Goal: Task Accomplishment & Management: Manage account settings

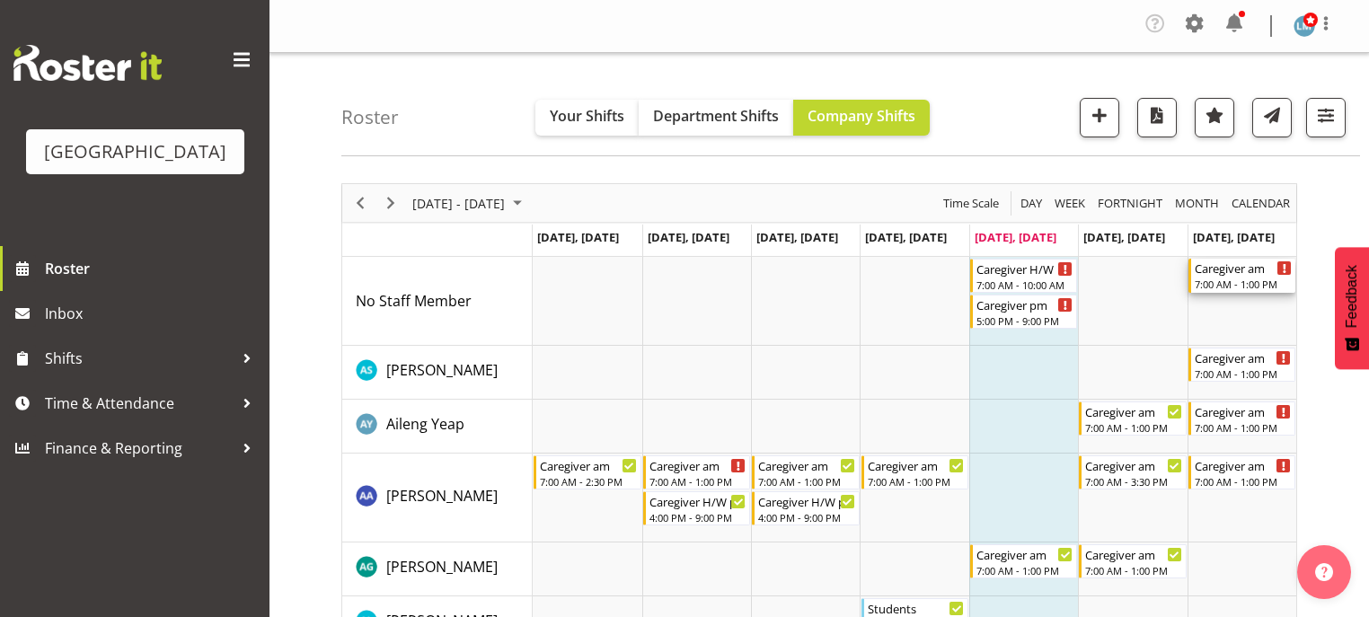
click at [1226, 274] on div "Caregiver am" at bounding box center [1243, 268] width 97 height 18
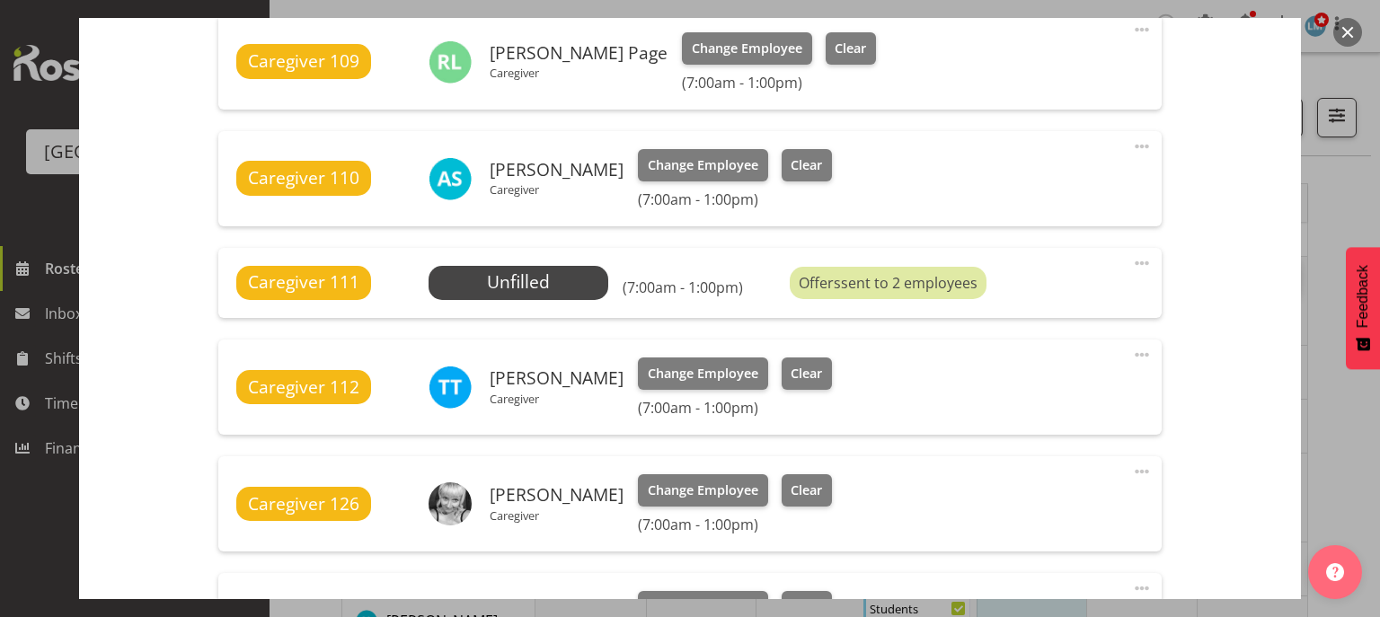
scroll to position [1078, 0]
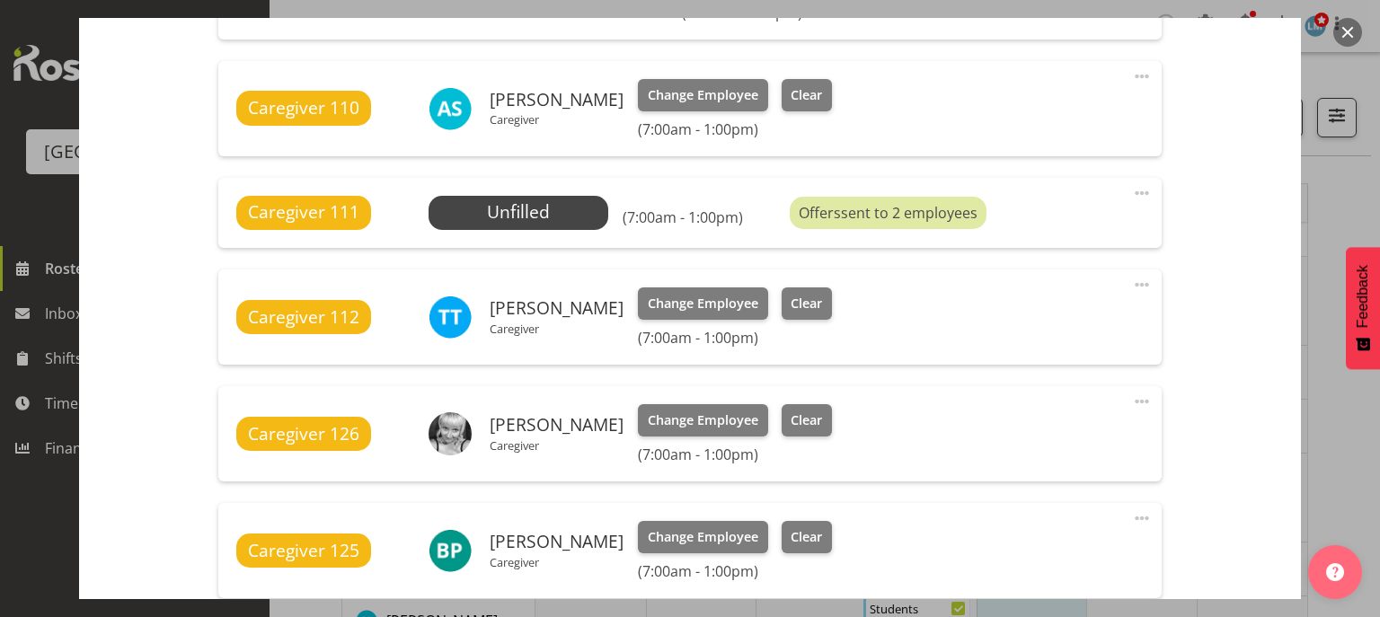
click at [1351, 23] on button "button" at bounding box center [1347, 32] width 29 height 29
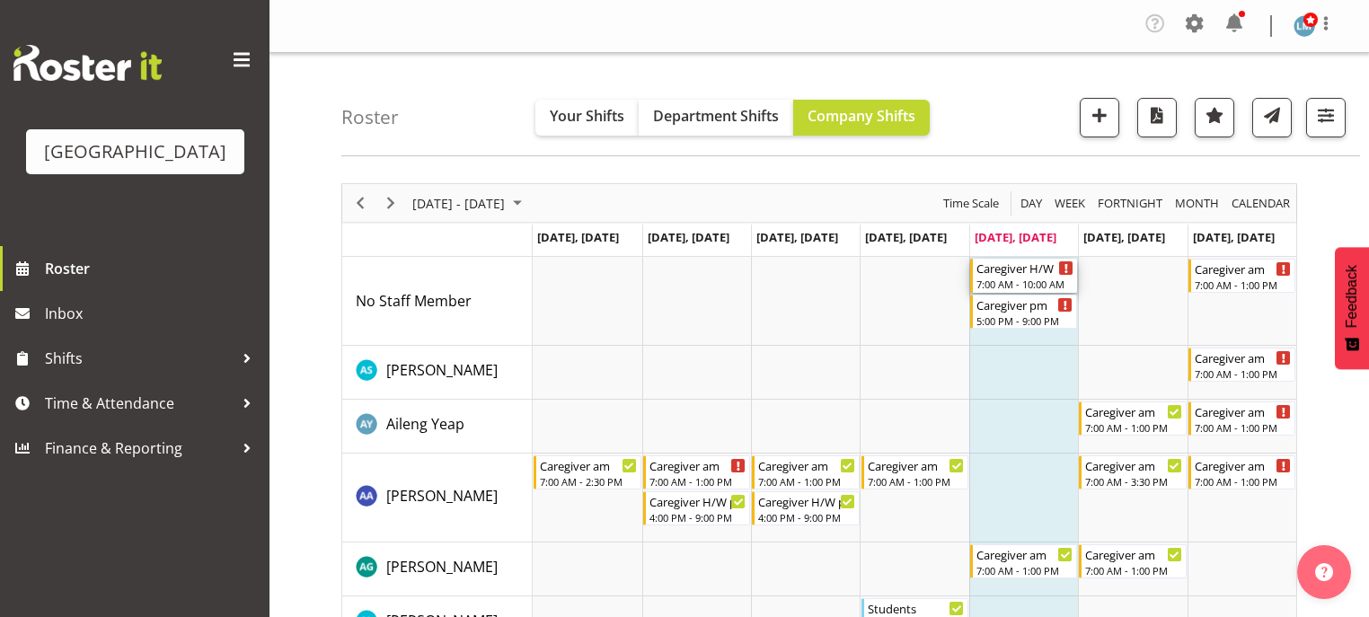
click at [1022, 270] on div "Caregiver H/W" at bounding box center [1025, 268] width 97 height 18
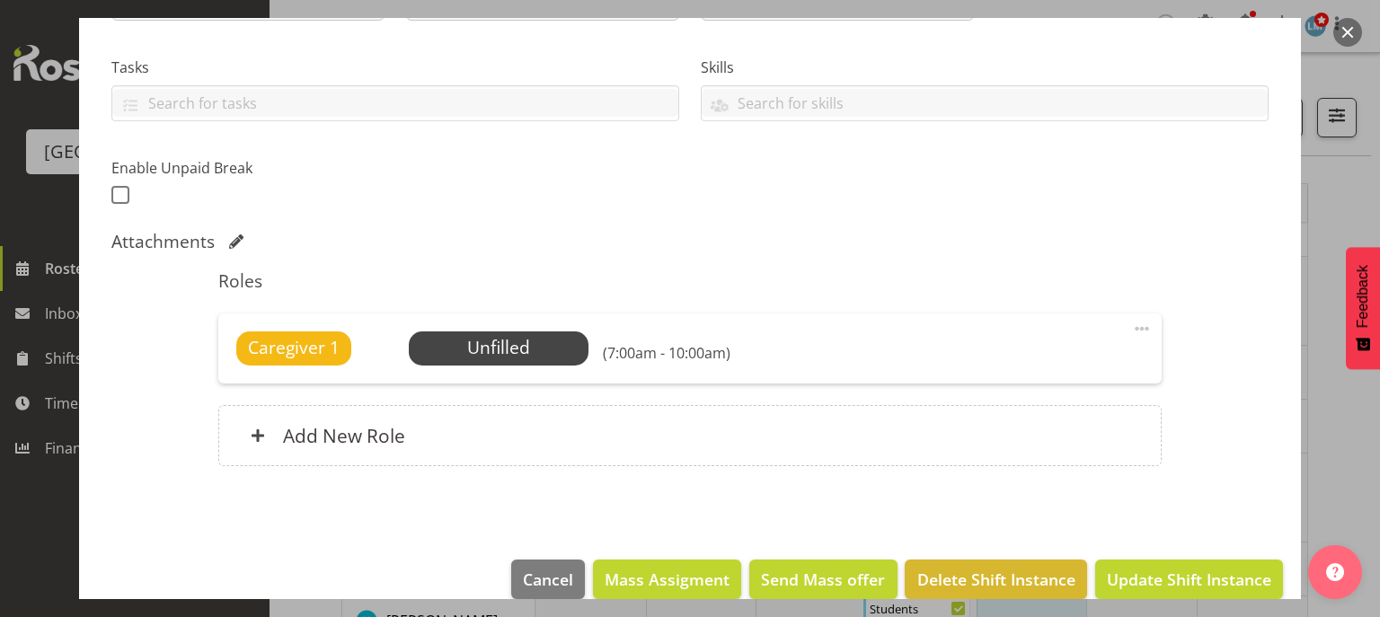
scroll to position [359, 0]
click at [1131, 326] on span at bounding box center [1142, 328] width 22 height 22
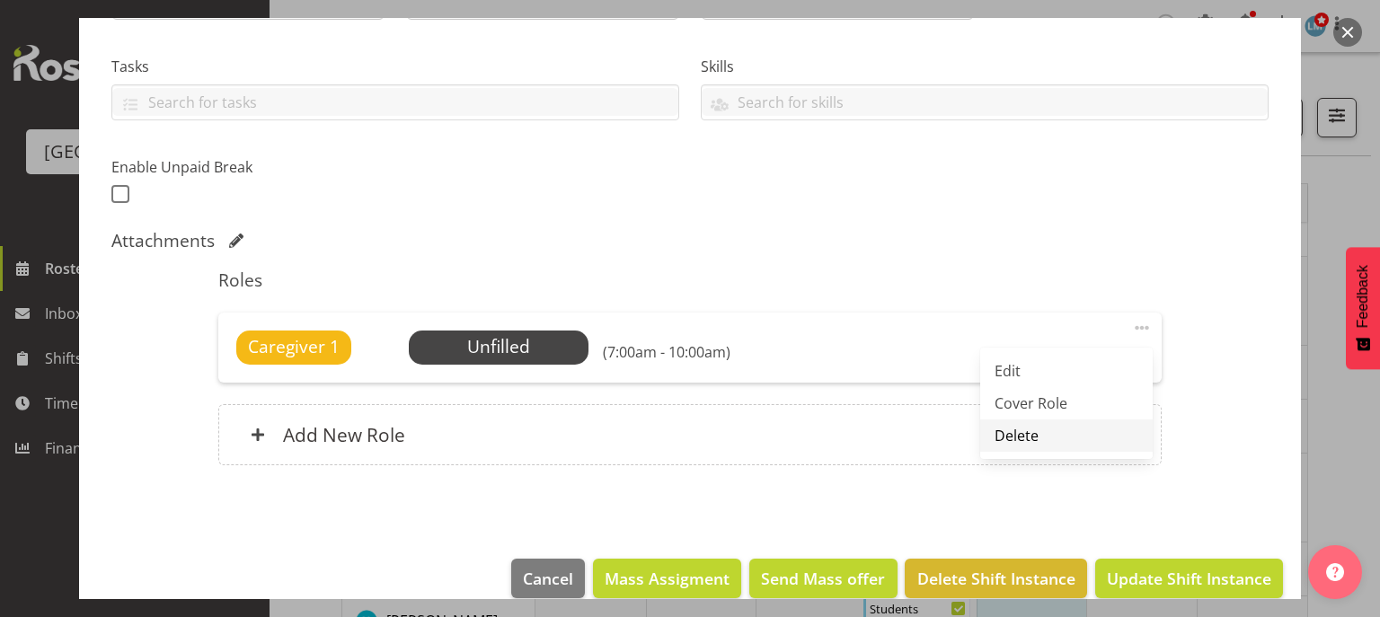
click at [1004, 438] on link "Delete" at bounding box center [1066, 436] width 173 height 32
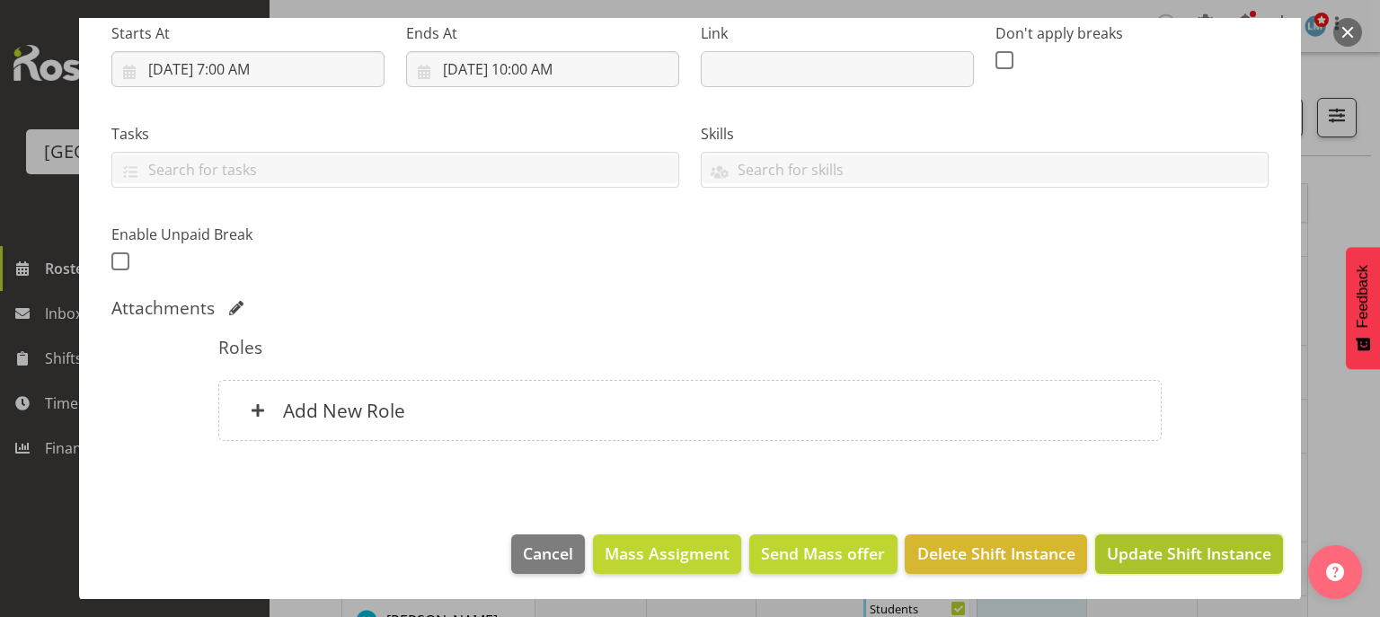
click at [1193, 558] on span "Update Shift Instance" at bounding box center [1189, 553] width 164 height 23
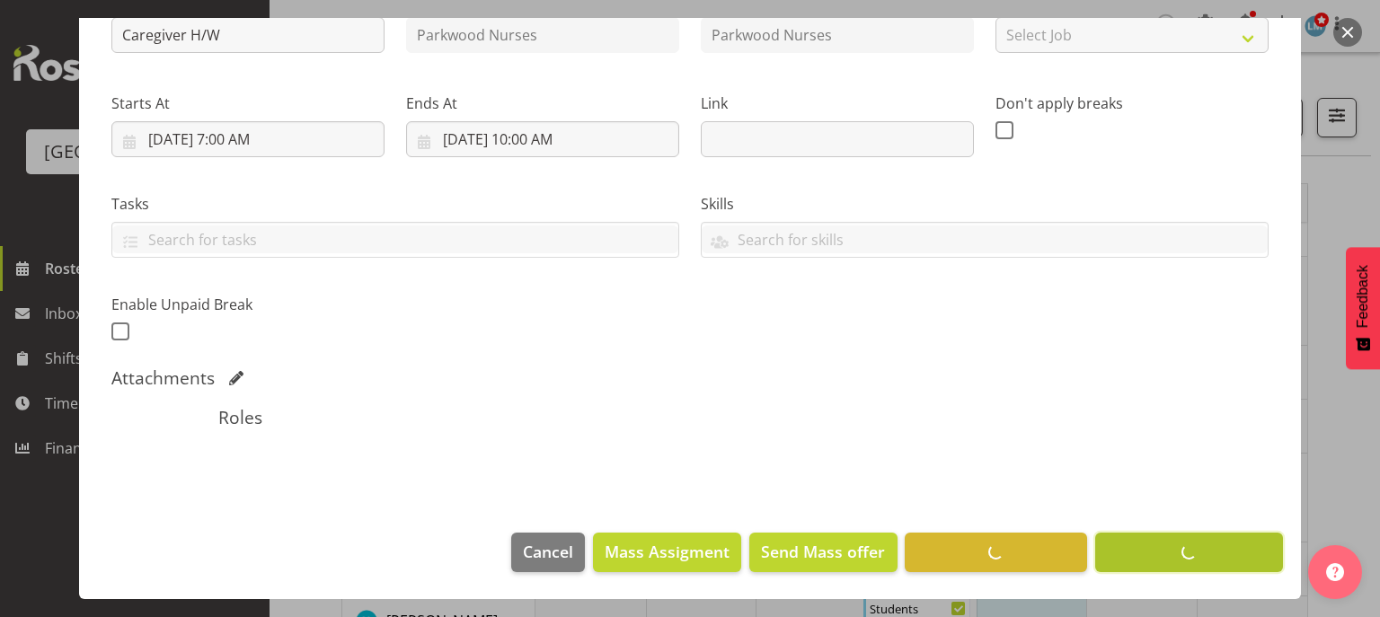
scroll to position [221, 0]
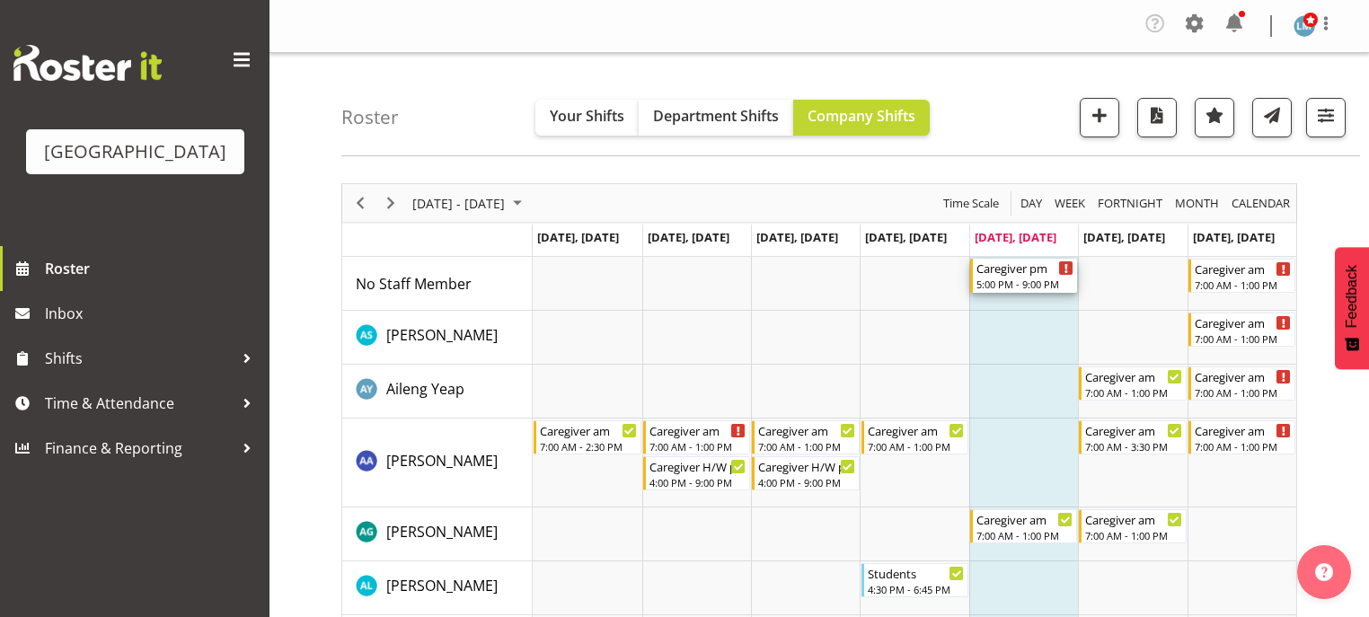
click at [1006, 271] on div "Caregiver pm" at bounding box center [1025, 268] width 97 height 18
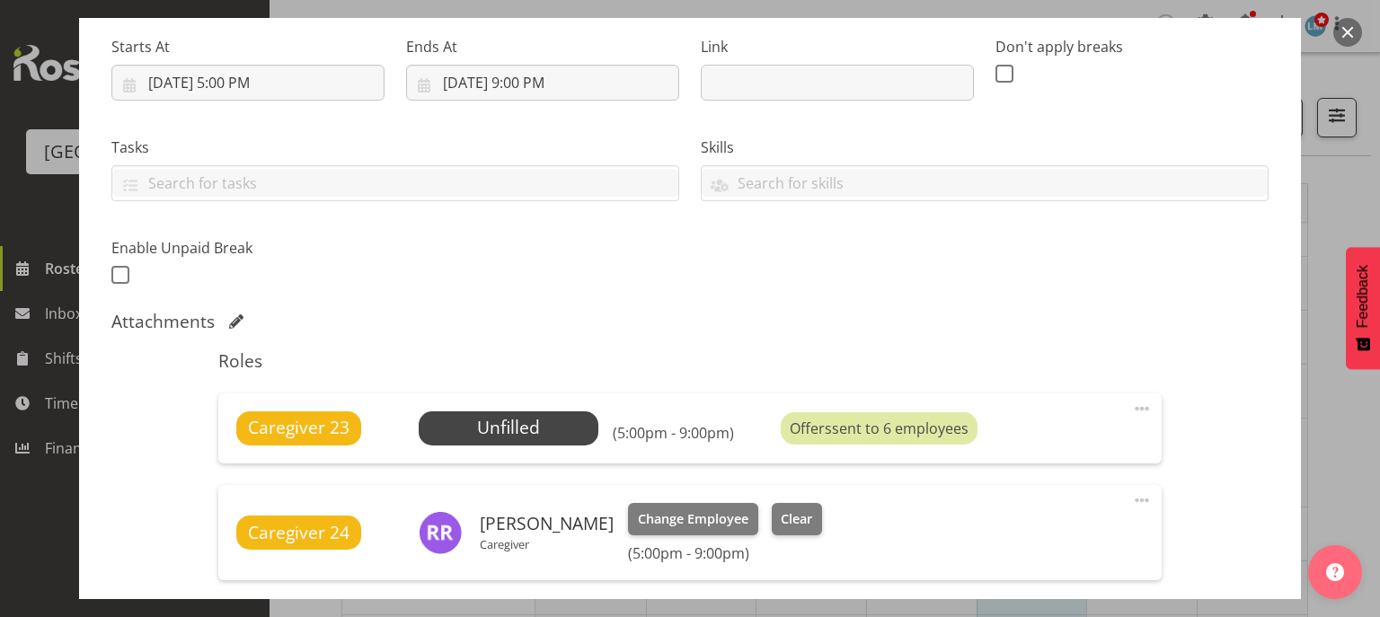
scroll to position [359, 0]
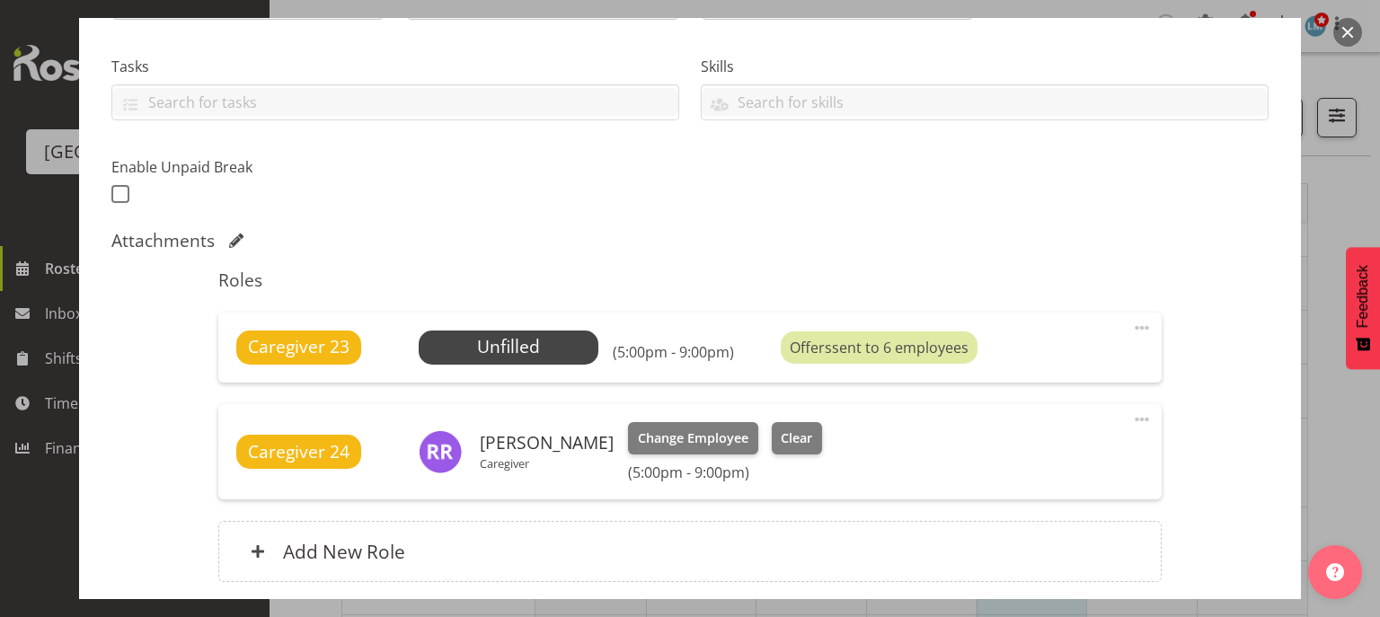
click at [1132, 324] on span at bounding box center [1142, 328] width 22 height 22
click at [1021, 433] on link "Delete" at bounding box center [1066, 436] width 173 height 32
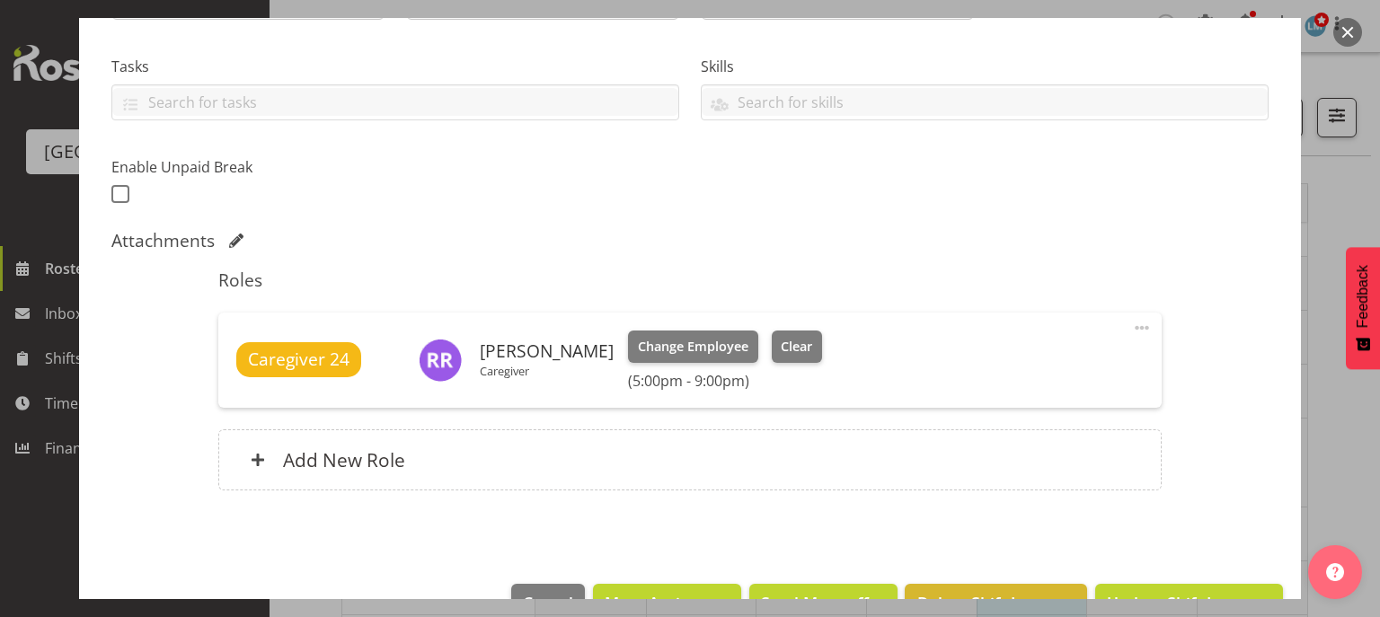
scroll to position [410, 0]
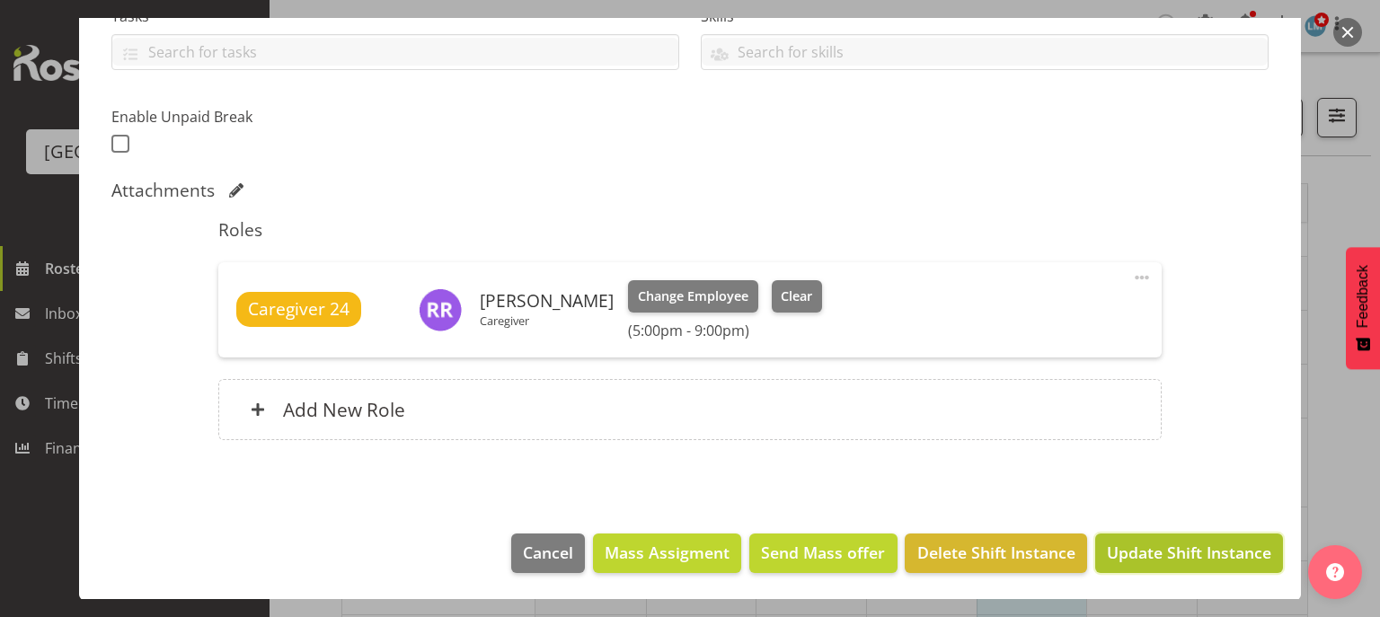
click at [1168, 550] on span "Update Shift Instance" at bounding box center [1189, 552] width 164 height 23
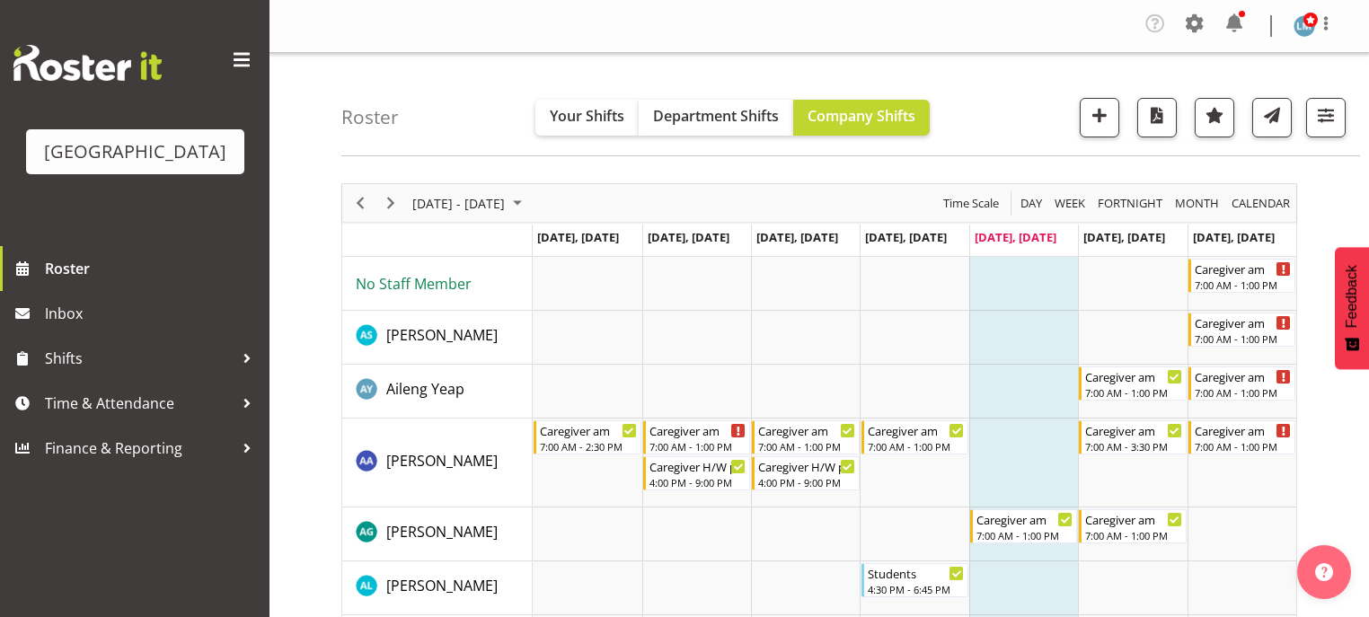
scroll to position [359, 0]
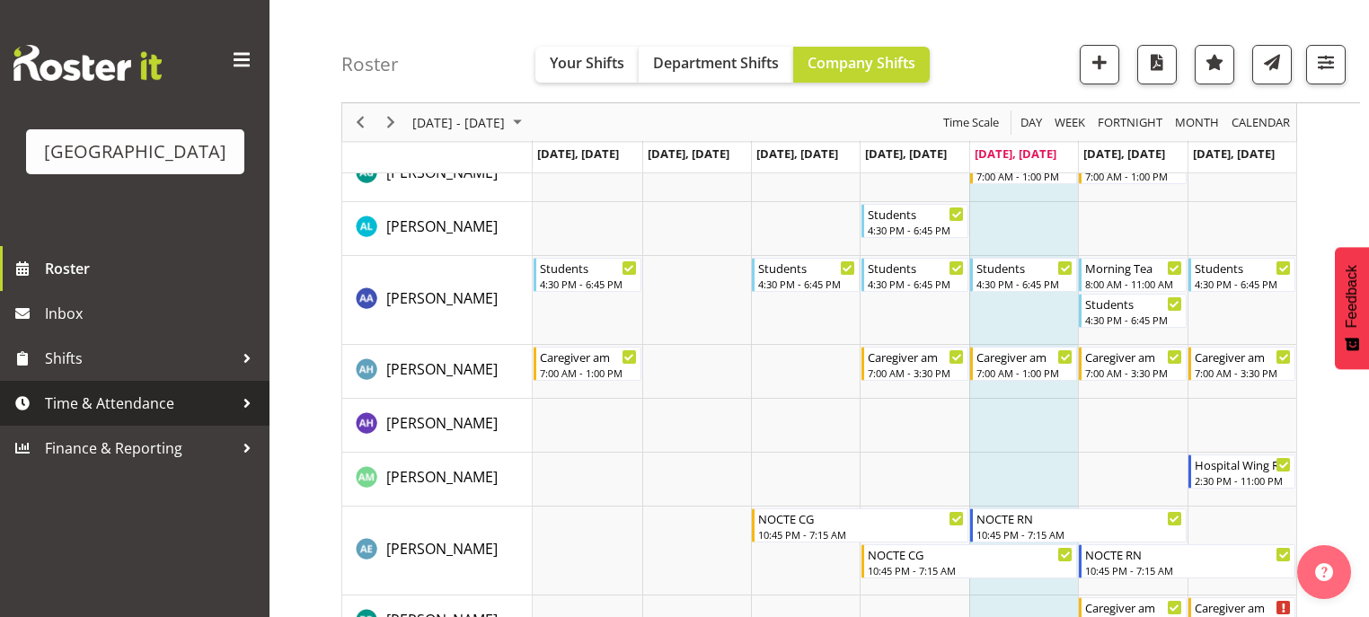
click at [244, 417] on div at bounding box center [247, 403] width 27 height 27
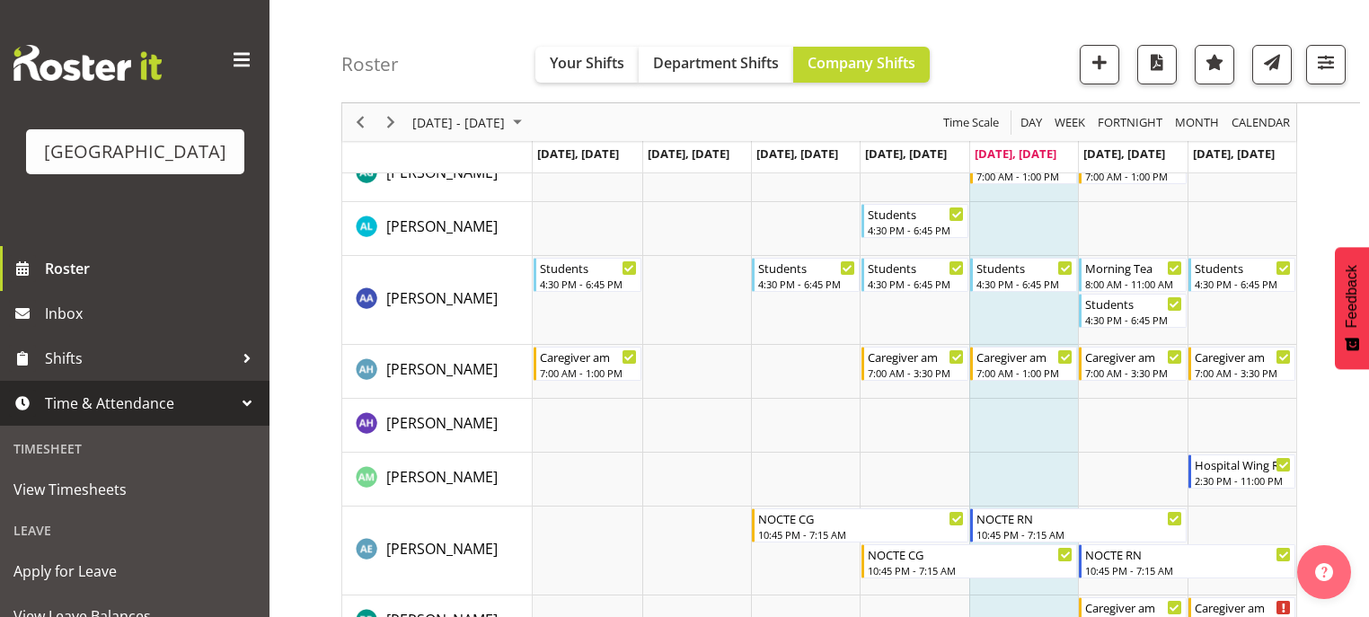
scroll to position [187, 0]
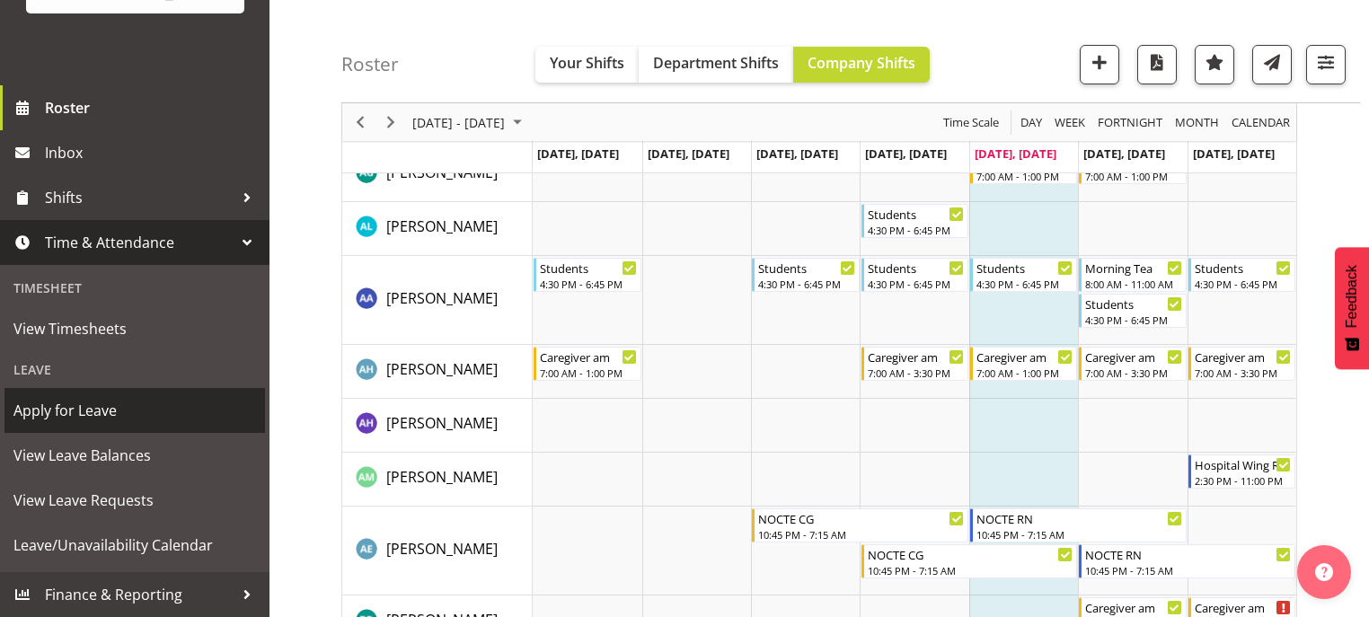
click at [71, 388] on link "Apply for Leave" at bounding box center [134, 410] width 261 height 45
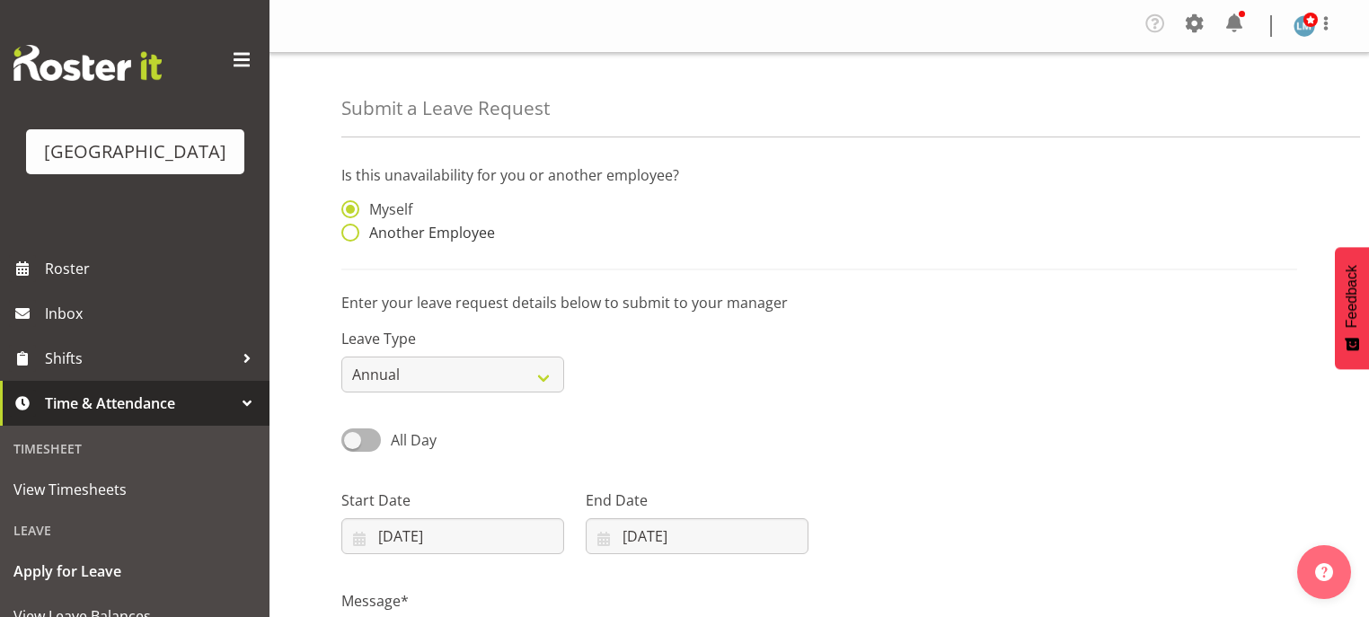
click at [345, 239] on span at bounding box center [350, 233] width 18 height 18
click at [345, 239] on input "Another Employee" at bounding box center [347, 233] width 12 height 12
radio input "true"
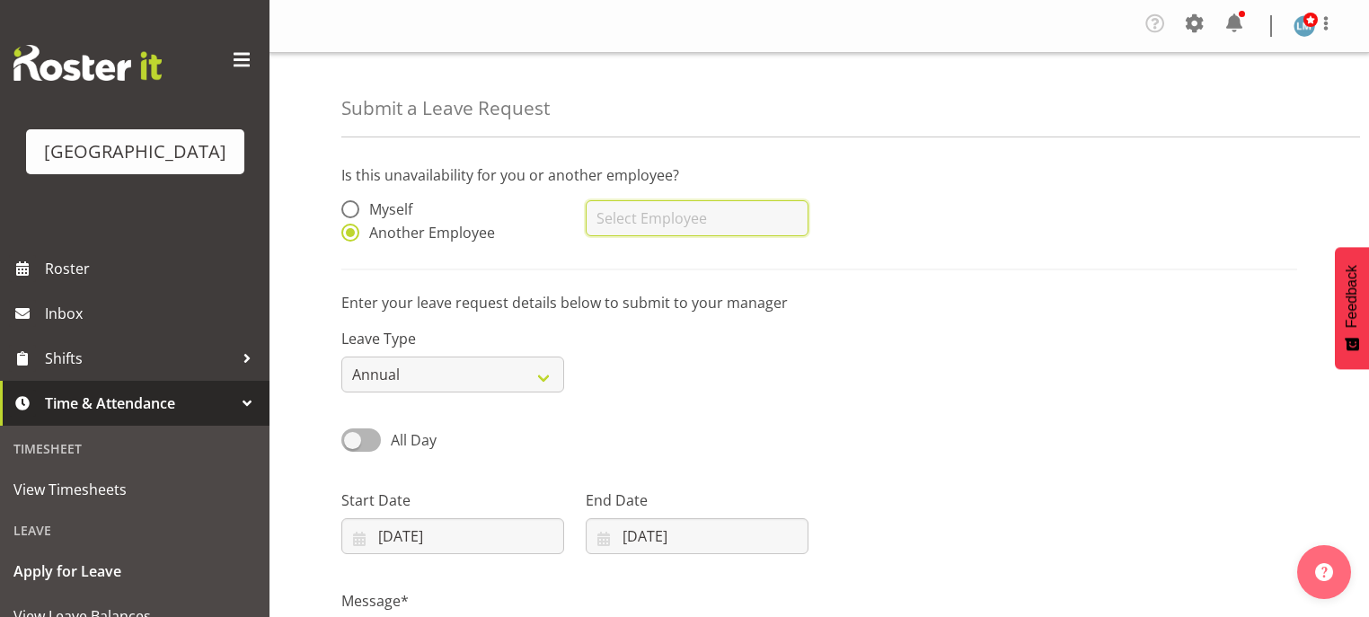
click at [670, 205] on input "text" at bounding box center [697, 218] width 223 height 36
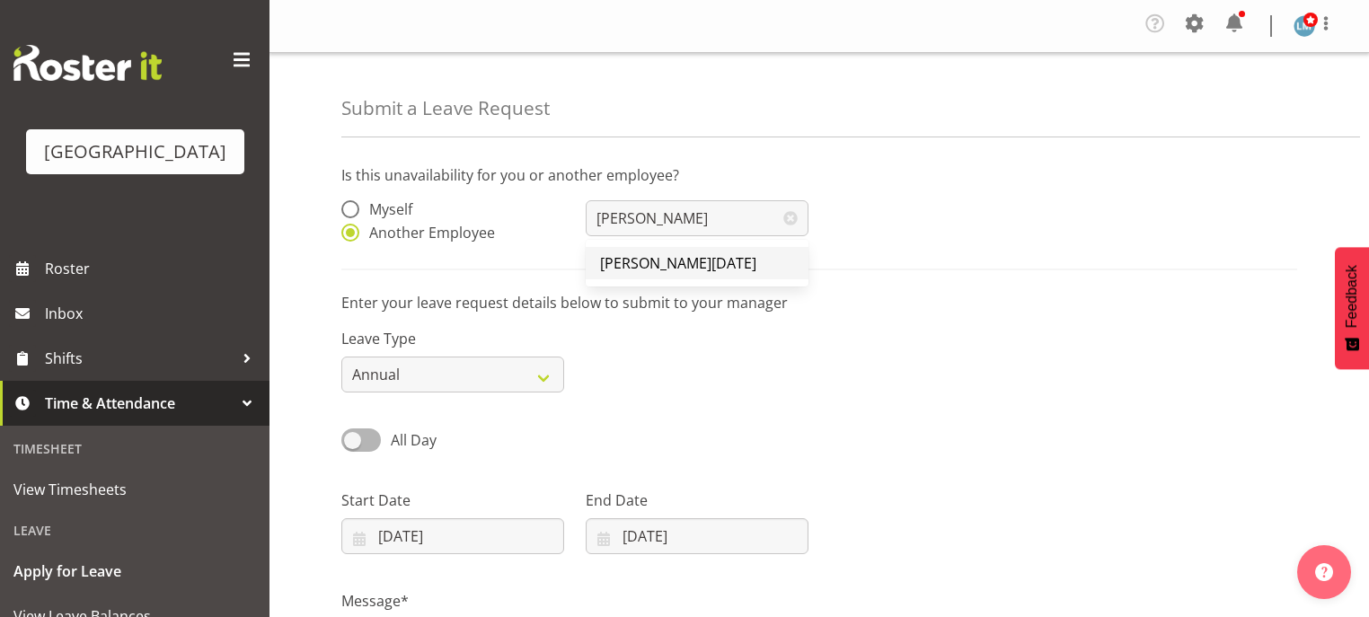
click at [668, 262] on span "[PERSON_NAME][DATE]" at bounding box center [678, 263] width 156 height 20
type input "[PERSON_NAME][DATE]"
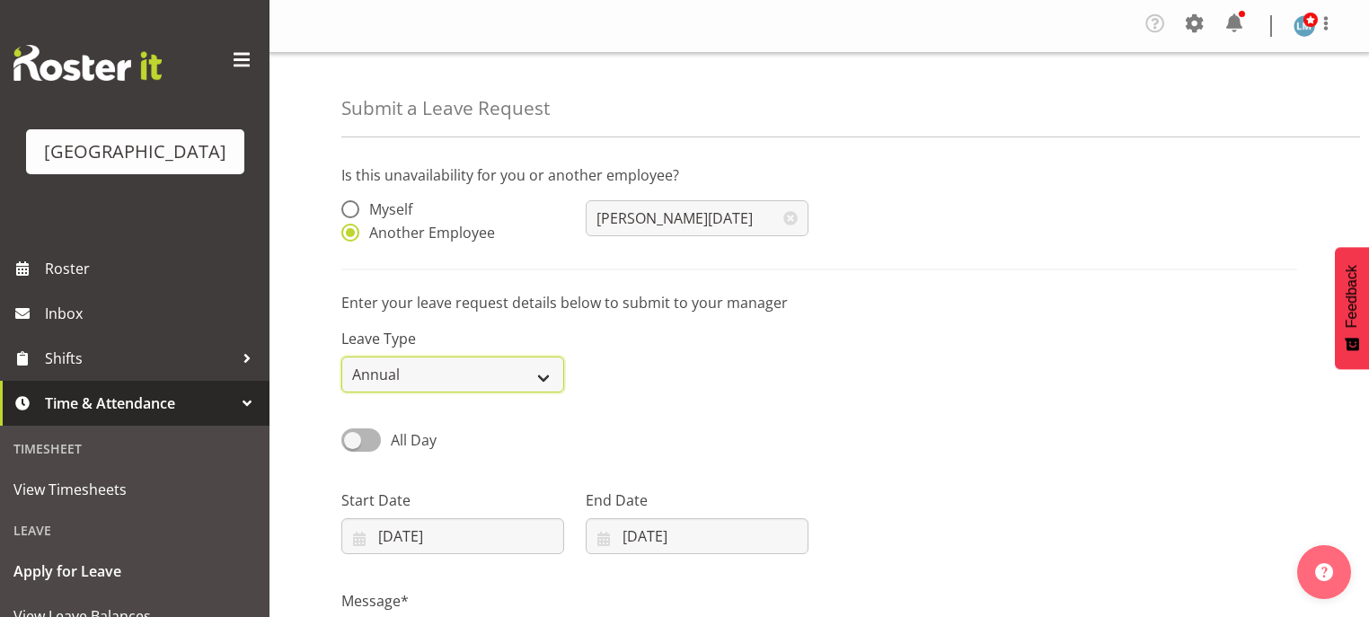
click at [535, 379] on select "Annual Sick Leave Without Pay Bereavement Domestic Violence Parental Jury Servi…" at bounding box center [452, 375] width 223 height 36
select select "Sick"
click at [341, 358] on select "Annual Sick Leave Without Pay Bereavement Domestic Violence Parental Jury Servi…" at bounding box center [452, 375] width 223 height 36
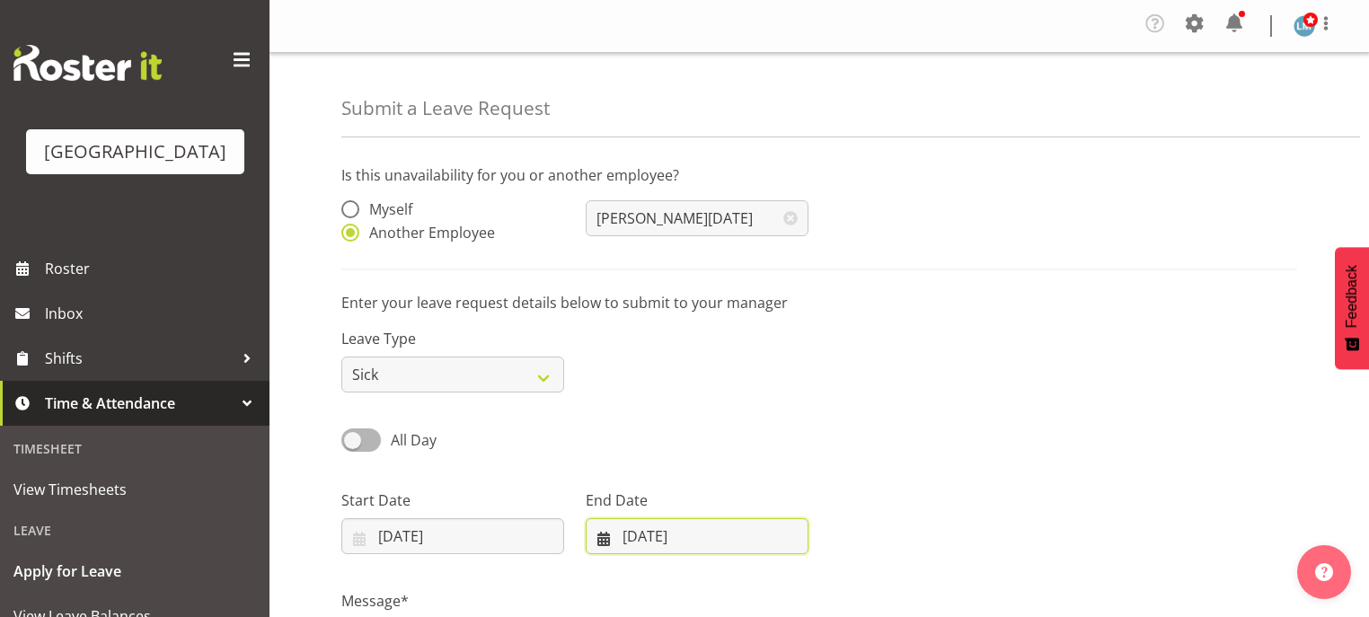
click at [601, 544] on input "29/08/2025" at bounding box center [697, 536] width 223 height 36
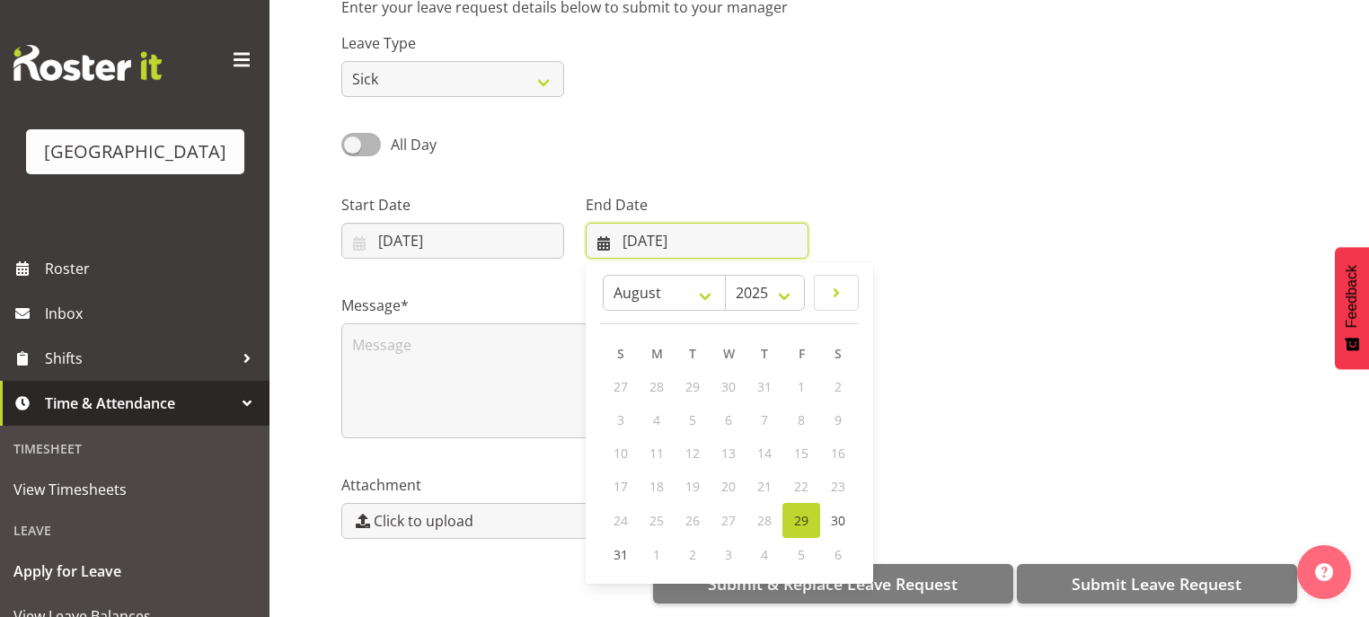
scroll to position [307, 0]
click at [837, 514] on span "30" at bounding box center [838, 520] width 14 height 17
type input "30/08/2025"
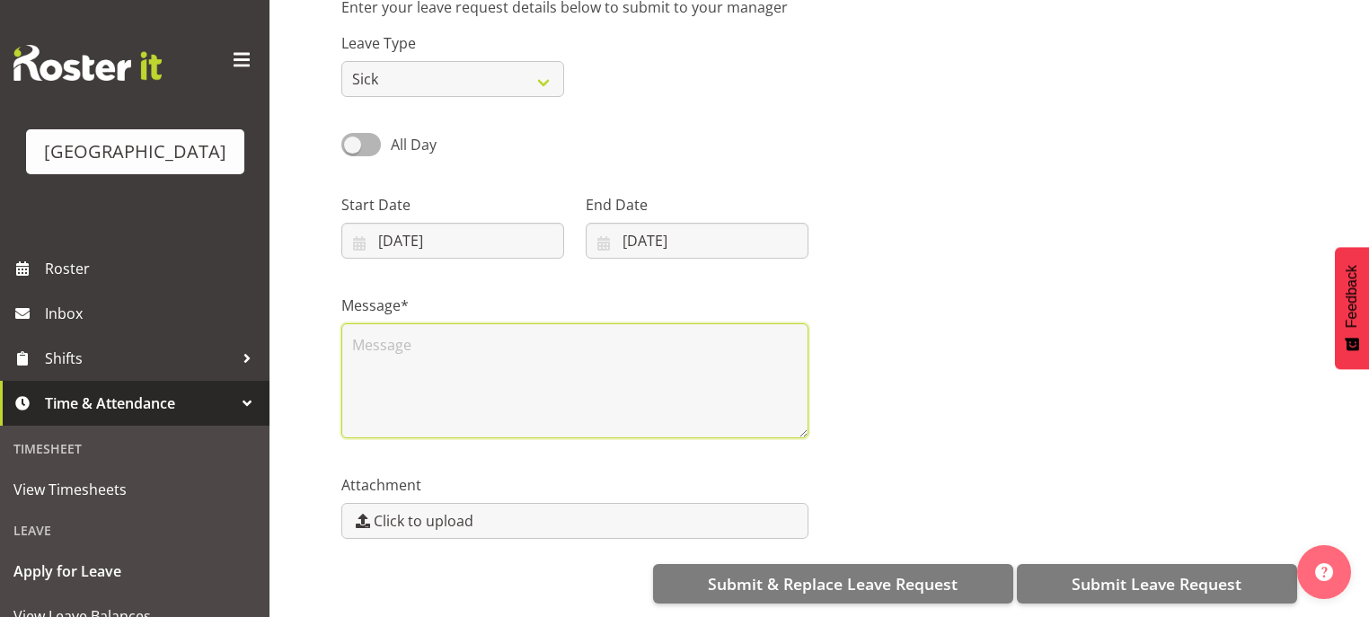
click at [438, 356] on textarea at bounding box center [574, 380] width 467 height 115
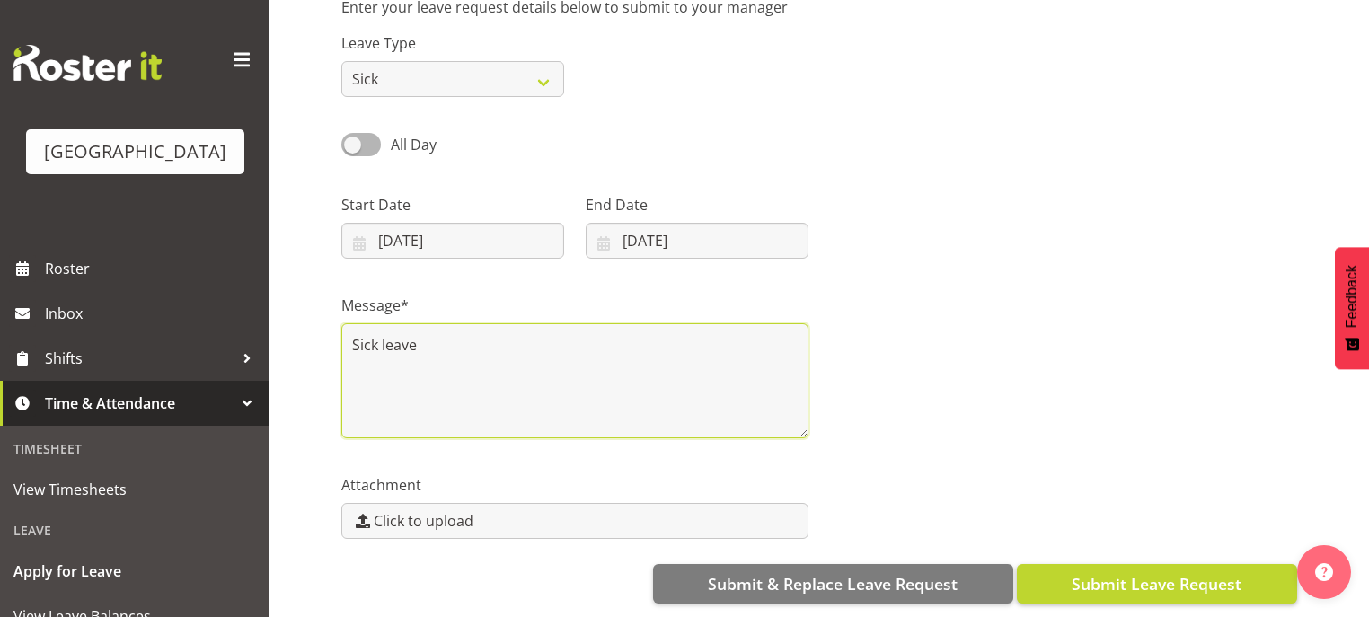
type textarea "Sick leave"
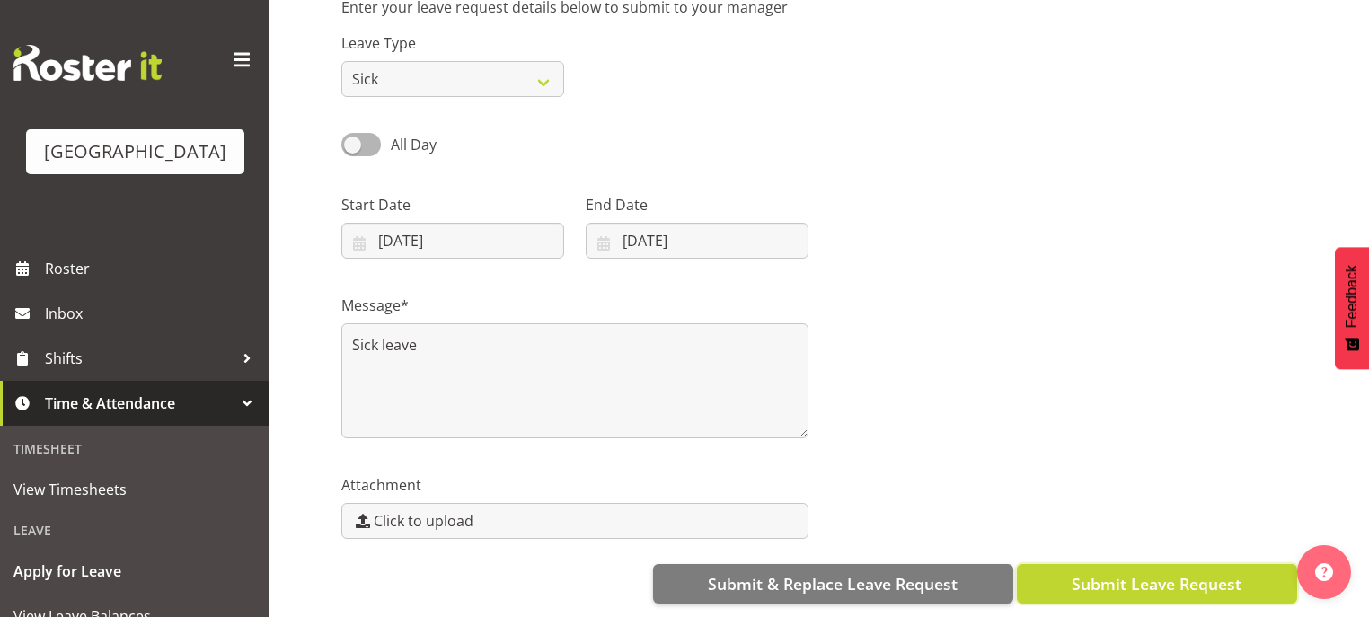
click at [1163, 572] on span "Submit Leave Request" at bounding box center [1157, 583] width 170 height 23
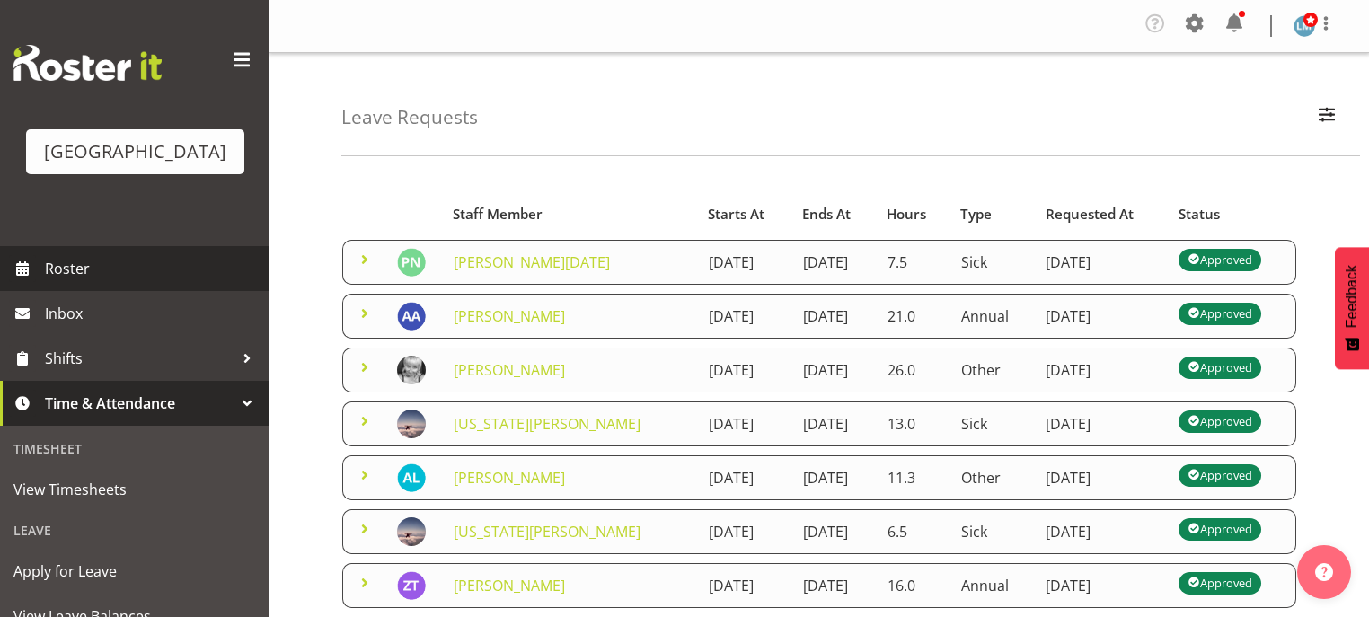
click at [57, 282] on span "Roster" at bounding box center [153, 268] width 216 height 27
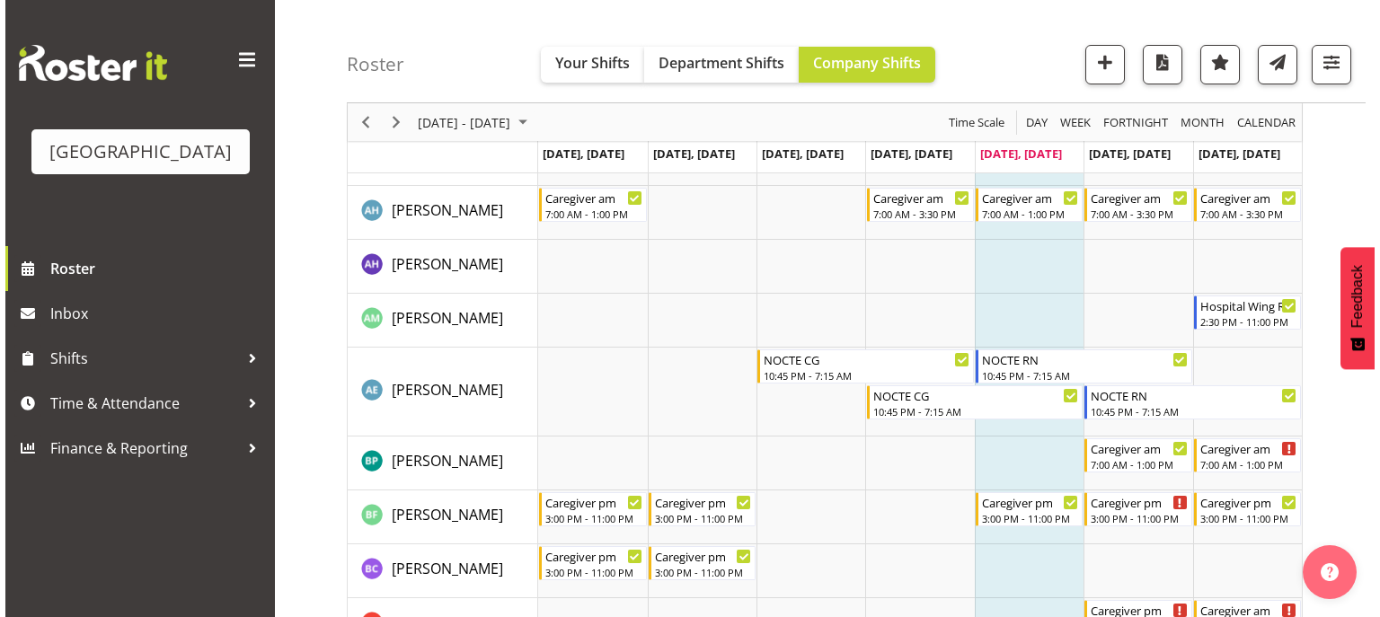
scroll to position [719, 0]
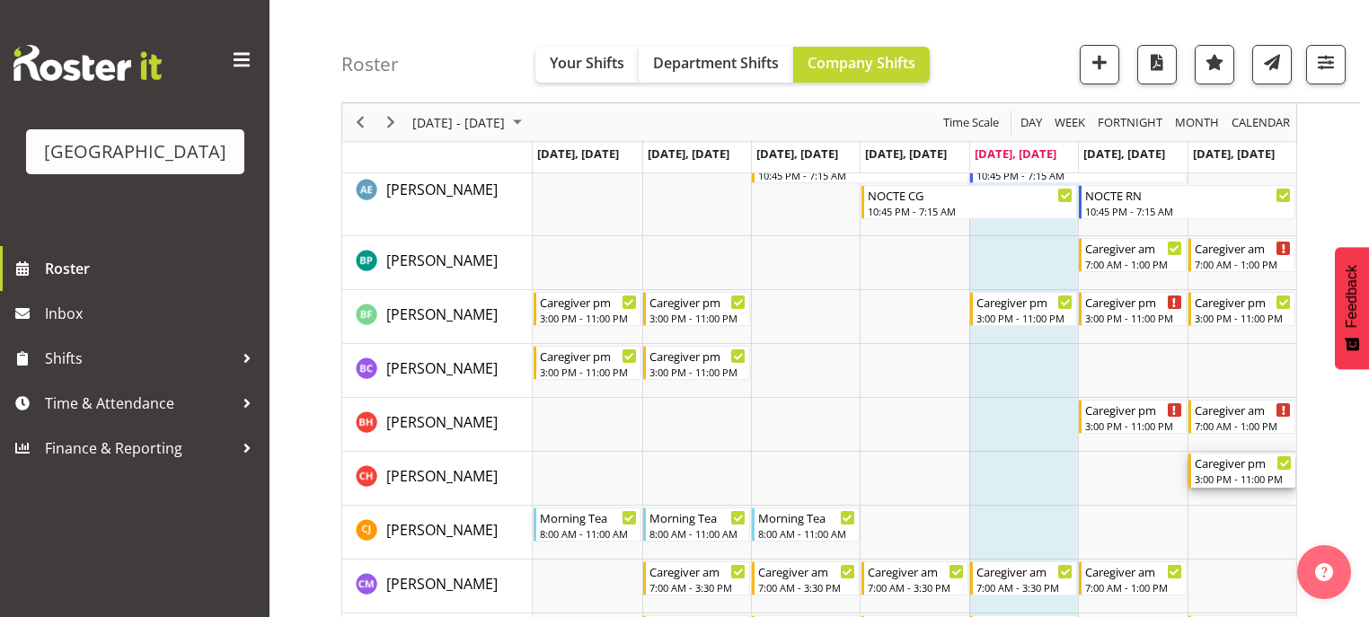
click at [1219, 482] on div "3:00 PM - 11:00 PM" at bounding box center [1243, 479] width 97 height 14
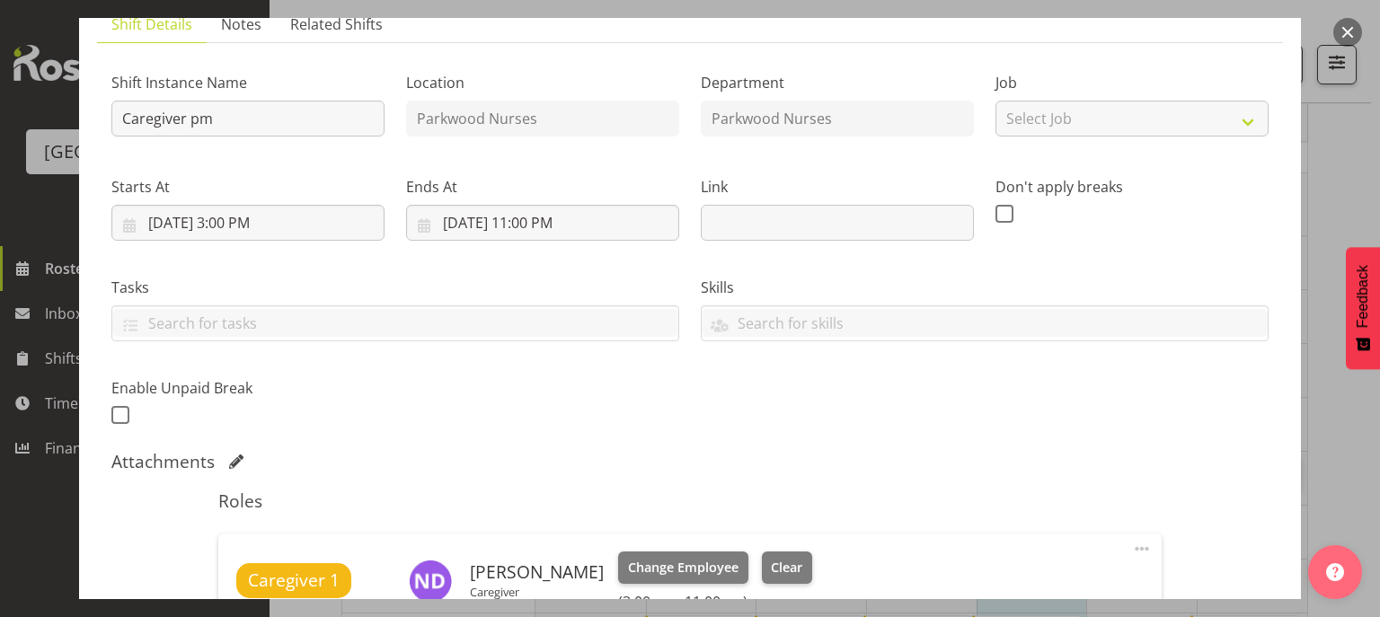
scroll to position [359, 0]
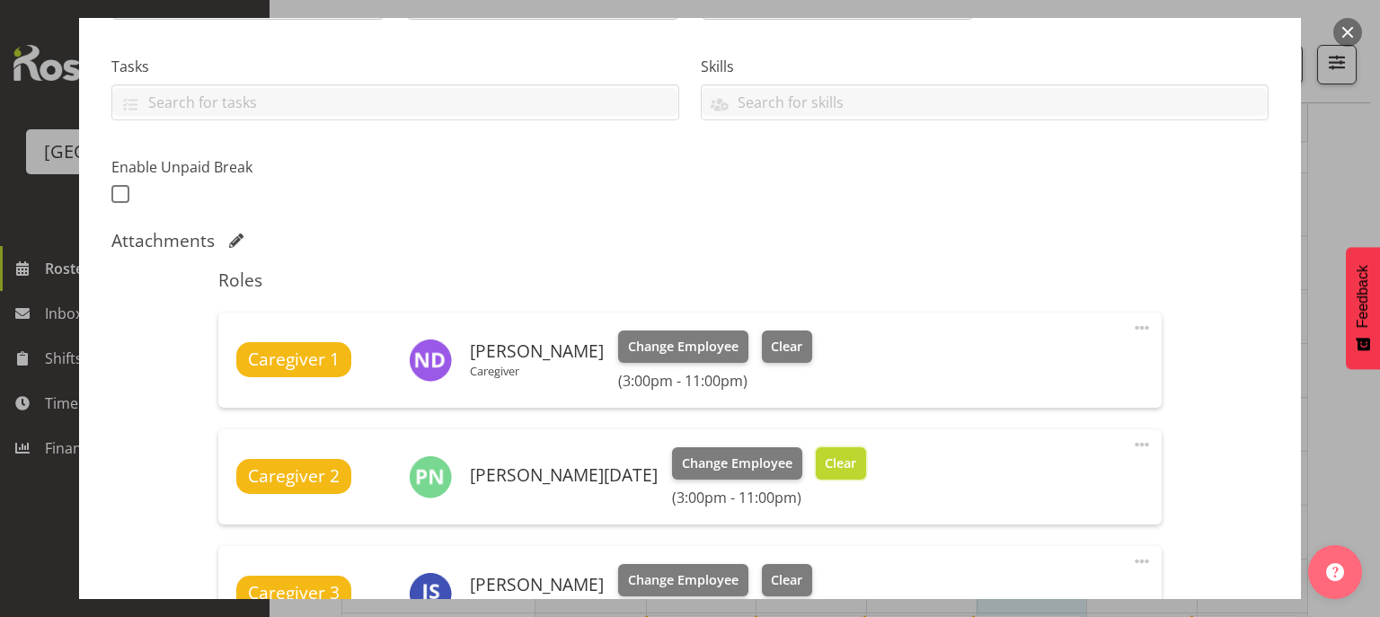
click at [825, 460] on span "Clear" at bounding box center [840, 464] width 31 height 20
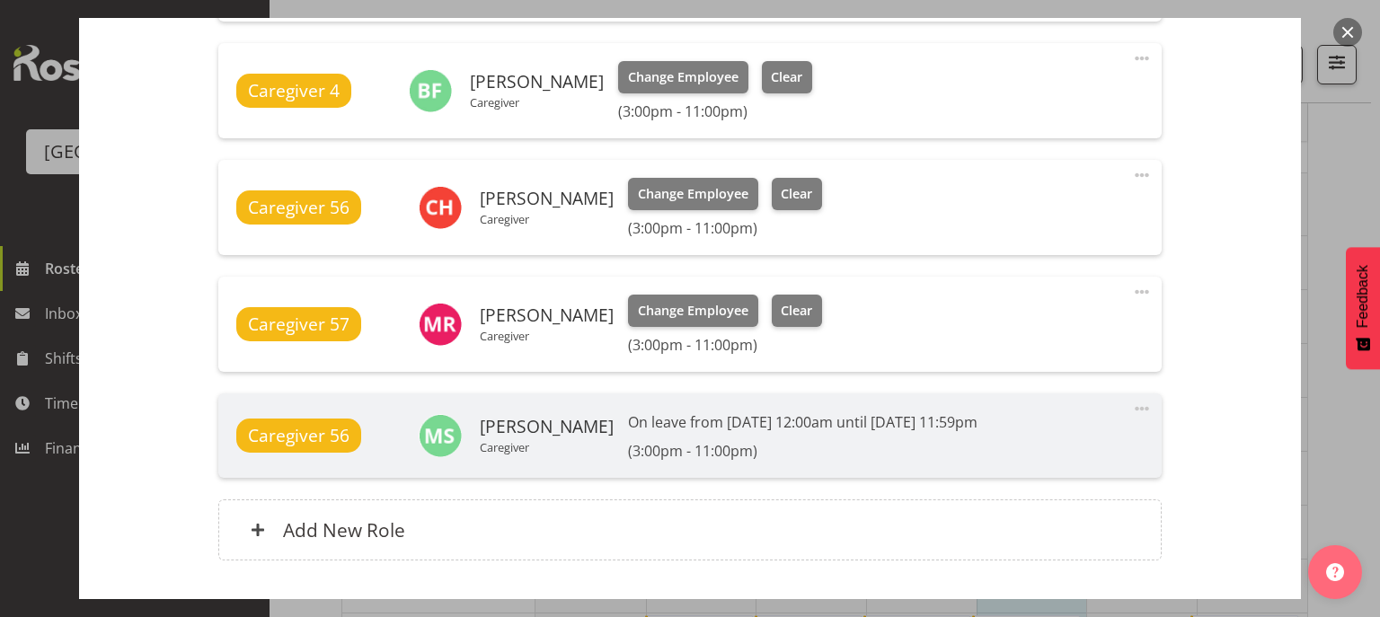
scroll to position [1075, 0]
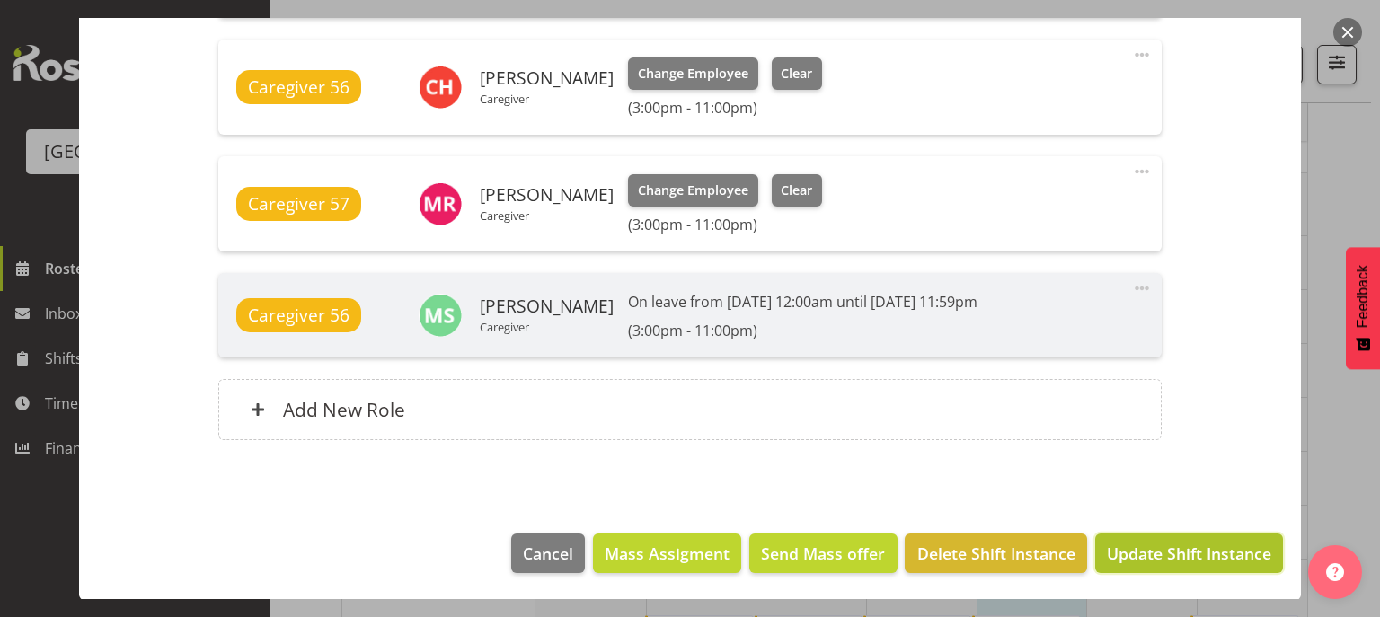
click at [1224, 555] on span "Update Shift Instance" at bounding box center [1189, 553] width 164 height 23
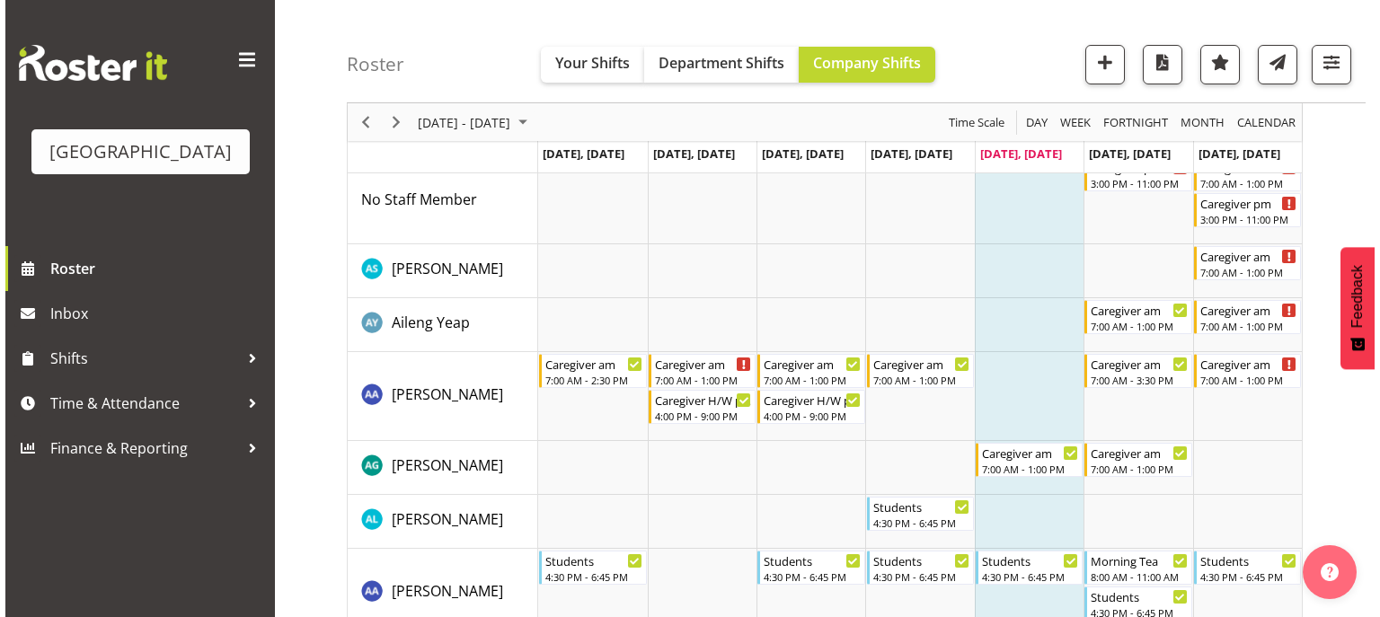
scroll to position [0, 0]
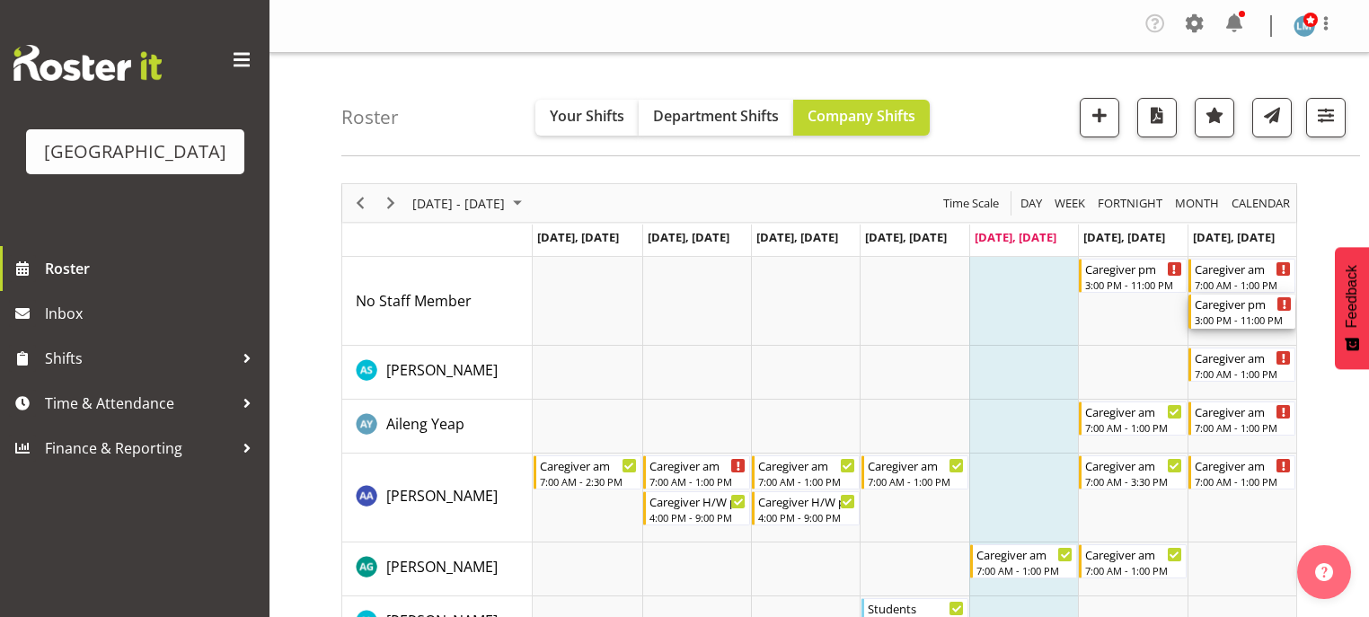
click at [1229, 314] on div "3:00 PM - 11:00 PM" at bounding box center [1243, 320] width 97 height 14
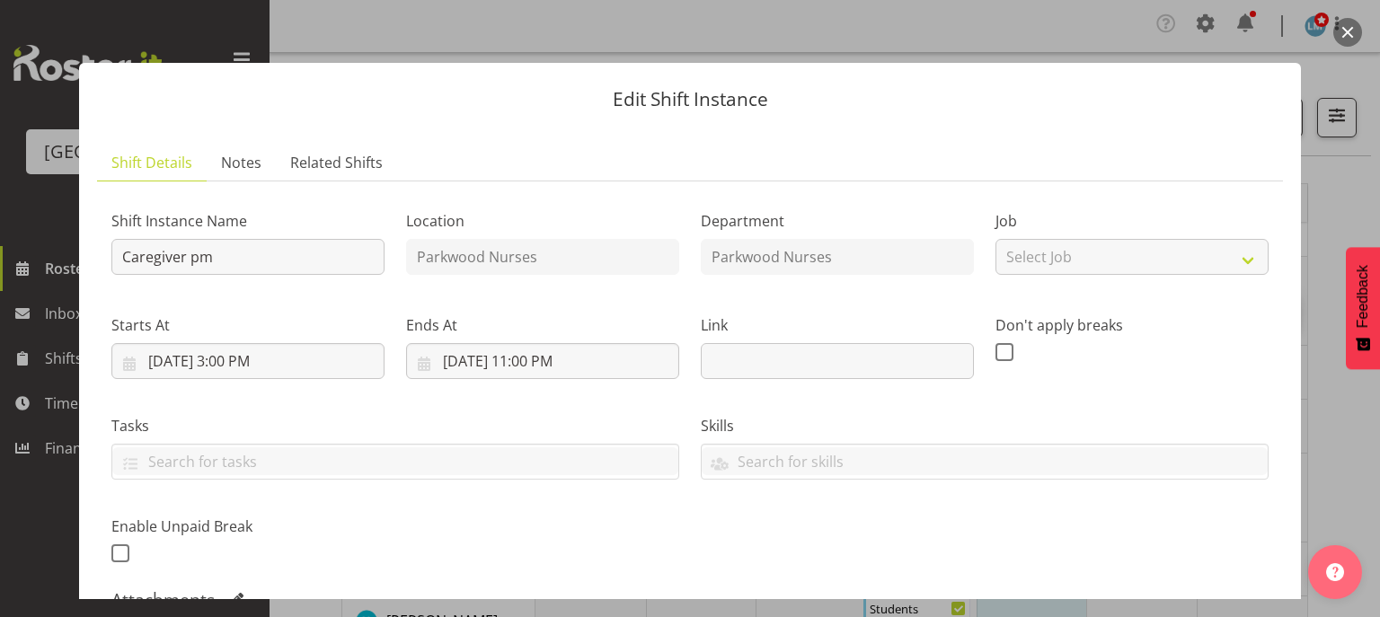
scroll to position [288, 0]
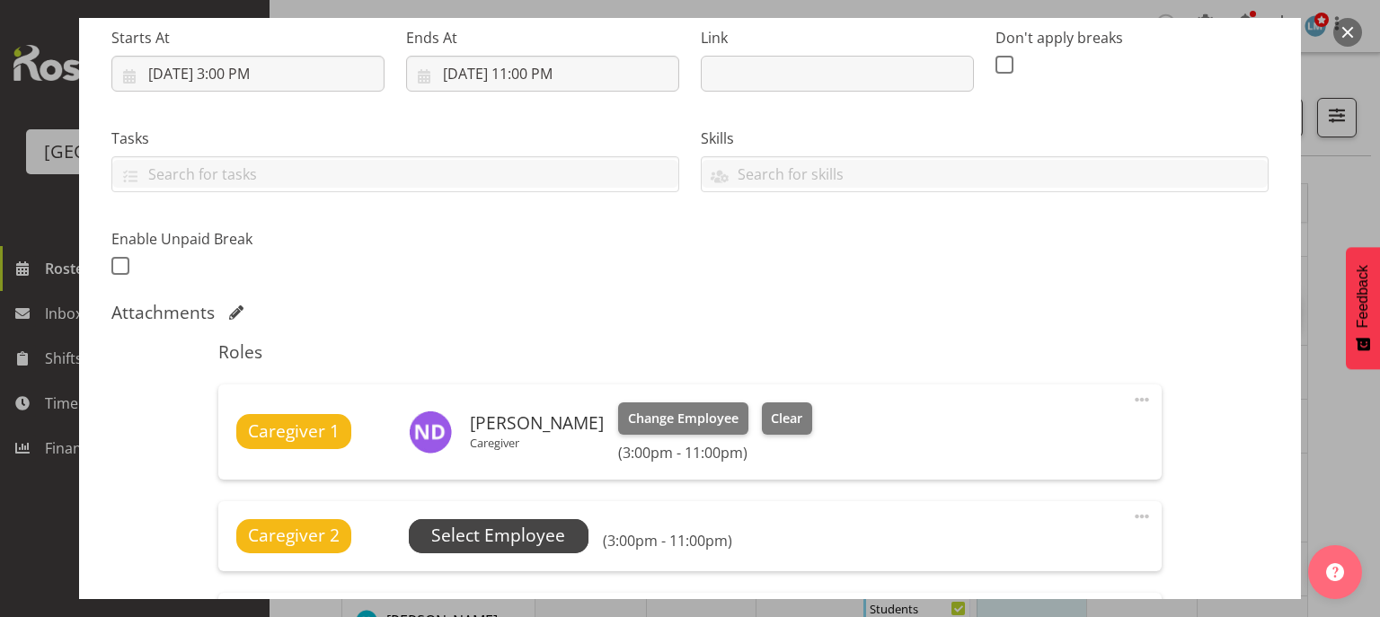
click at [462, 529] on span "Select Employee" at bounding box center [498, 536] width 134 height 26
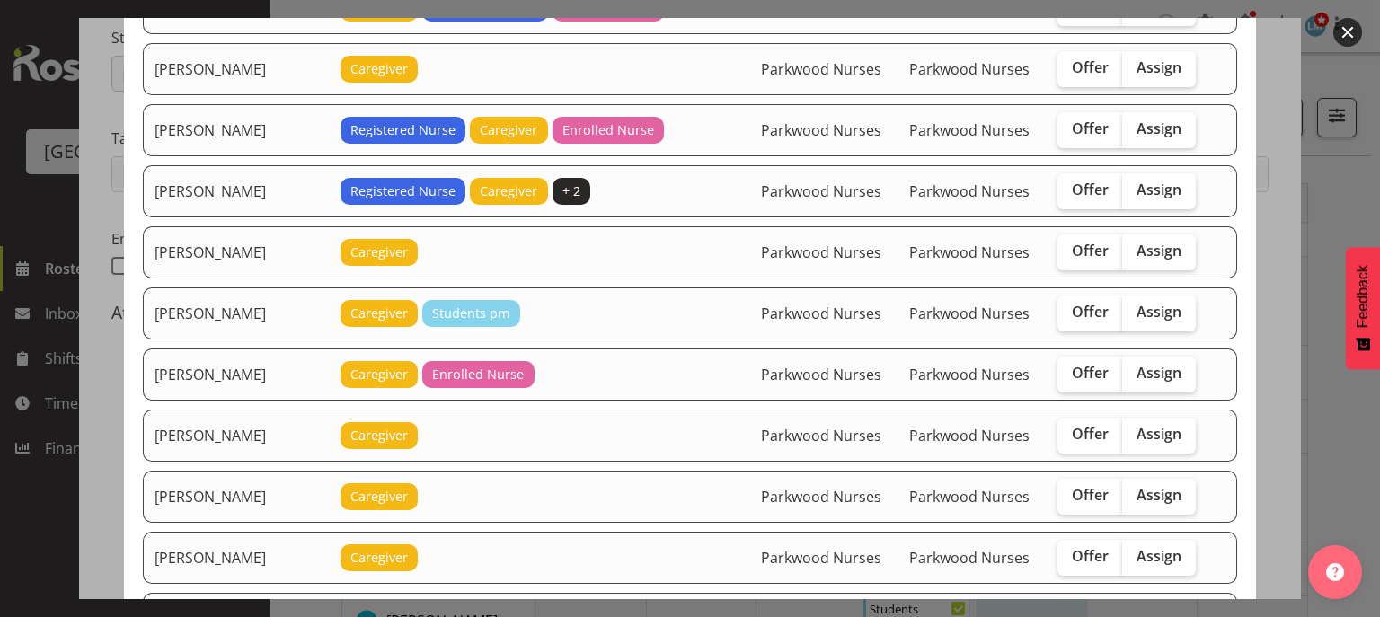
scroll to position [934, 0]
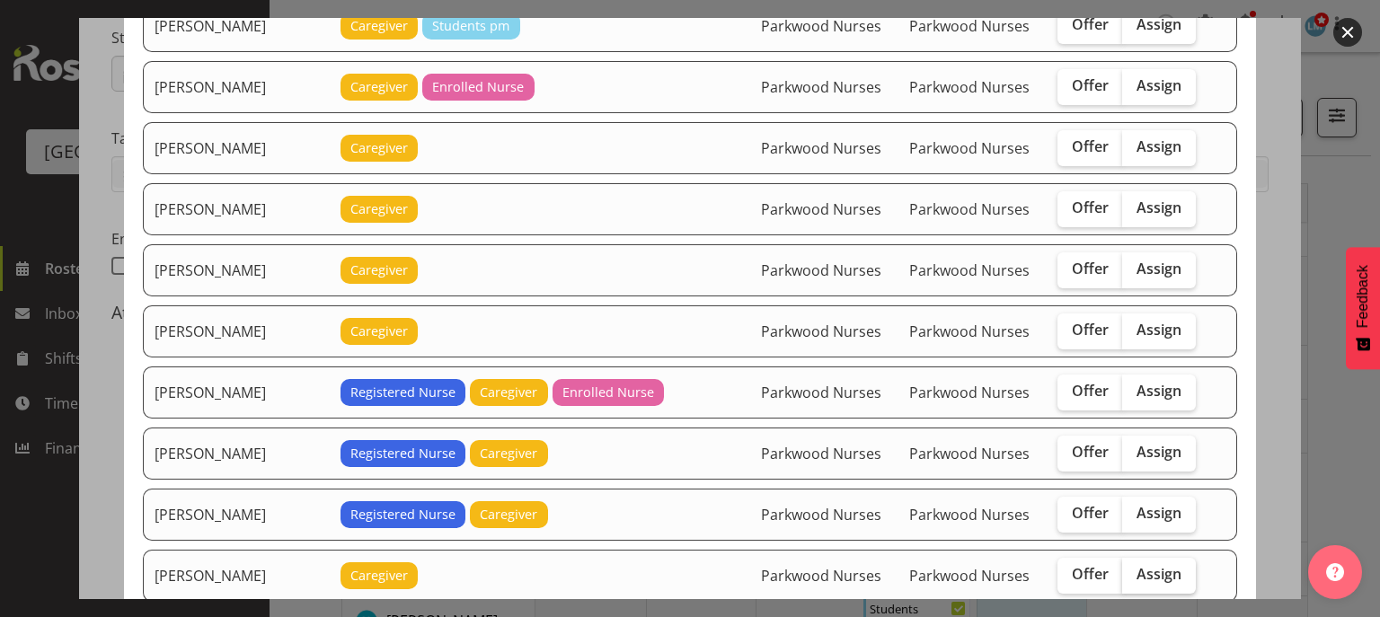
click at [1163, 565] on span "Assign" at bounding box center [1159, 574] width 45 height 18
click at [1134, 569] on input "Assign" at bounding box center [1128, 575] width 12 height 12
checkbox input "true"
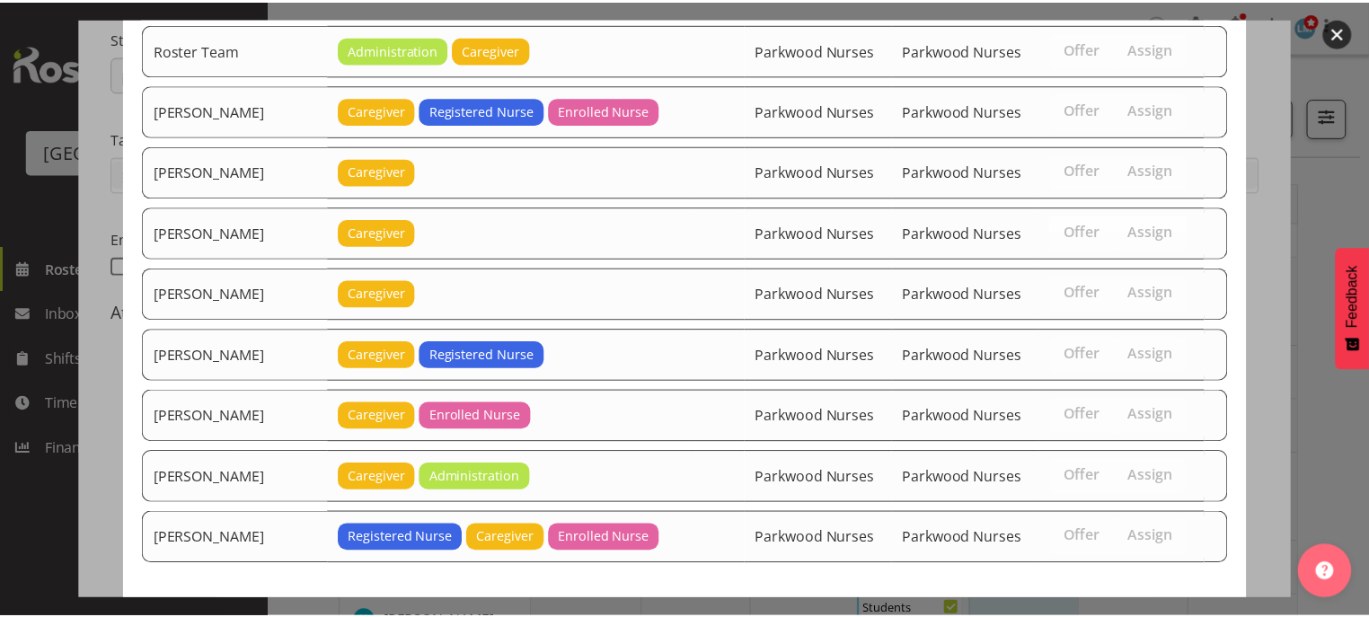
scroll to position [2322, 0]
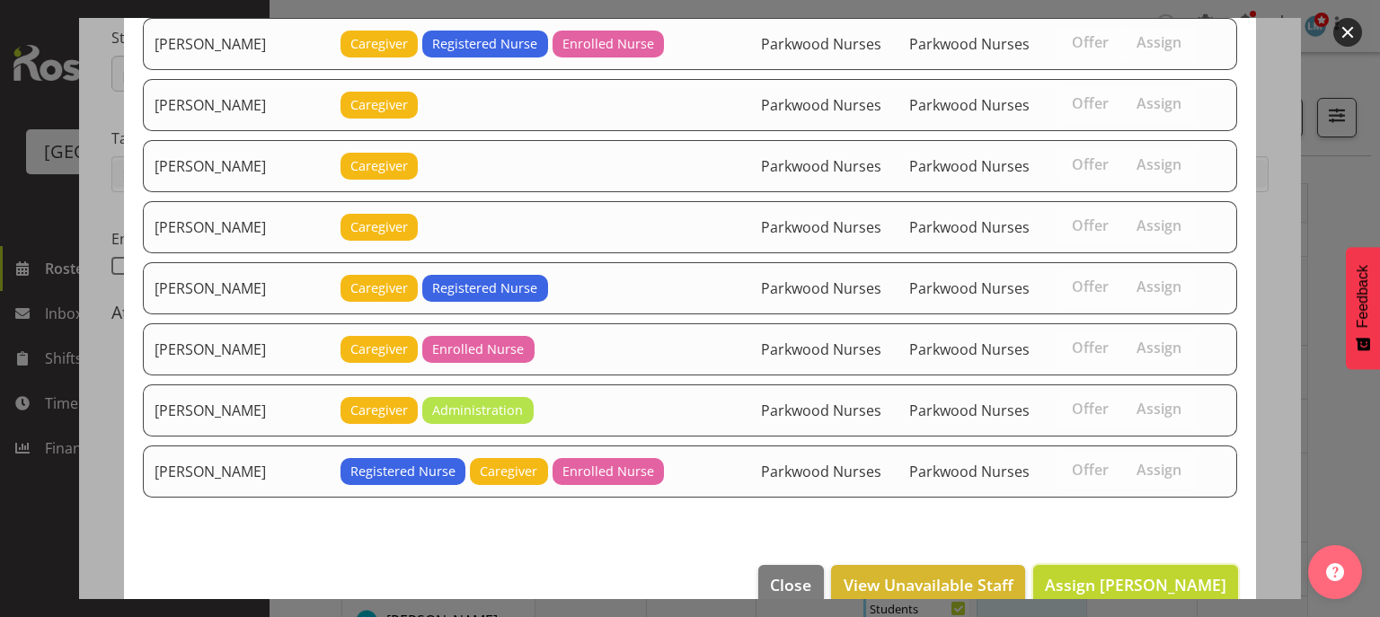
click at [1163, 574] on span "Assign Joanna Shore" at bounding box center [1135, 585] width 181 height 22
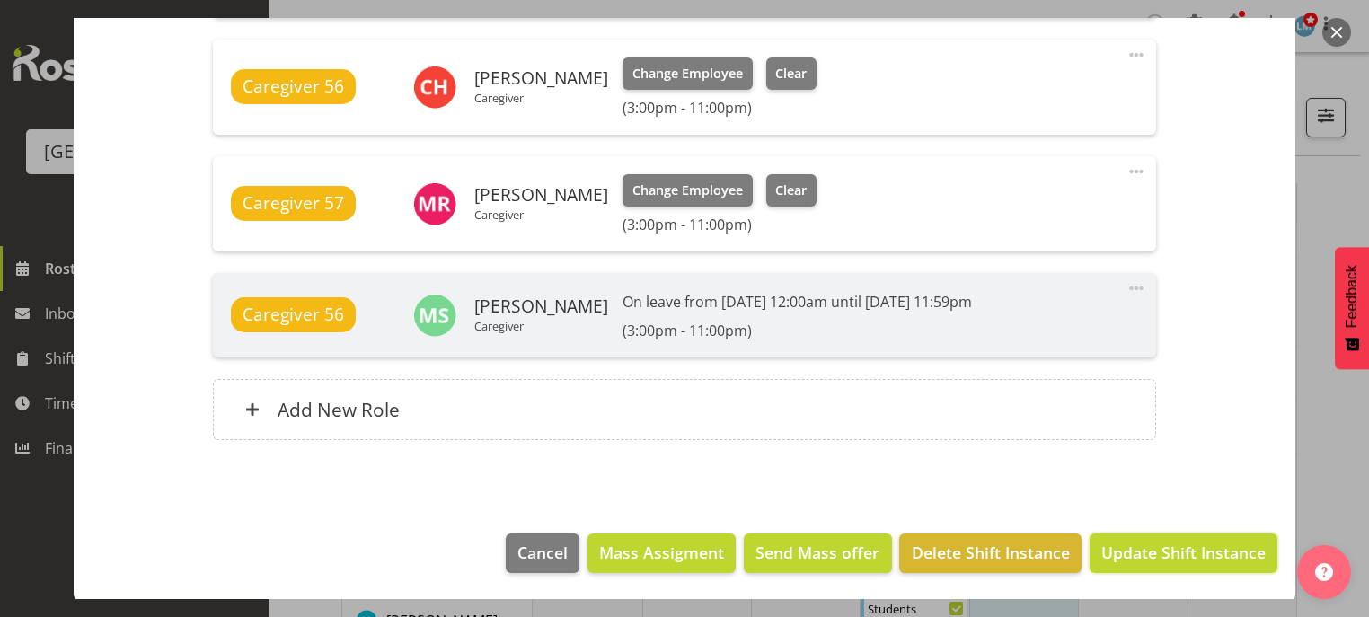
click at [1163, 562] on span "Update Shift Instance" at bounding box center [1183, 552] width 164 height 23
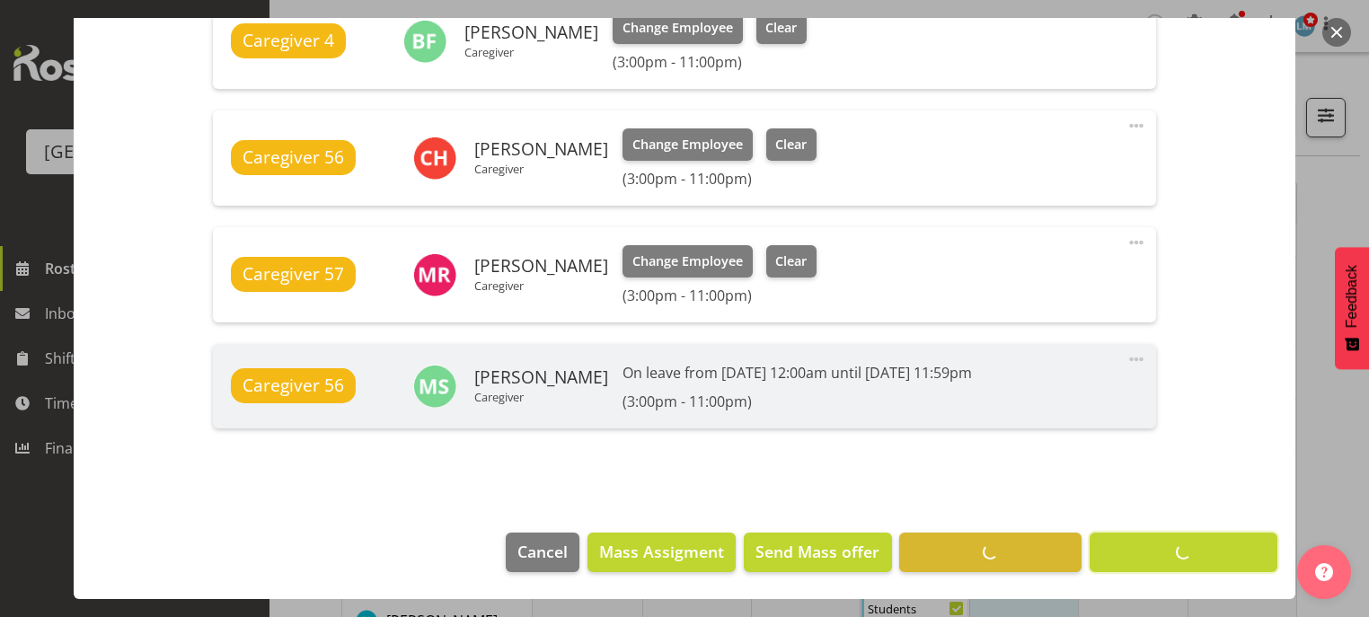
scroll to position [1028, 0]
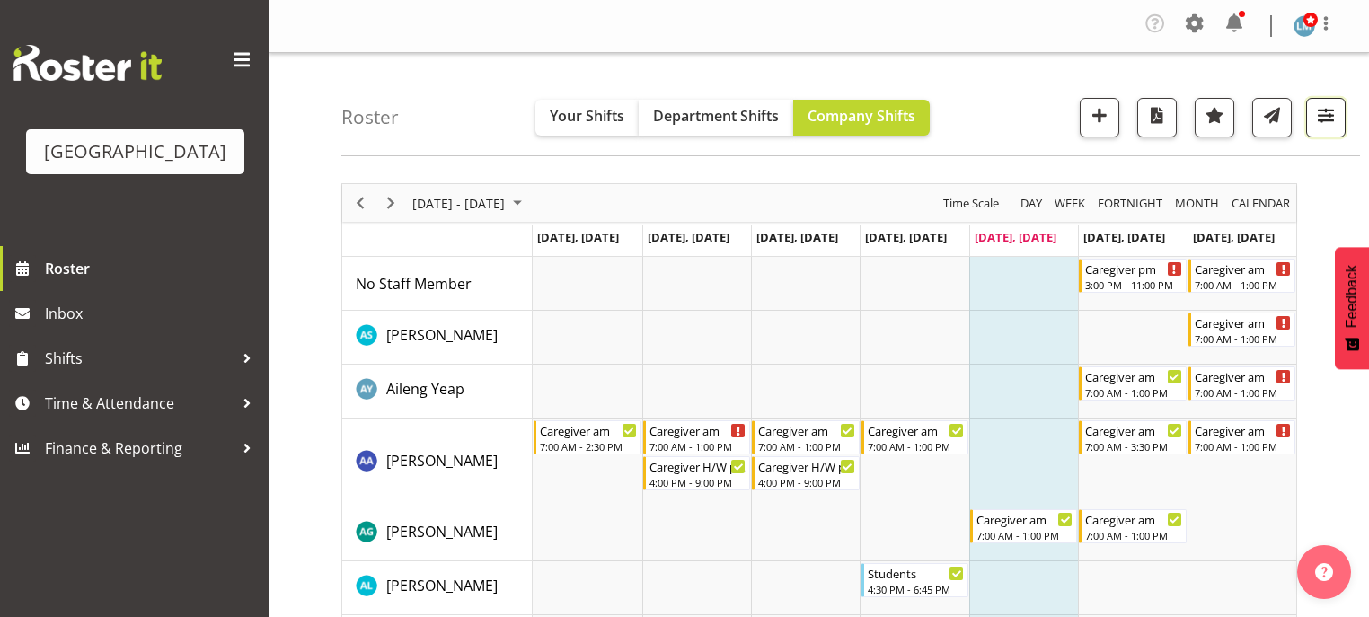
click at [1328, 117] on span "button" at bounding box center [1325, 114] width 23 height 23
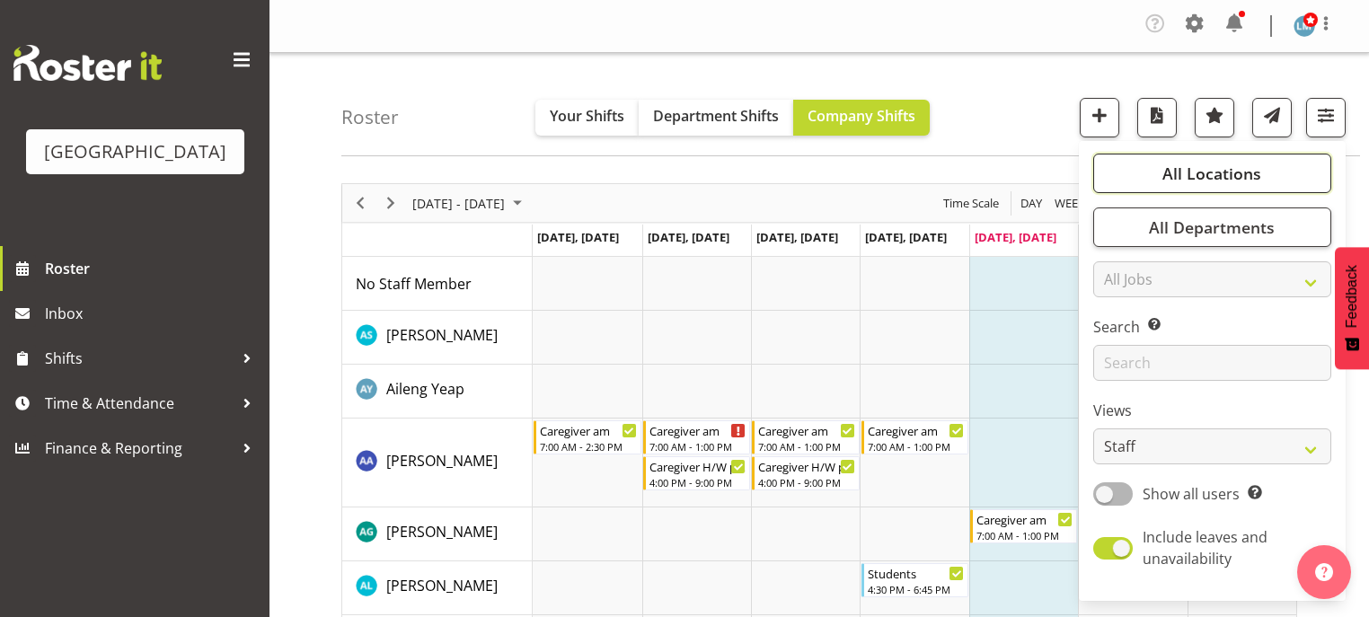
click at [1141, 165] on button "All Locations" at bounding box center [1212, 174] width 238 height 40
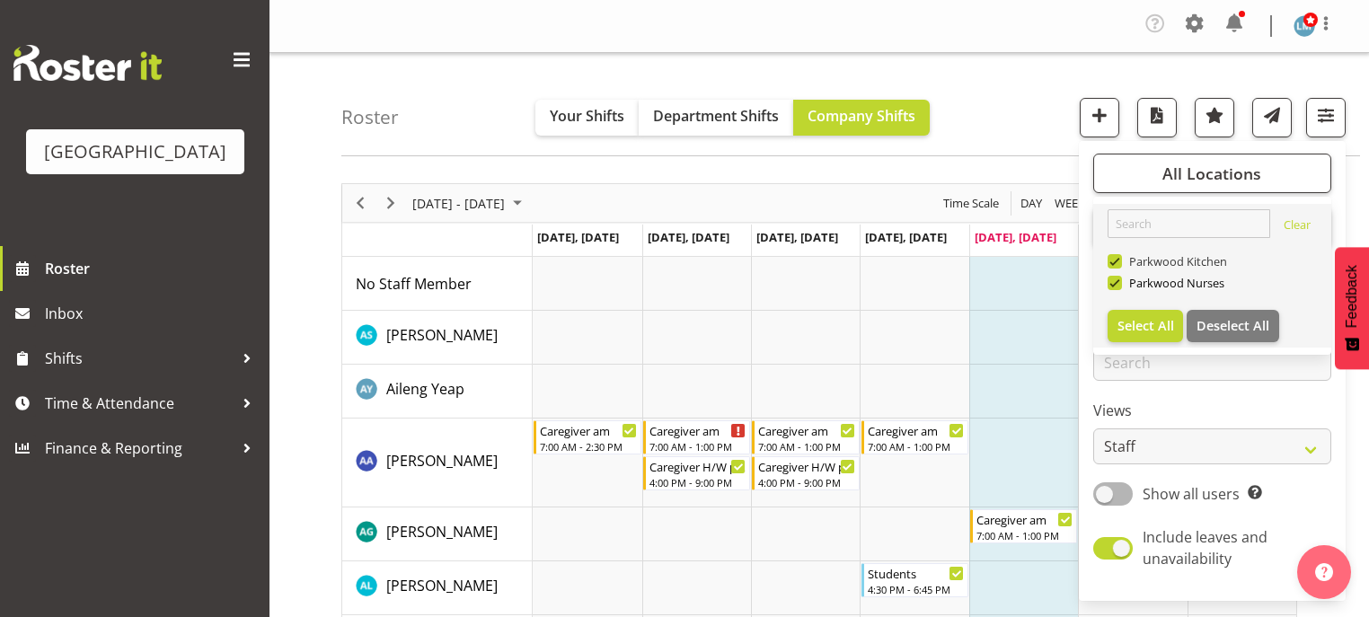
click at [1117, 262] on span at bounding box center [1115, 261] width 14 height 14
click at [1117, 262] on input "Parkwood Kitchen" at bounding box center [1114, 262] width 12 height 12
checkbox input "false"
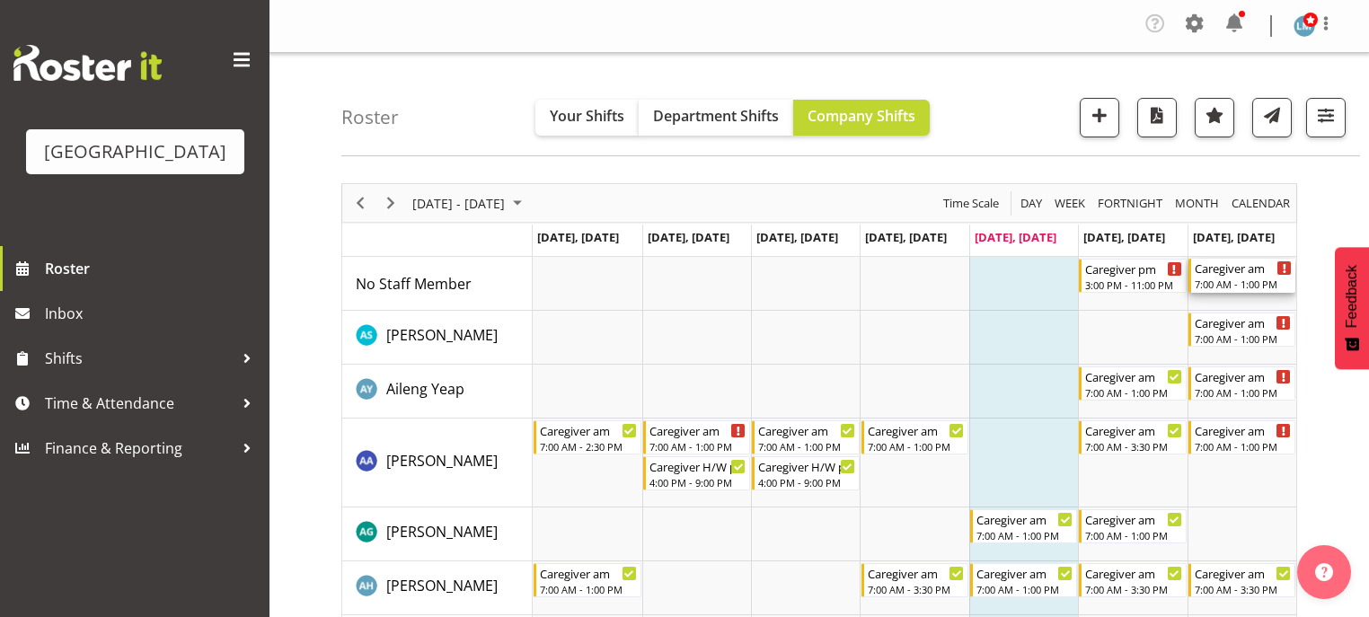
click at [1242, 276] on div "Caregiver am" at bounding box center [1243, 268] width 97 height 18
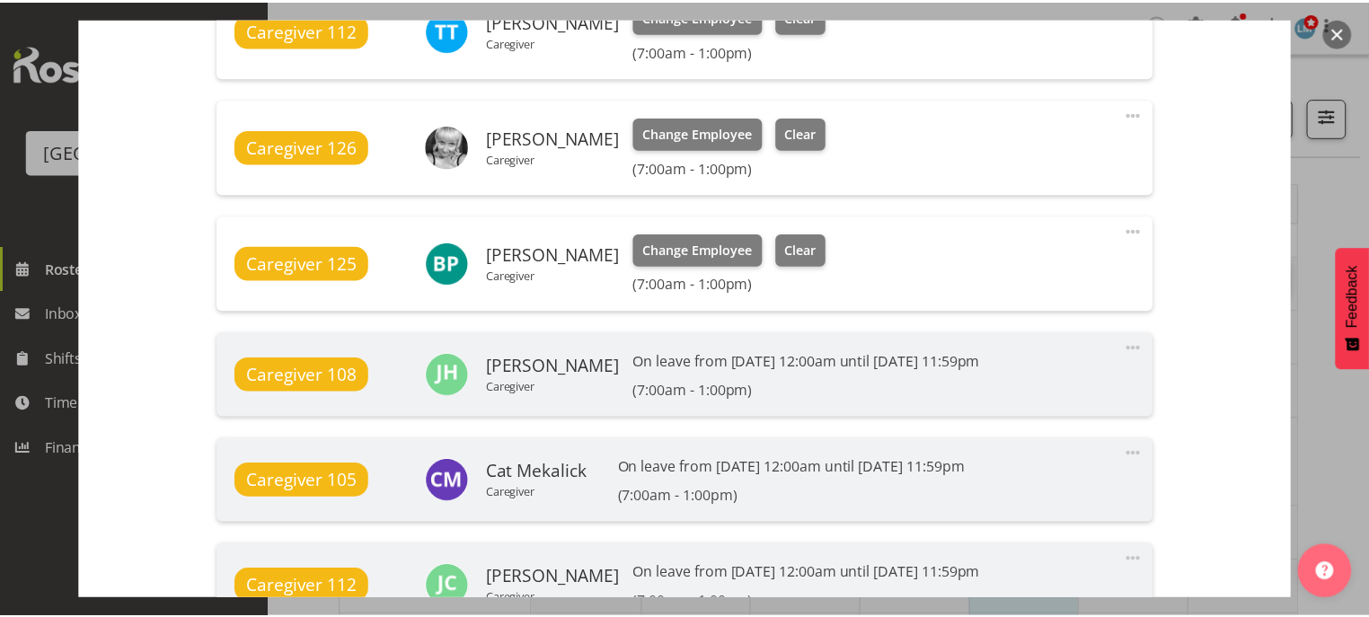
scroll to position [1581, 0]
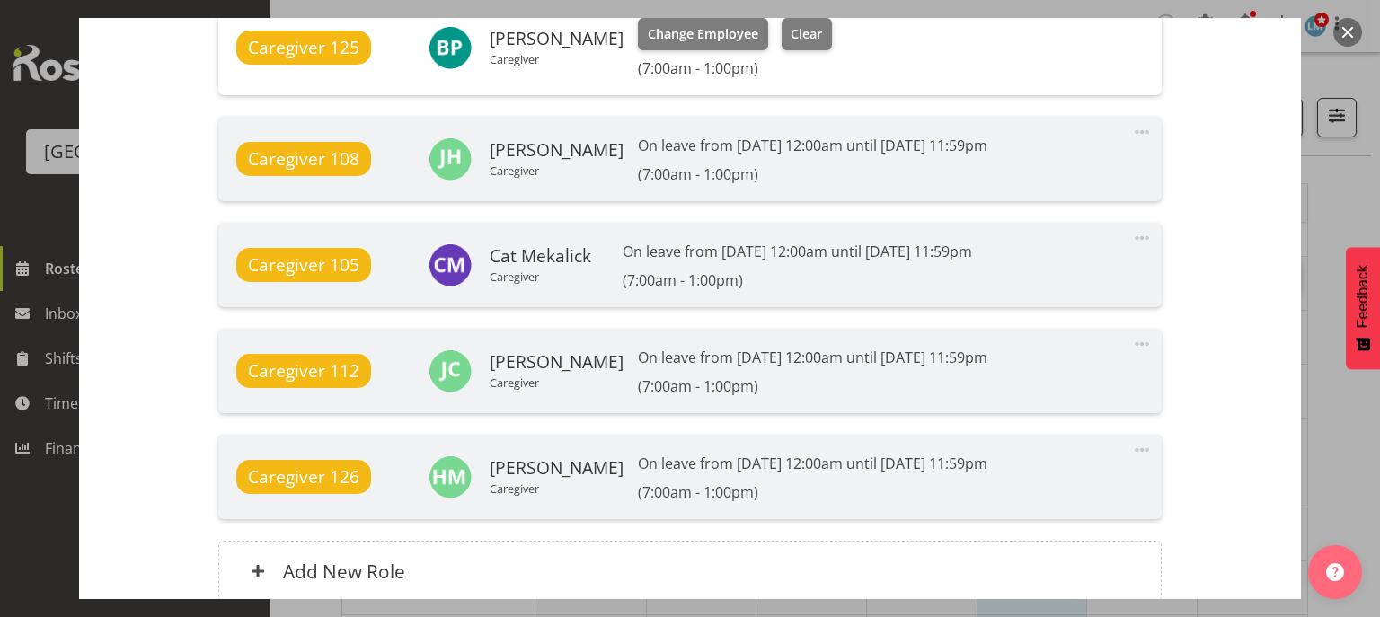
click at [1352, 29] on button "button" at bounding box center [1347, 32] width 29 height 29
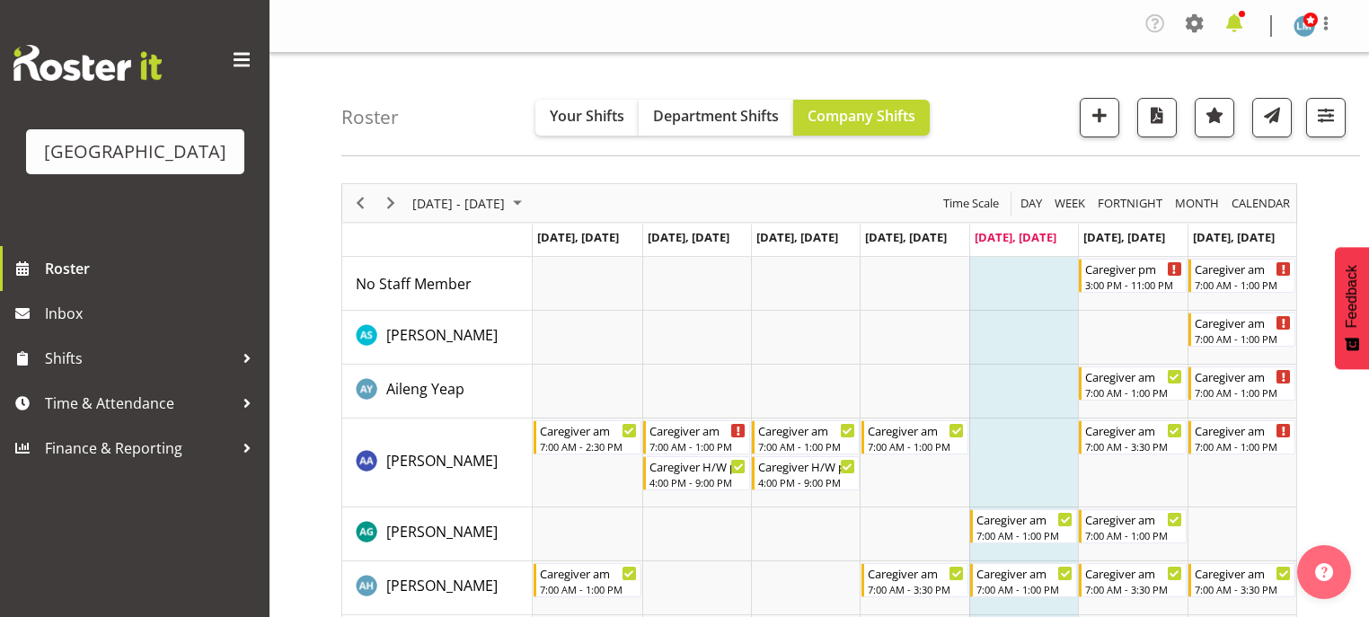
click at [1233, 24] on span at bounding box center [1234, 23] width 29 height 29
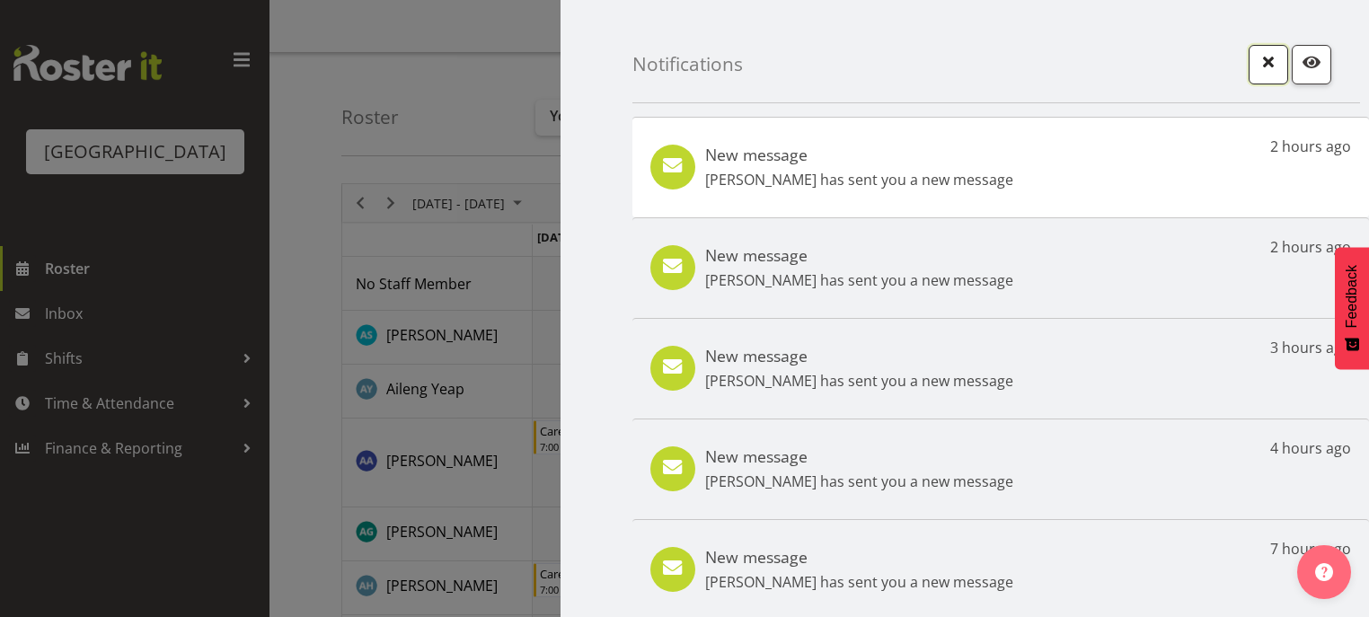
click at [1257, 56] on span "button" at bounding box center [1268, 61] width 23 height 23
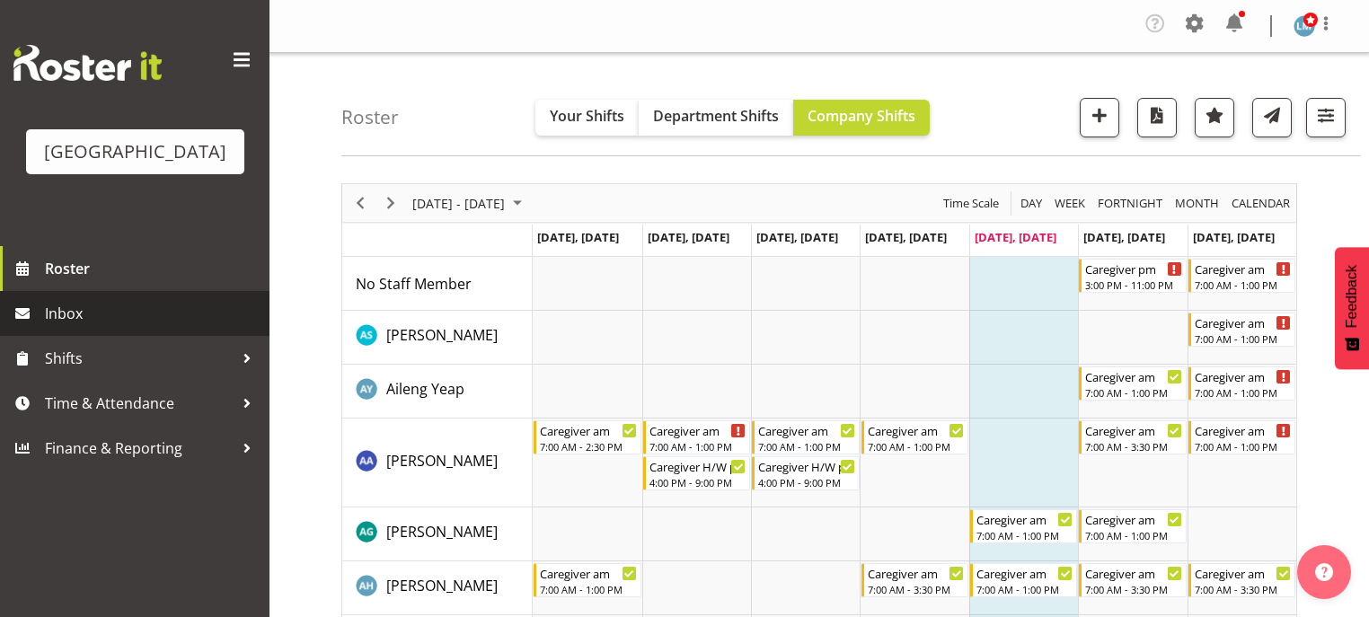
click at [136, 327] on span "Inbox" at bounding box center [153, 313] width 216 height 27
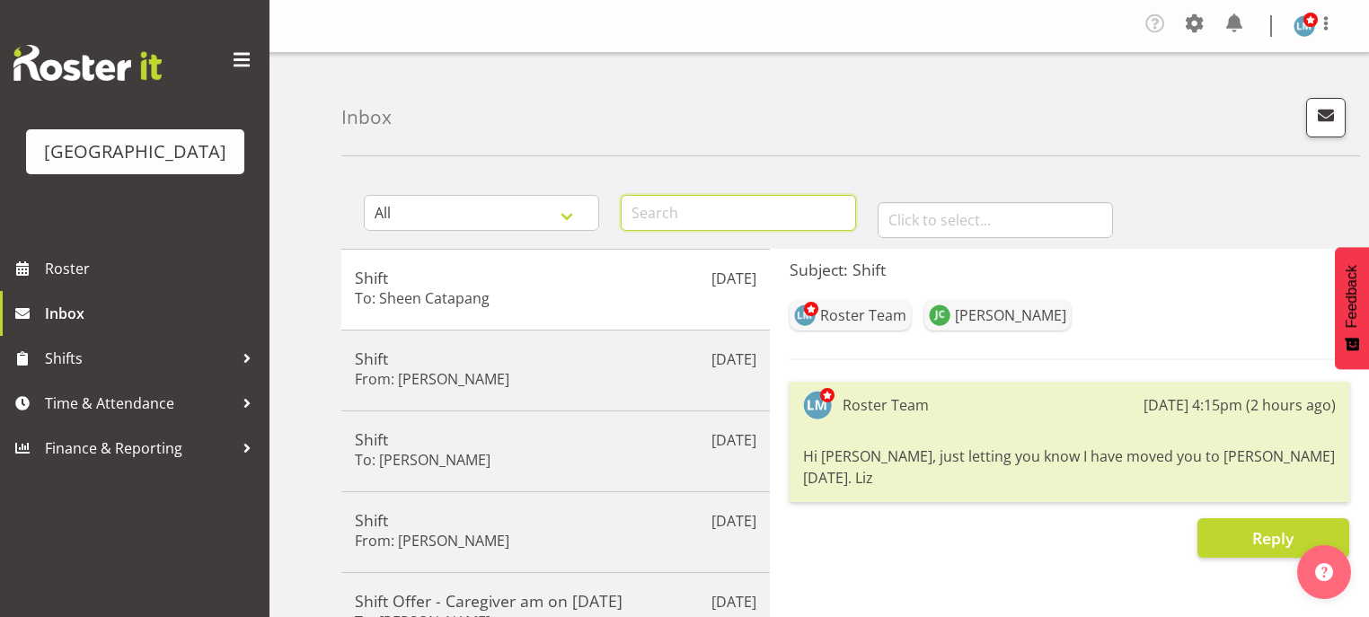
click at [680, 204] on input "text" at bounding box center [738, 213] width 235 height 36
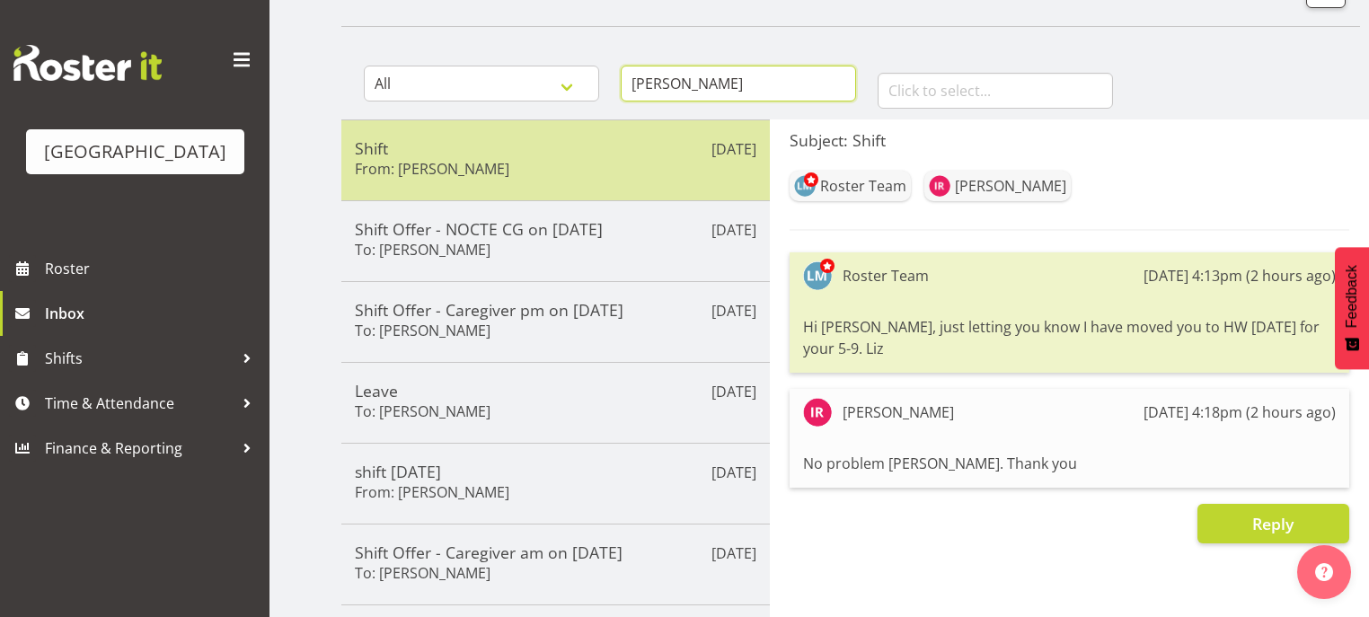
scroll to position [144, 0]
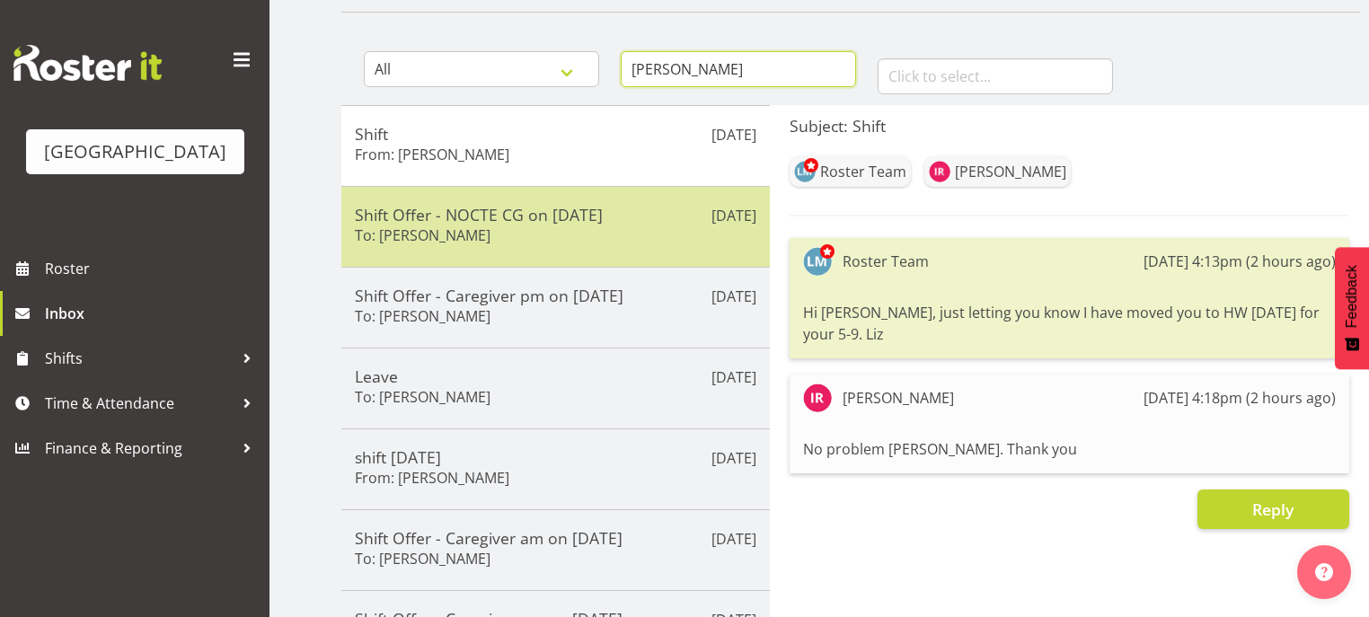
type input "[PERSON_NAME]"
click at [550, 249] on div "[DATE] Shift Offer - NOCTE CG on [DATE] To: [PERSON_NAME]" at bounding box center [555, 226] width 429 height 81
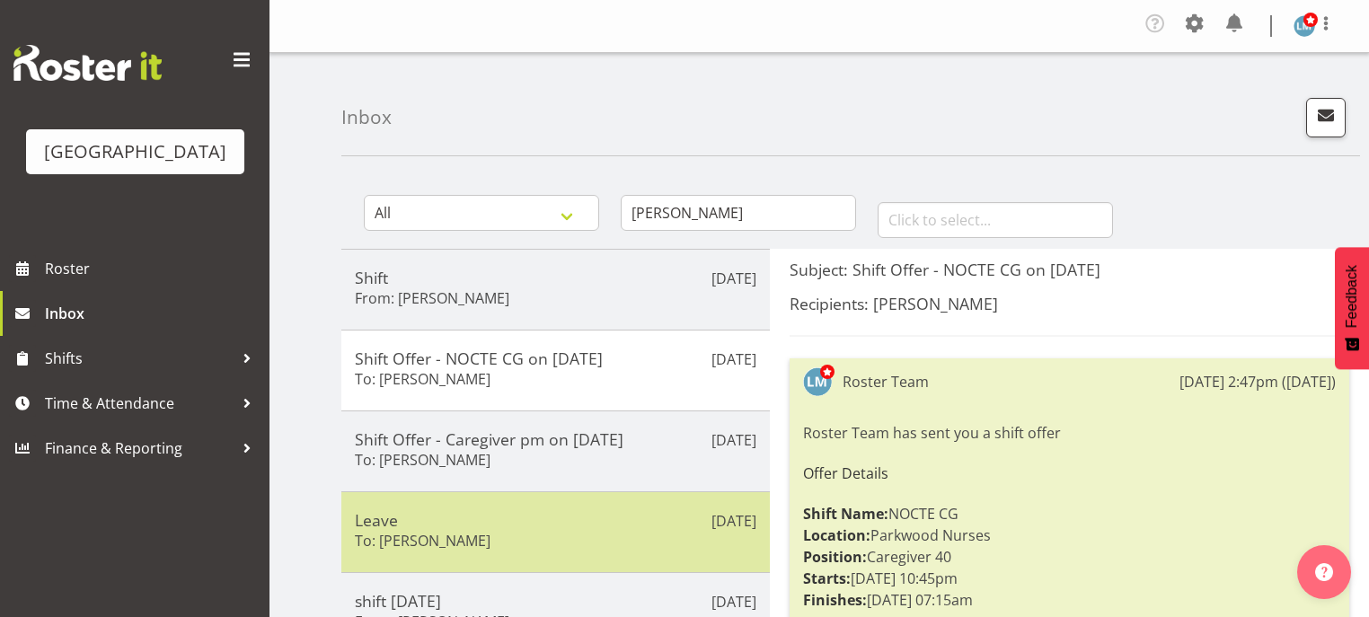
scroll to position [0, 0]
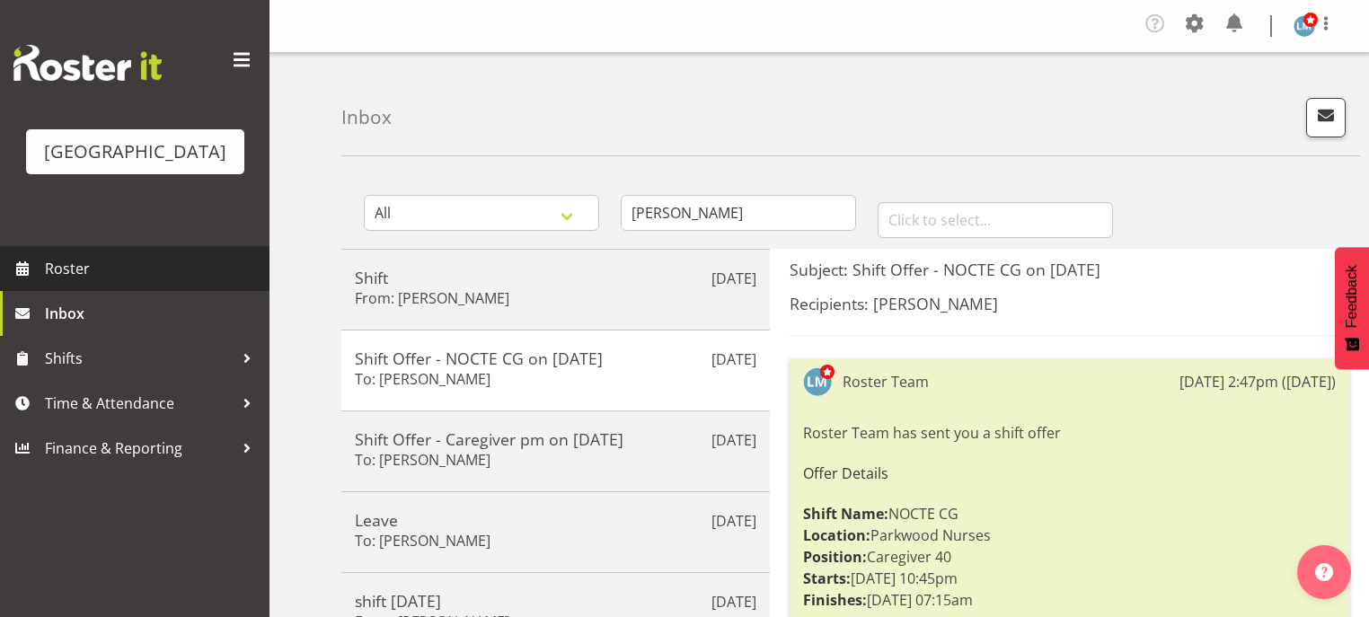
drag, startPoint x: 23, startPoint y: 296, endPoint x: 46, endPoint y: 291, distance: 22.9
click at [24, 282] on span at bounding box center [22, 268] width 27 height 27
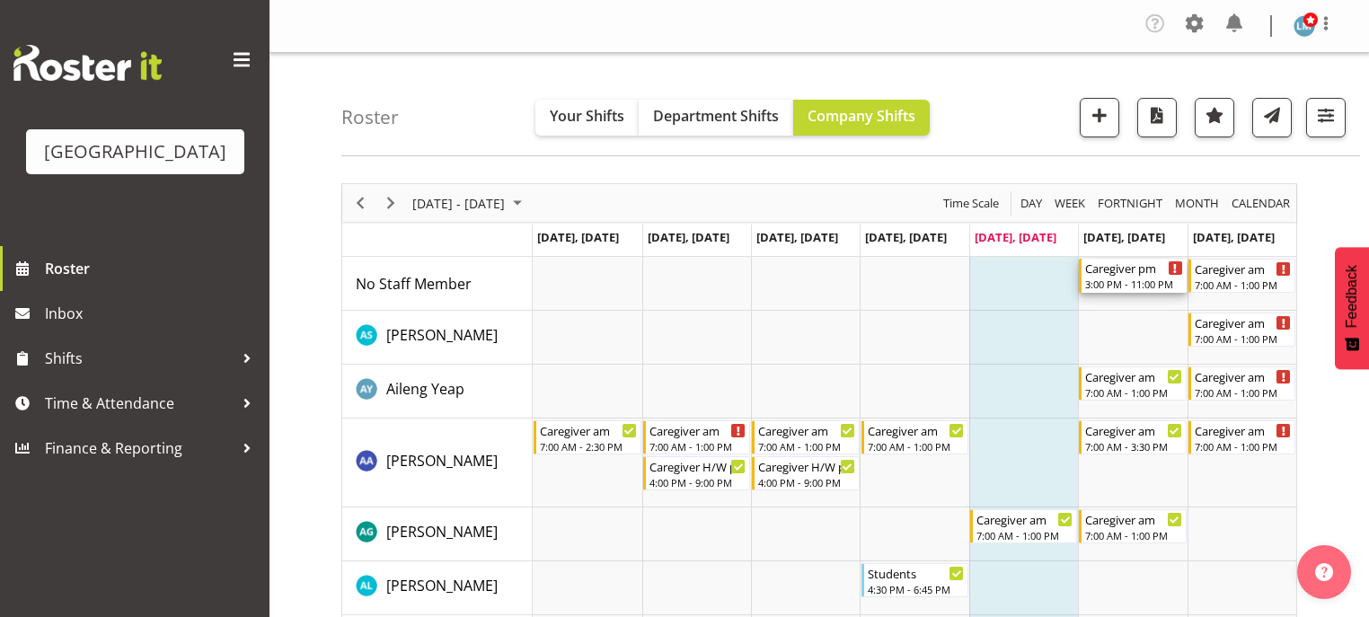
click at [1137, 283] on div "3:00 PM - 11:00 PM" at bounding box center [1133, 284] width 97 height 14
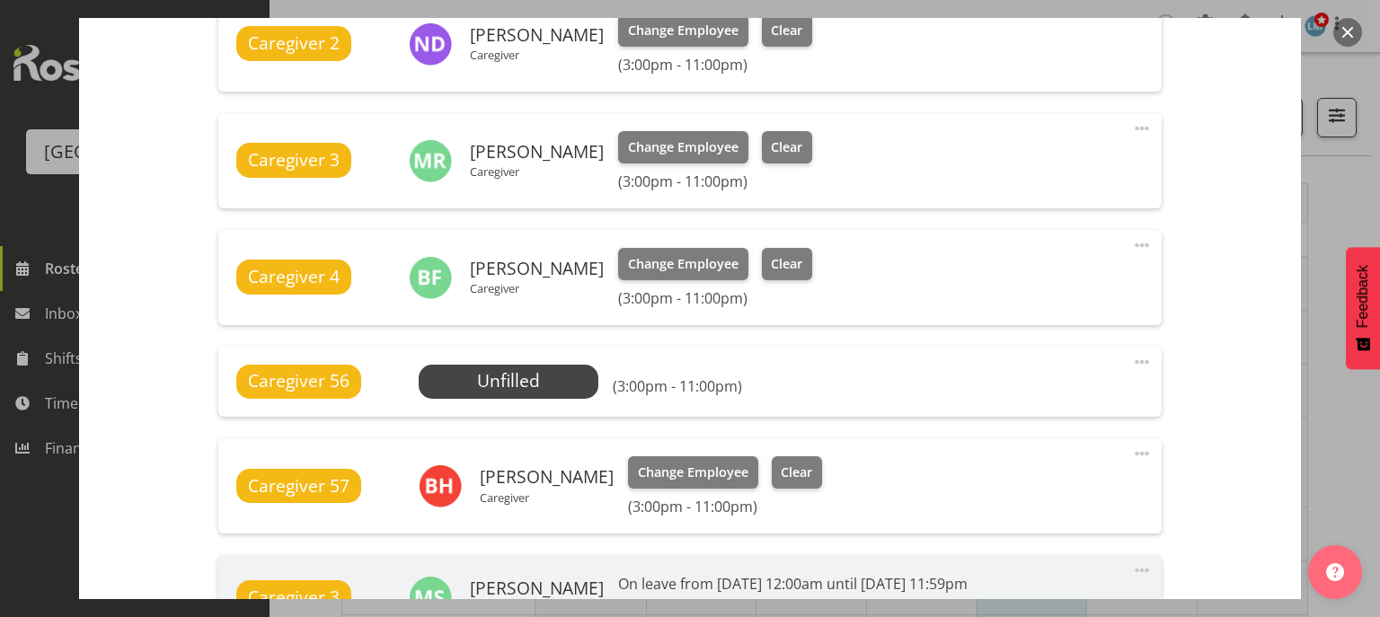
scroll to position [791, 0]
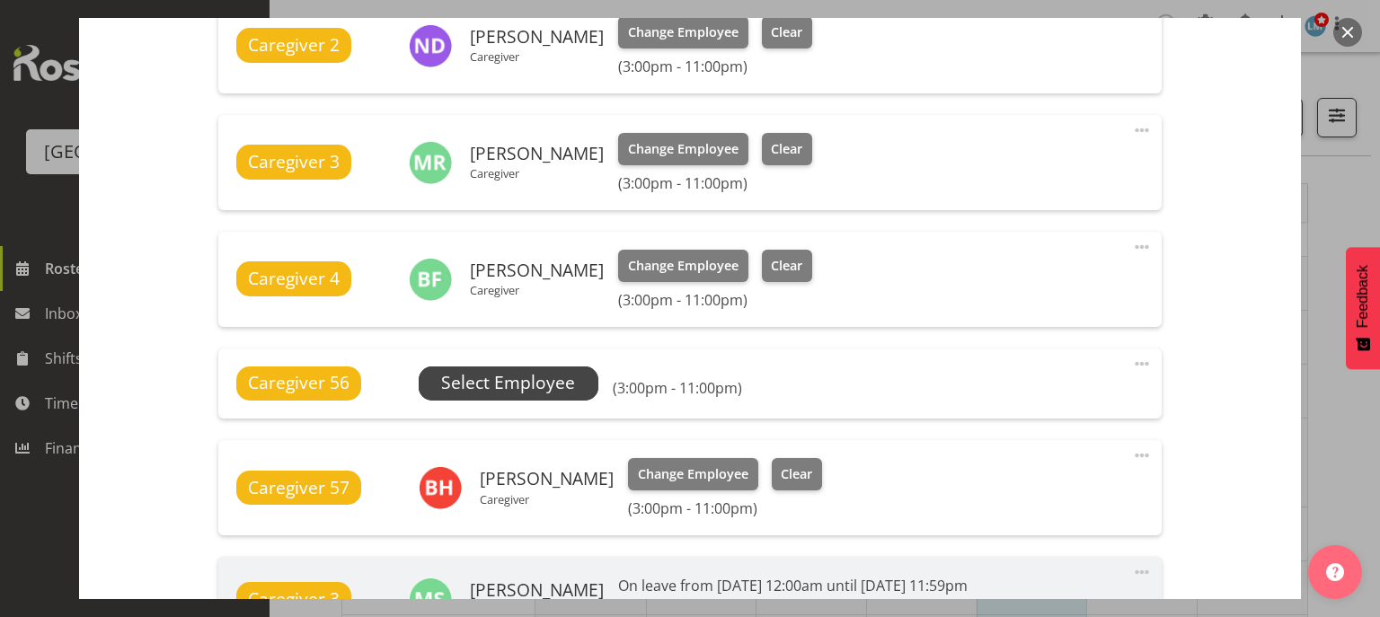
click at [536, 380] on span "Select Employee" at bounding box center [508, 383] width 134 height 26
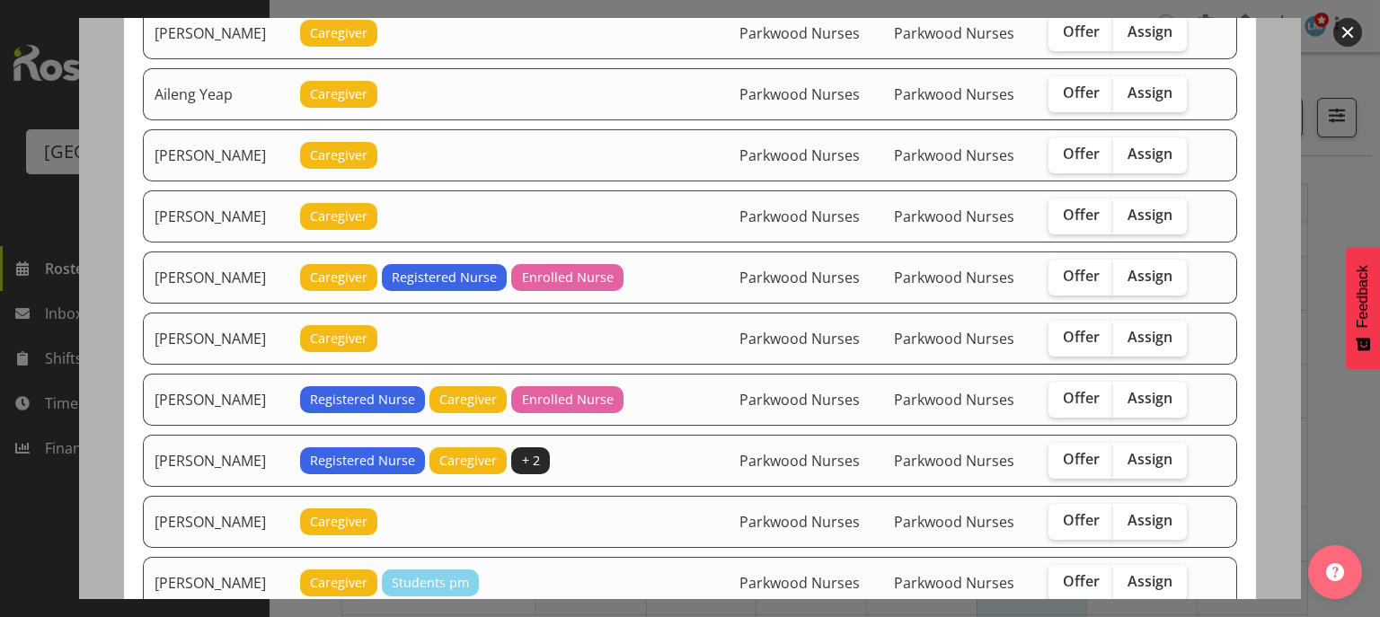
scroll to position [216, 0]
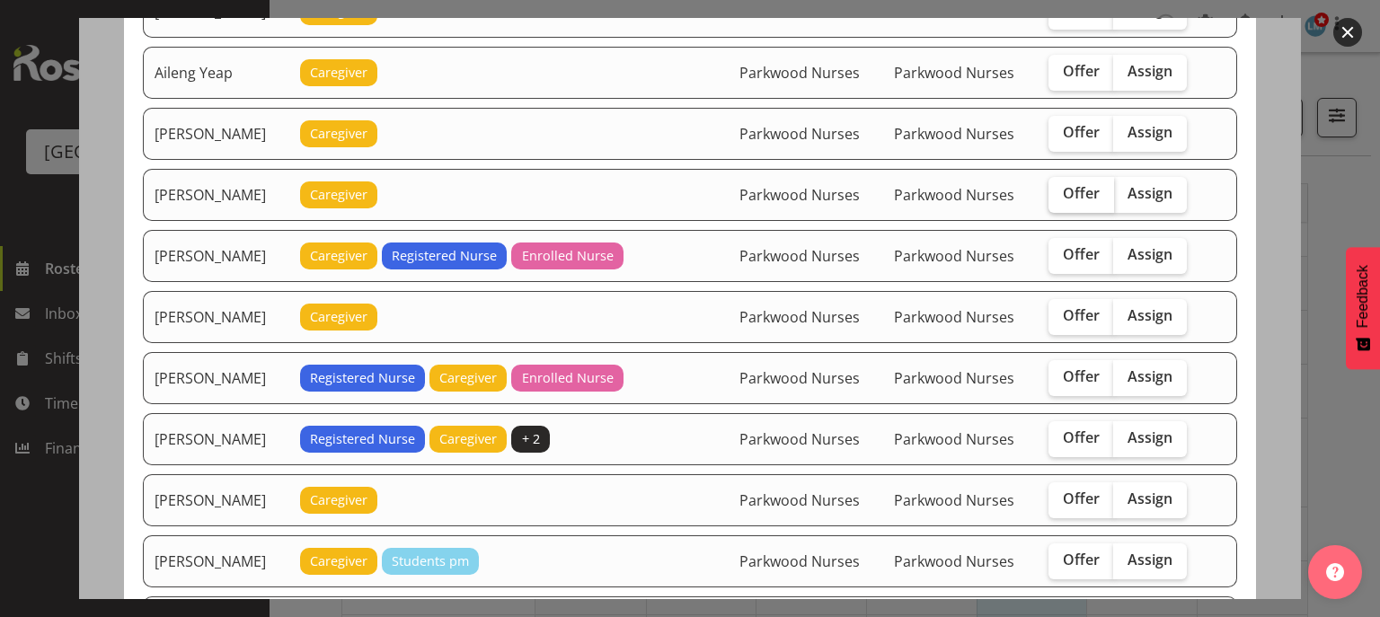
click at [1087, 190] on span "Offer" at bounding box center [1081, 193] width 37 height 18
click at [1060, 190] on input "Offer" at bounding box center [1054, 194] width 12 height 12
checkbox input "true"
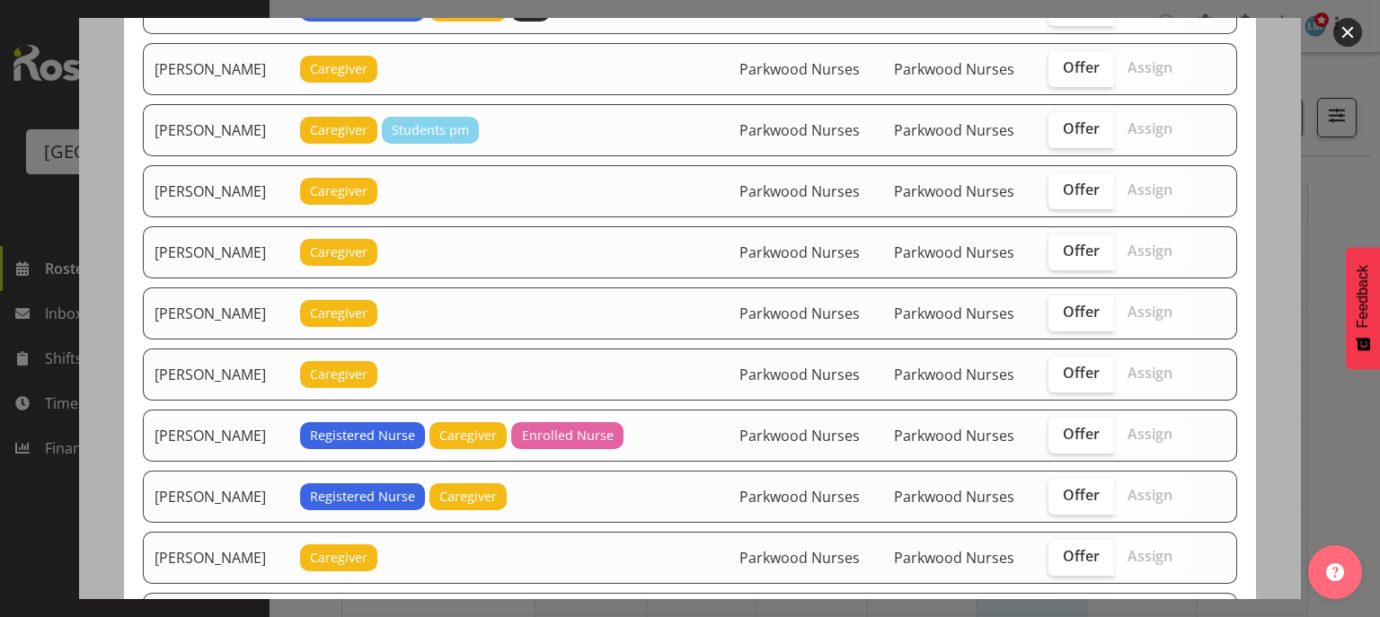
scroll to position [719, 0]
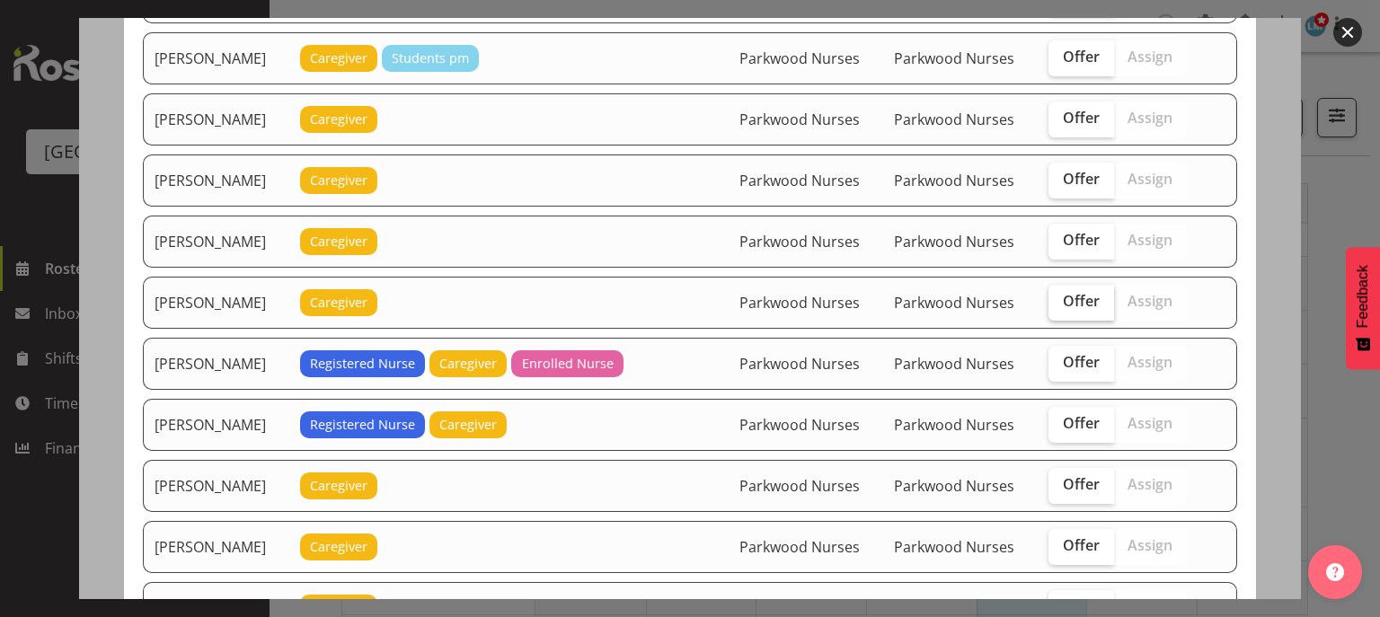
click at [1085, 294] on span "Offer" at bounding box center [1081, 301] width 37 height 18
click at [1060, 296] on input "Offer" at bounding box center [1054, 302] width 12 height 12
checkbox input "true"
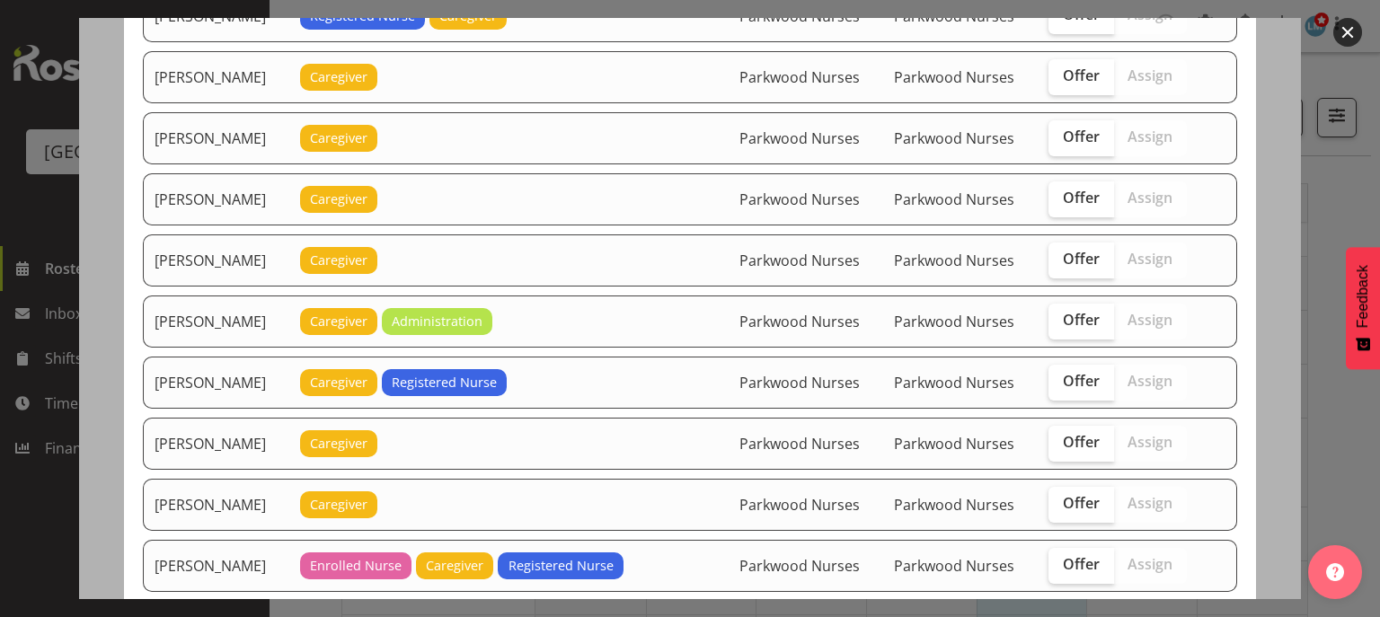
scroll to position [1150, 0]
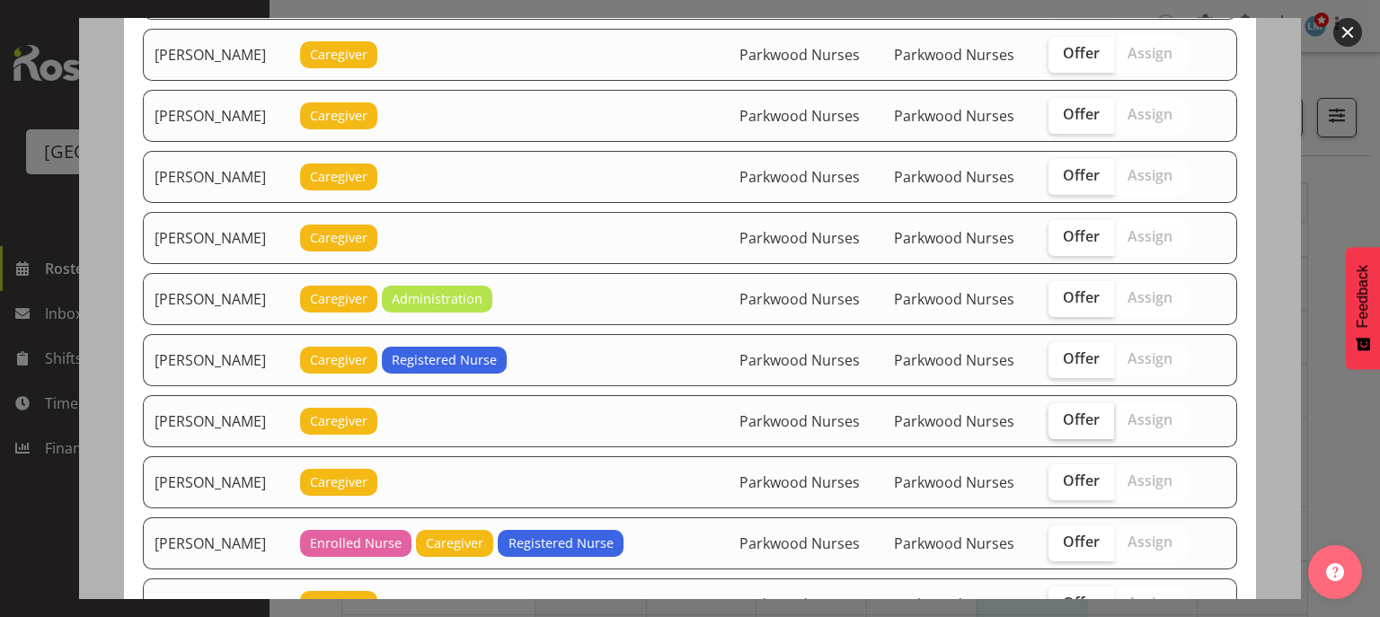
click at [1085, 411] on span "Offer" at bounding box center [1081, 420] width 37 height 18
click at [1060, 414] on input "Offer" at bounding box center [1054, 420] width 12 height 12
checkbox input "true"
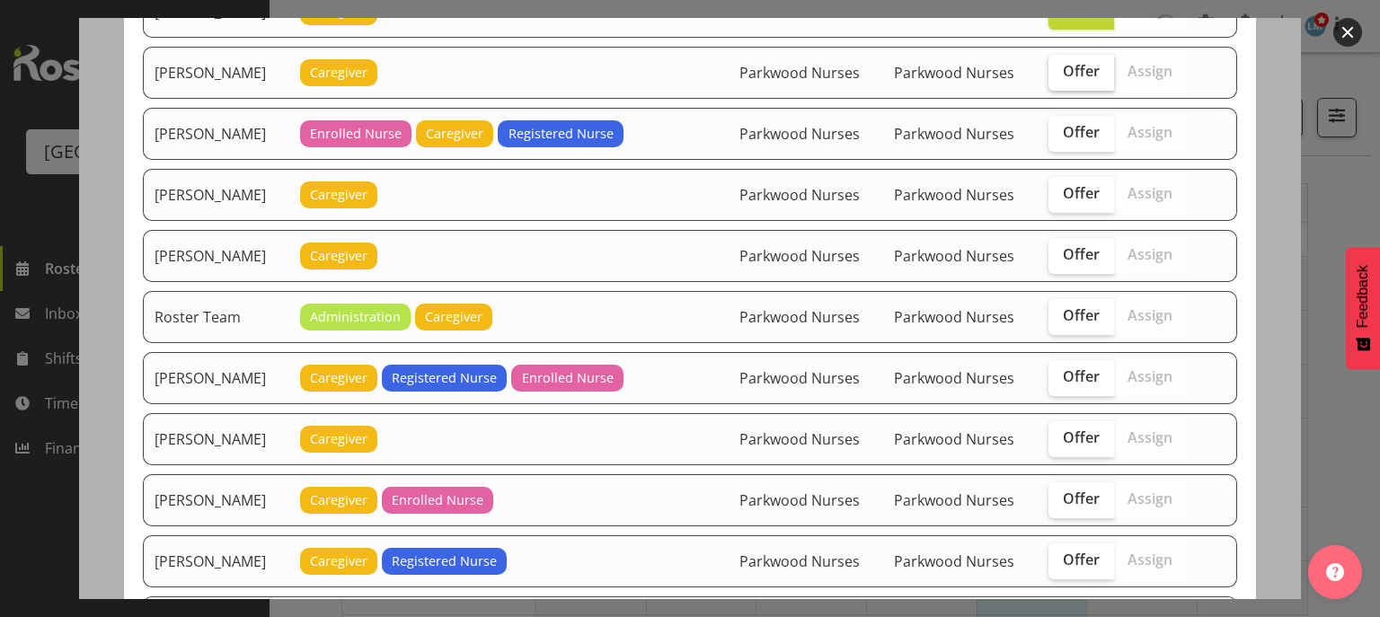
scroll to position [1581, 0]
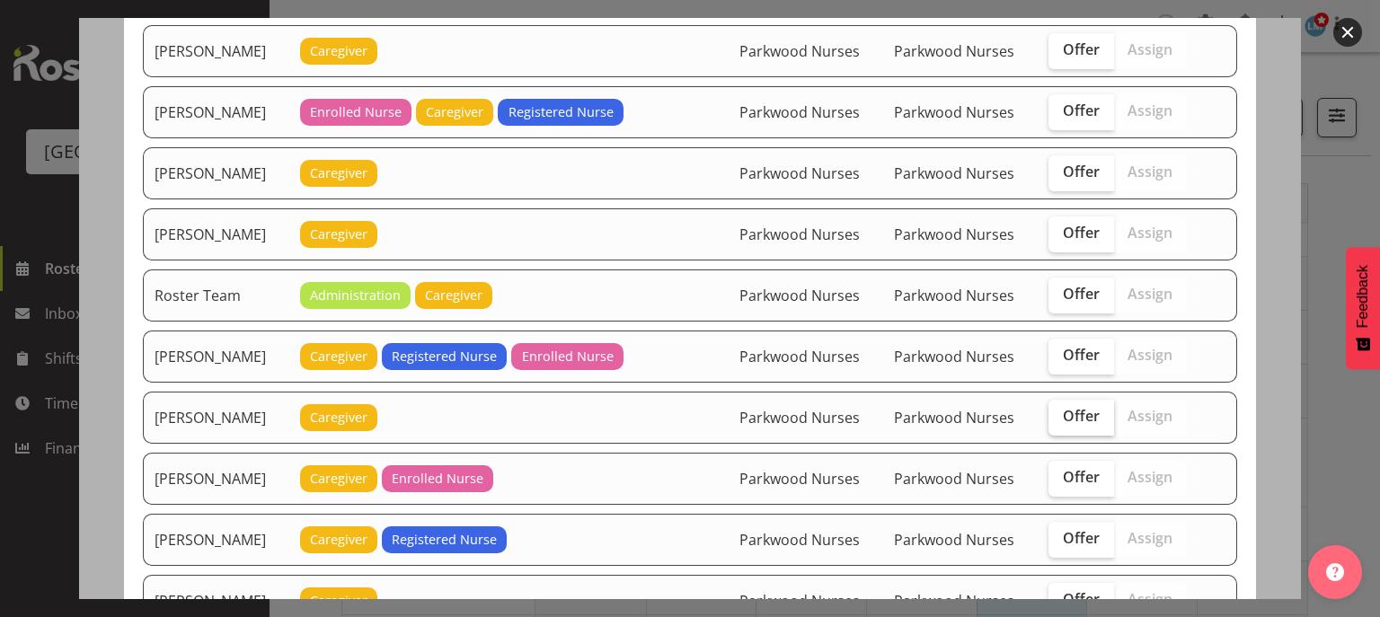
click at [1082, 407] on span "Offer" at bounding box center [1081, 416] width 37 height 18
click at [1060, 411] on input "Offer" at bounding box center [1054, 417] width 12 height 12
checkbox input "true"
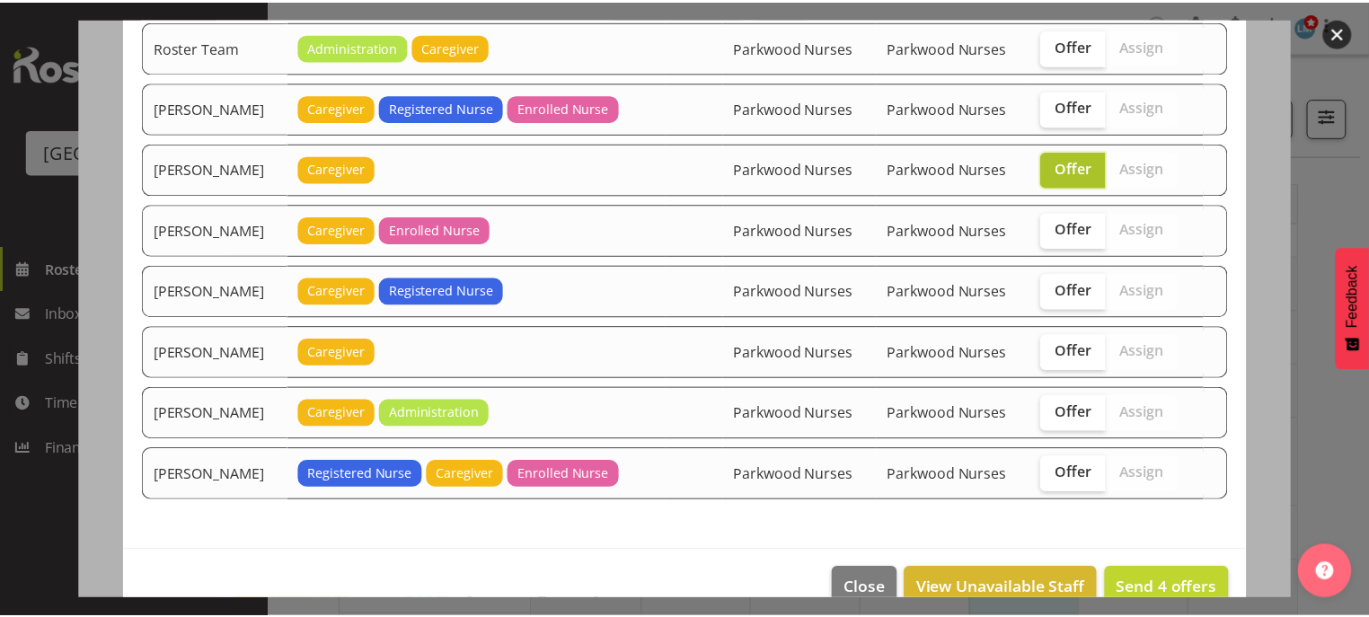
scroll to position [1838, 0]
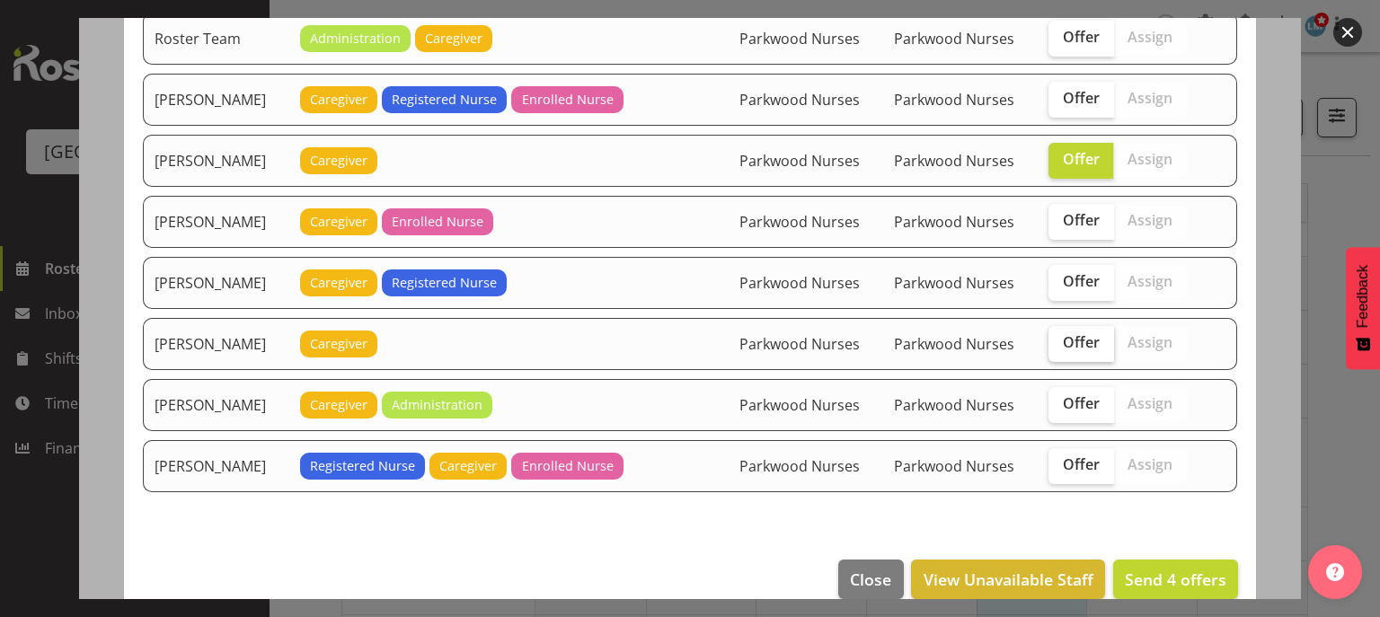
click at [1076, 333] on span "Offer" at bounding box center [1081, 342] width 37 height 18
click at [1060, 337] on input "Offer" at bounding box center [1054, 343] width 12 height 12
checkbox input "true"
click at [1178, 569] on span "Send 5 offers" at bounding box center [1176, 580] width 102 height 22
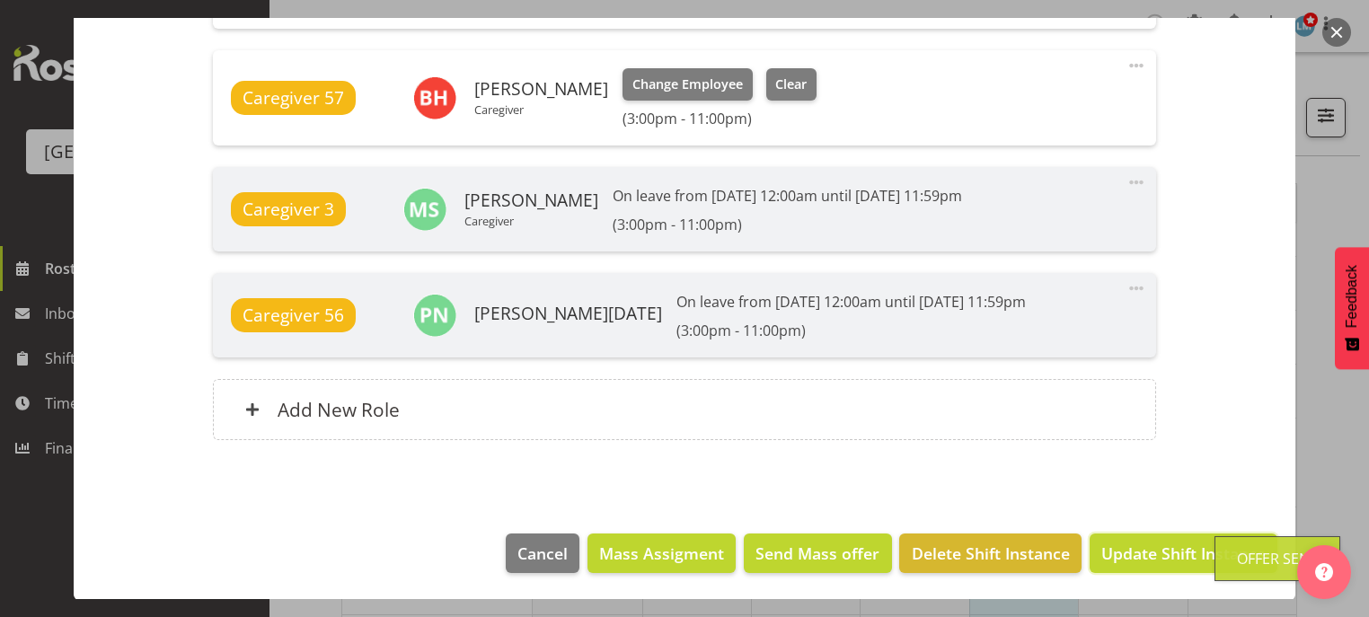
click at [1178, 554] on span "Update Shift Instance" at bounding box center [1183, 553] width 164 height 23
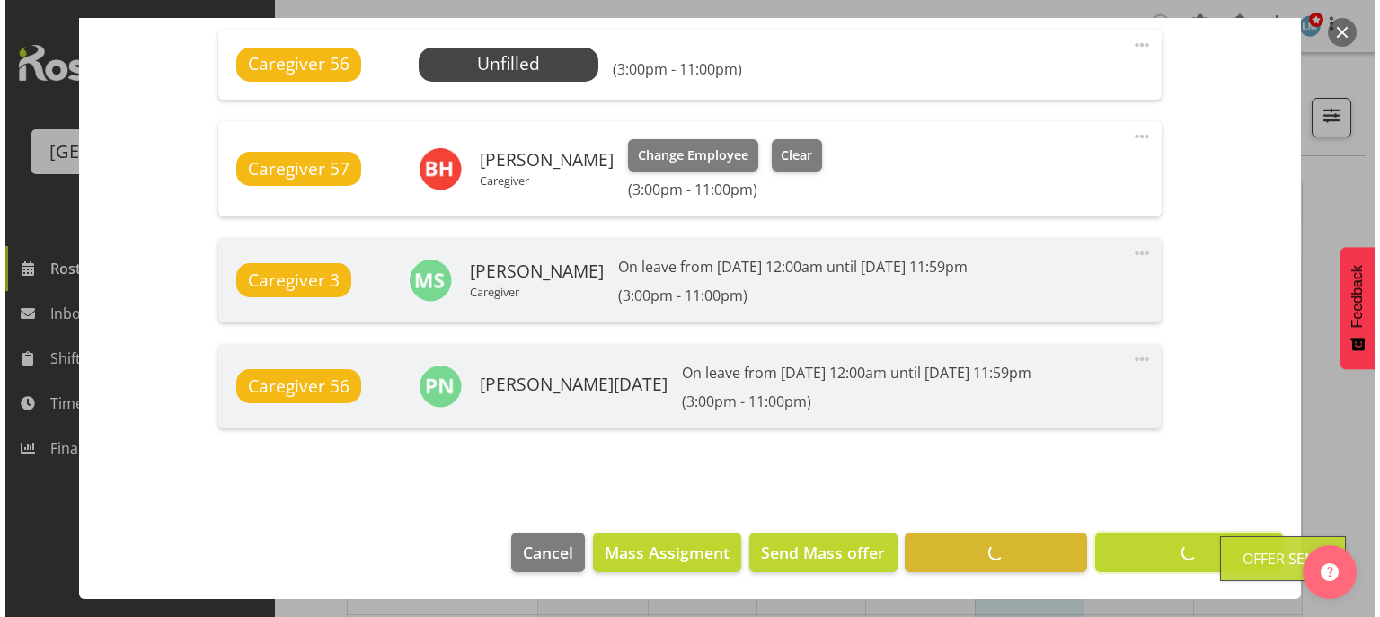
scroll to position [1109, 0]
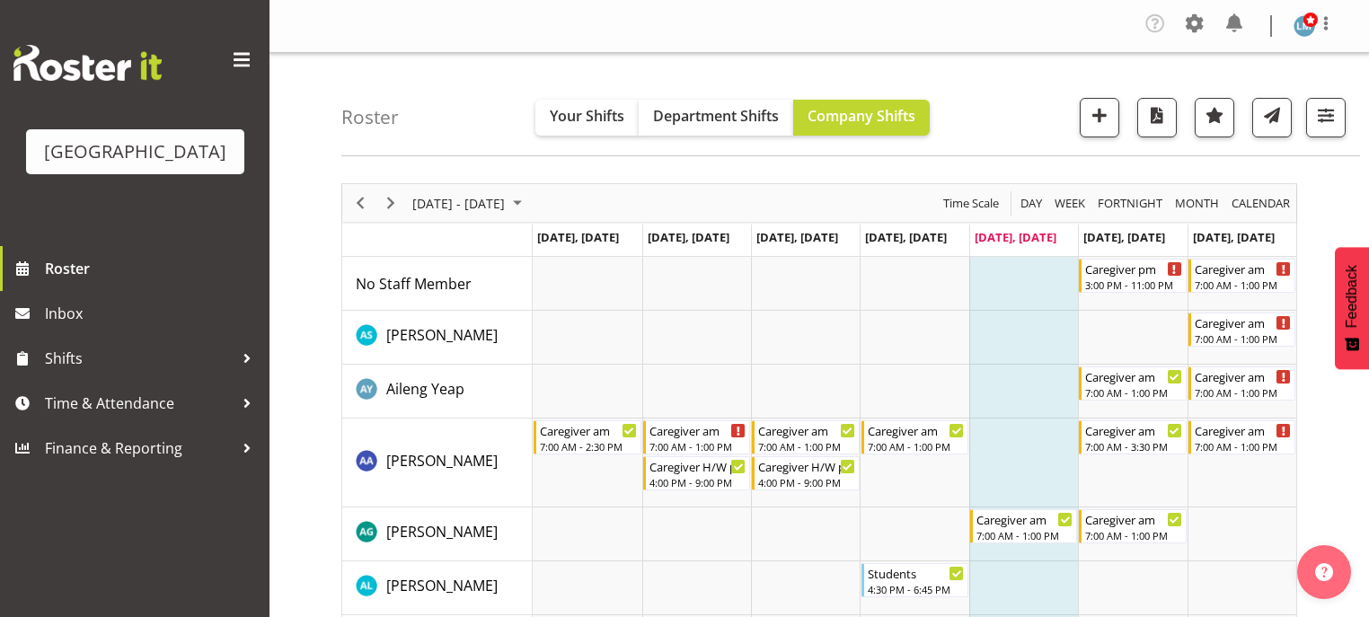
click at [1178, 554] on td "Timeline Week of August 29, 2025" at bounding box center [1132, 535] width 109 height 54
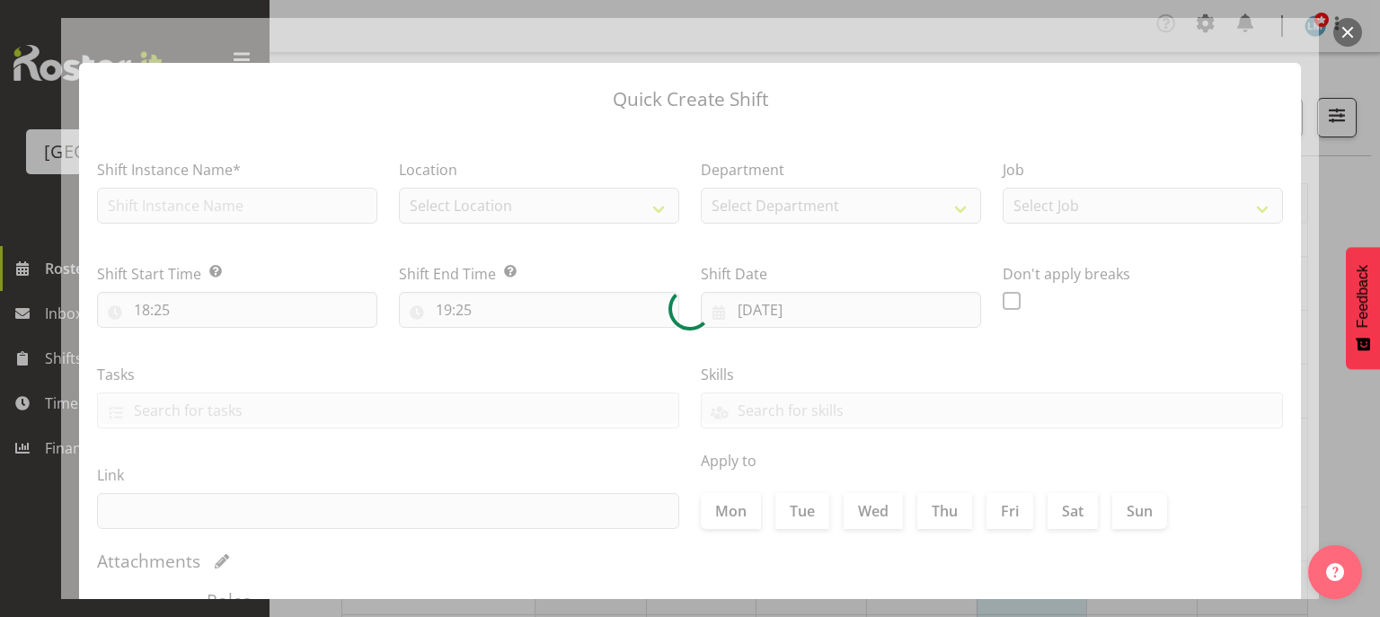
type input "[DATE]"
checkbox input "true"
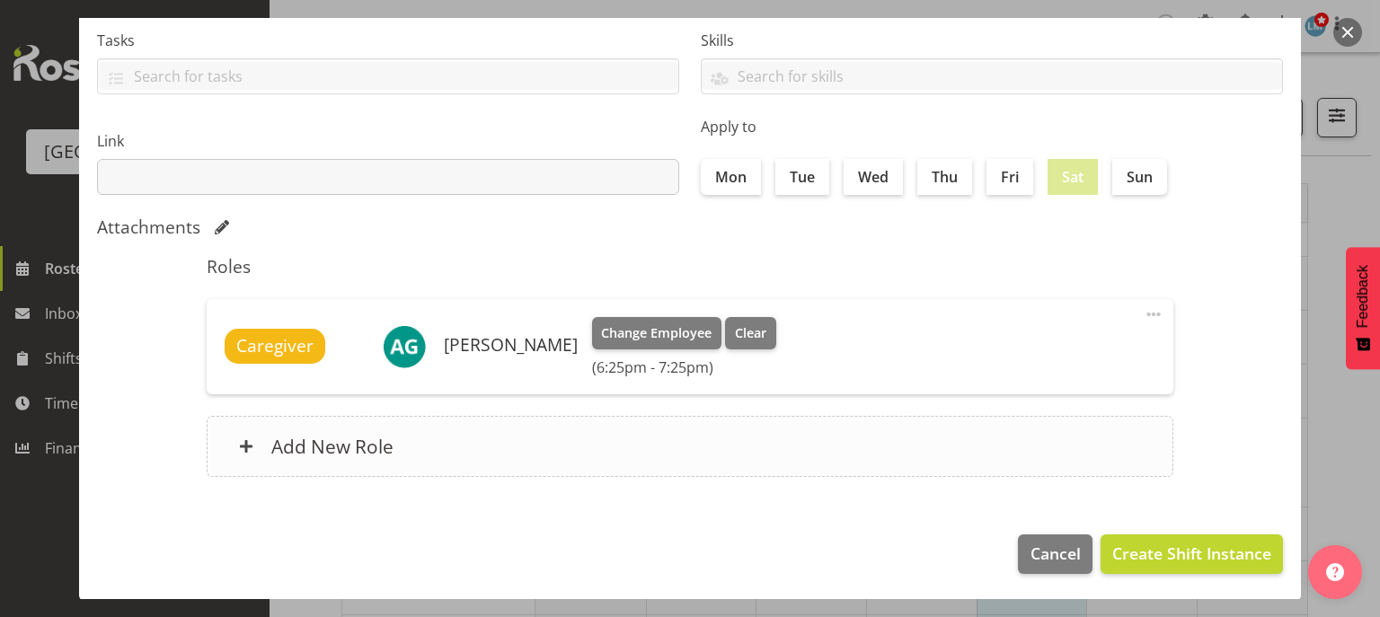
scroll to position [190, 0]
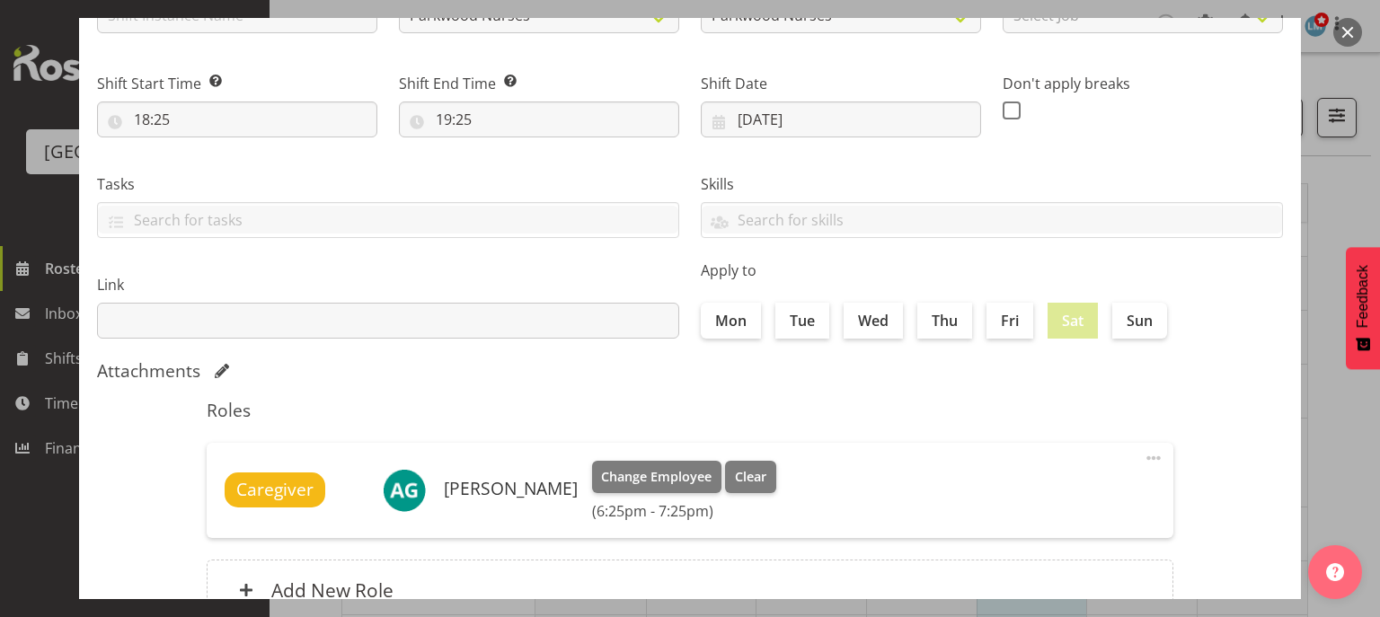
click at [1349, 28] on button "button" at bounding box center [1347, 32] width 29 height 29
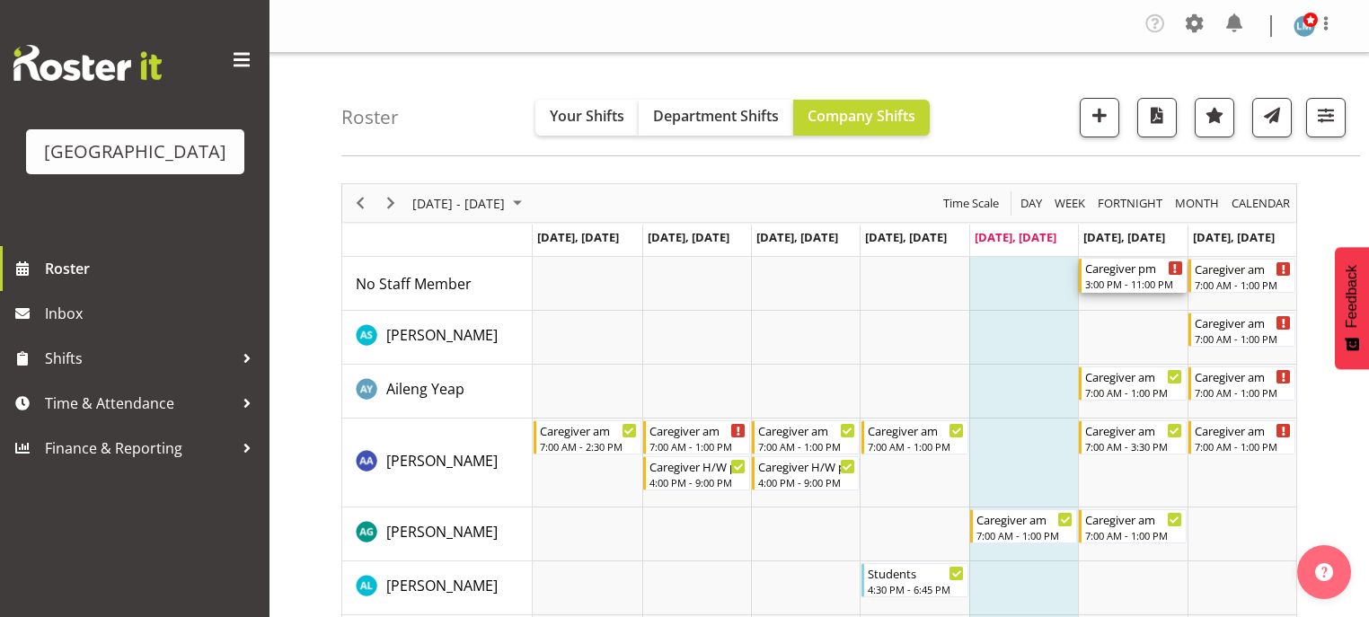
click at [1109, 281] on div "3:00 PM - 11:00 PM" at bounding box center [1133, 284] width 97 height 14
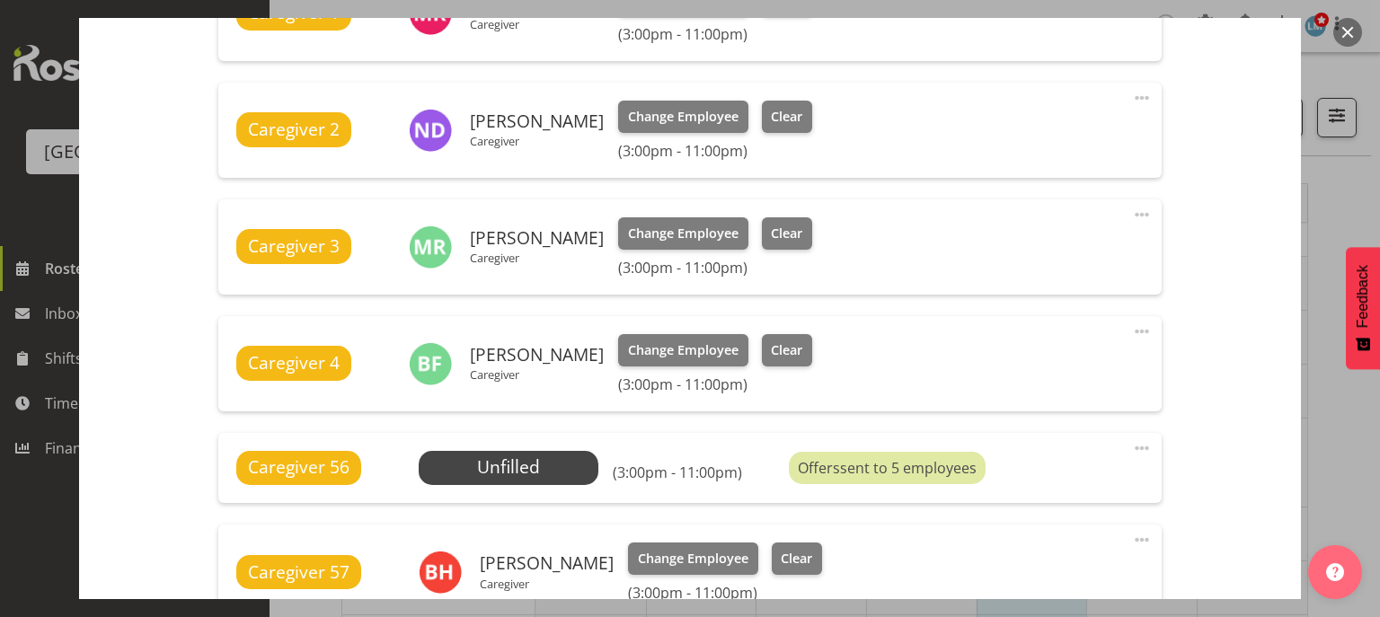
scroll to position [863, 0]
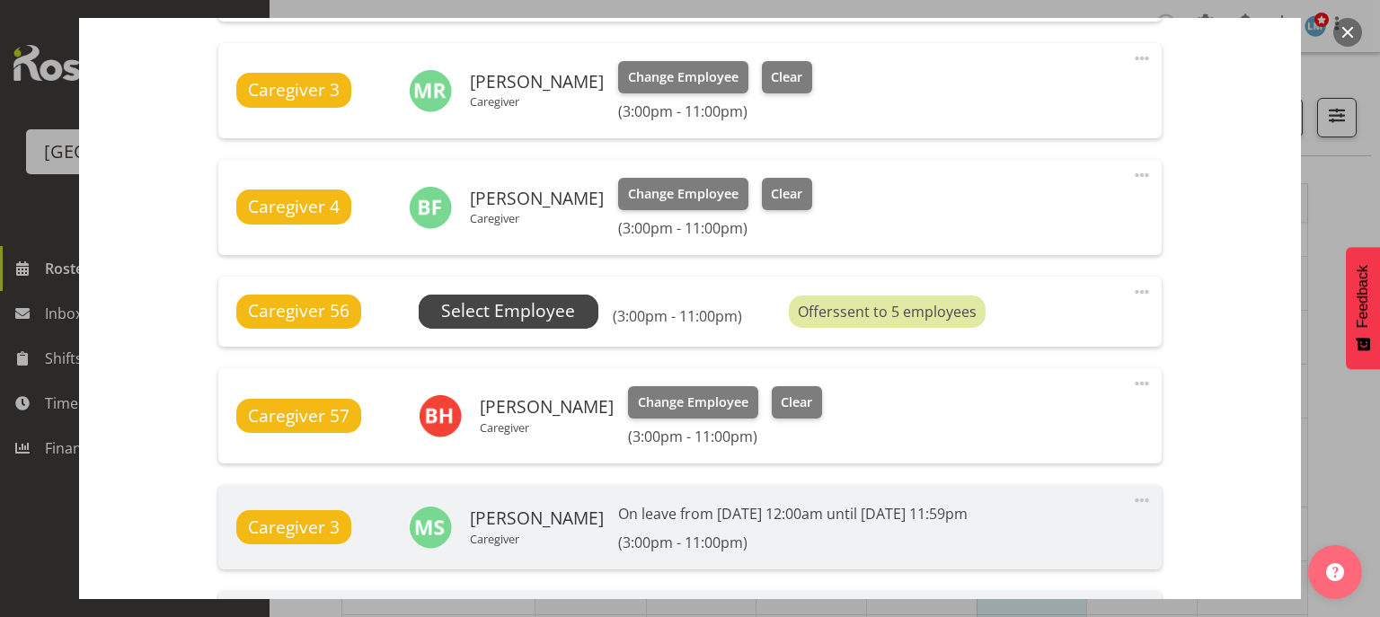
click at [525, 313] on span "Select Employee" at bounding box center [508, 311] width 134 height 26
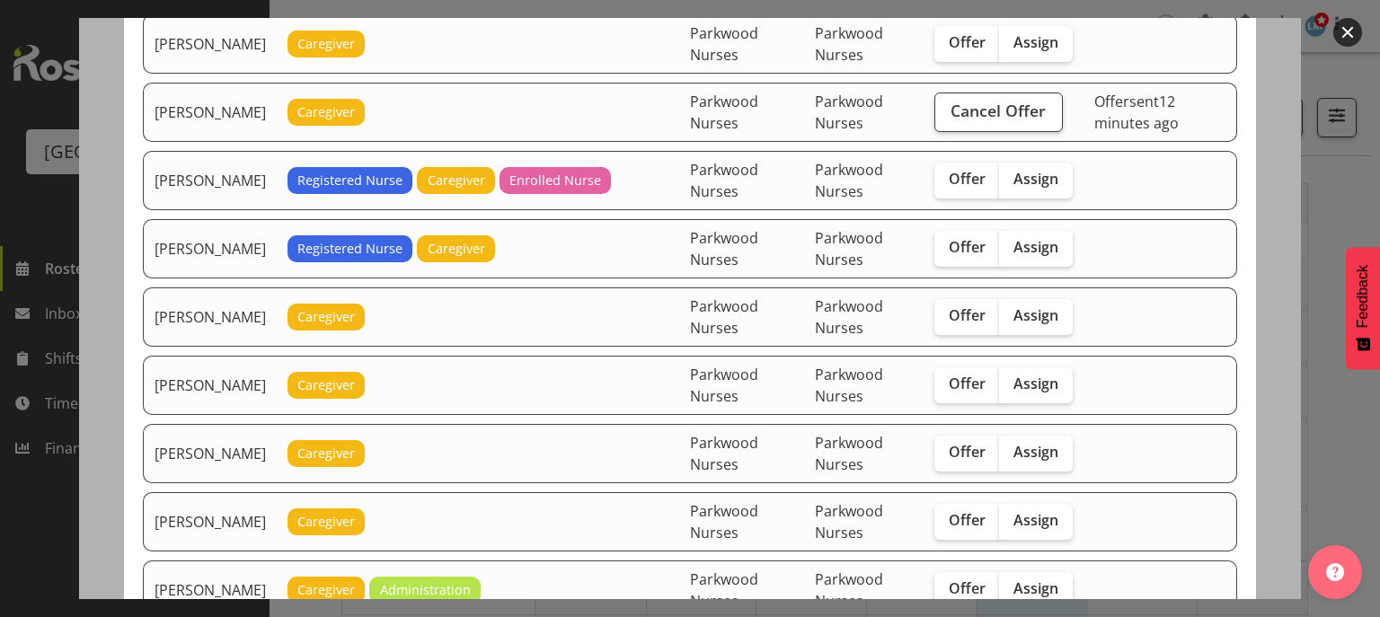
scroll to position [1078, 0]
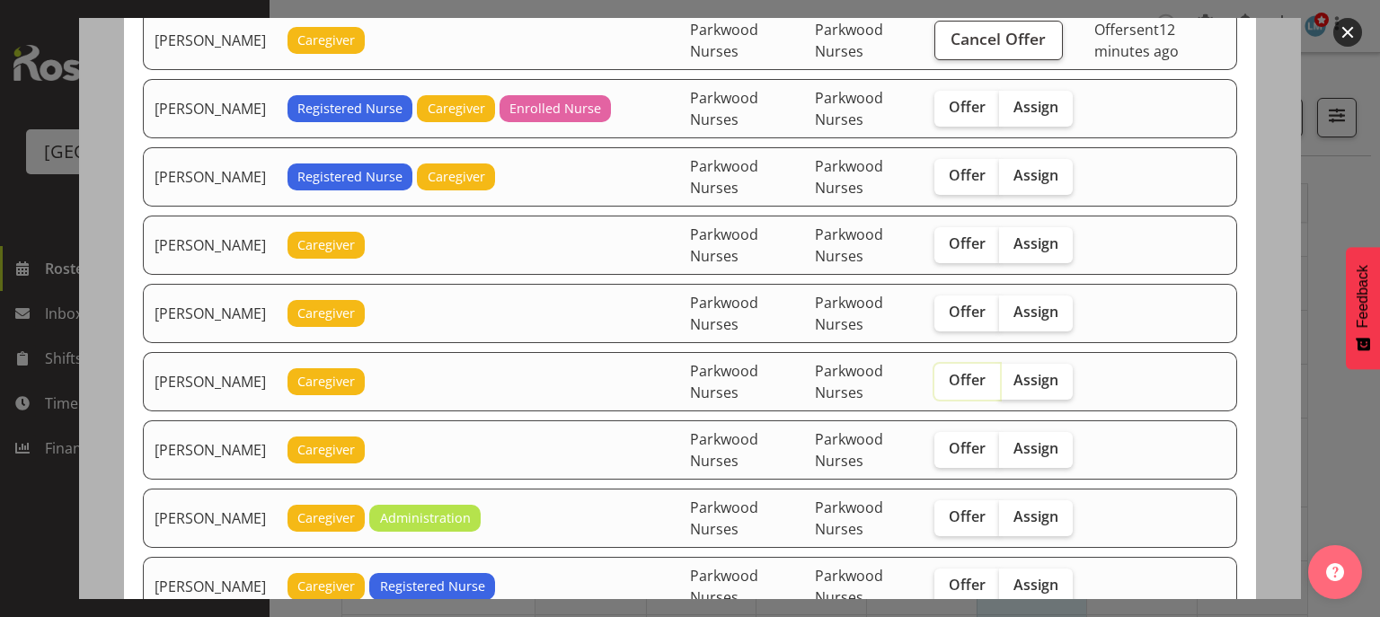
click at [945, 375] on input "Offer" at bounding box center [940, 381] width 12 height 12
checkbox input "true"
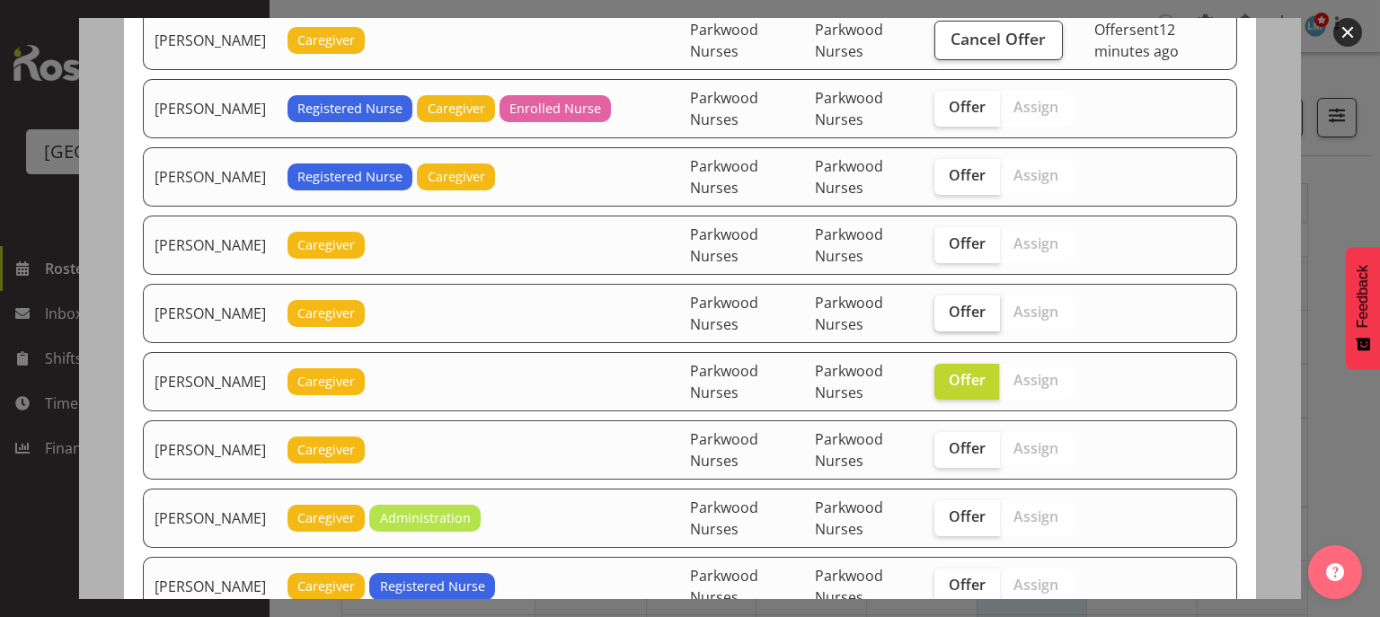
click at [970, 303] on span "Offer" at bounding box center [967, 312] width 37 height 18
click at [946, 306] on input "Offer" at bounding box center [940, 312] width 12 height 12
checkbox input "true"
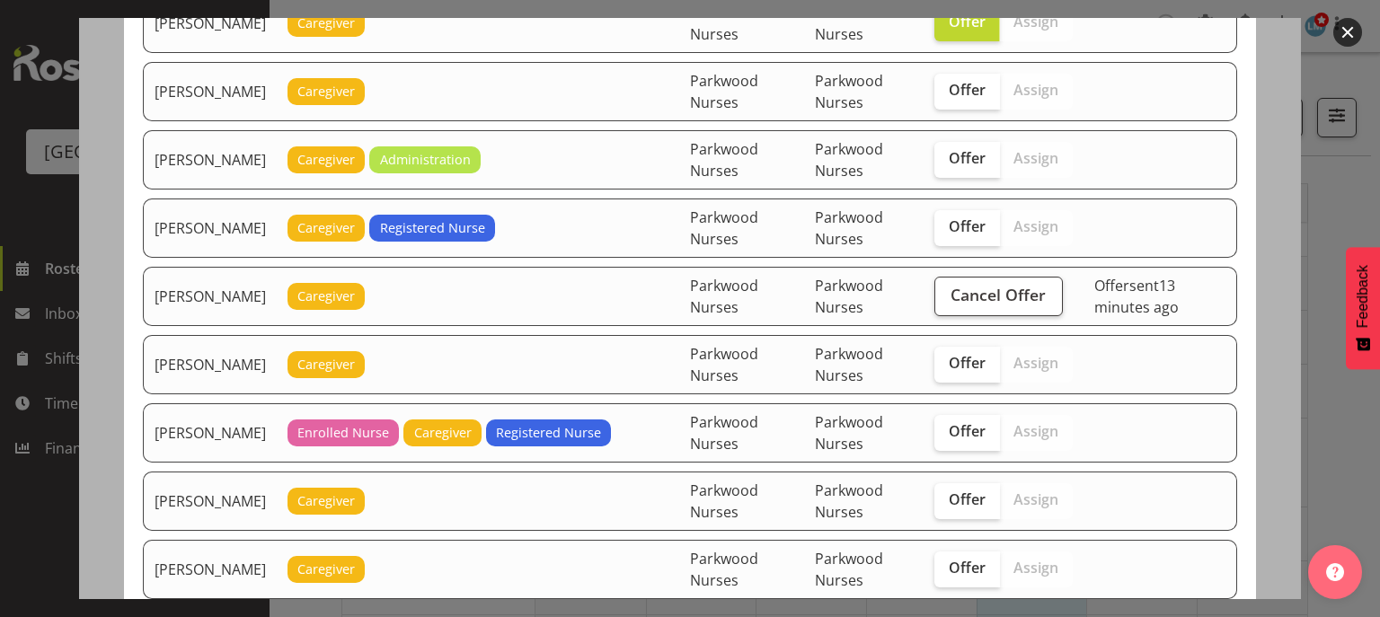
scroll to position [1438, 0]
click at [981, 217] on span "Offer" at bounding box center [967, 226] width 37 height 18
click at [946, 220] on input "Offer" at bounding box center [940, 226] width 12 height 12
checkbox input "true"
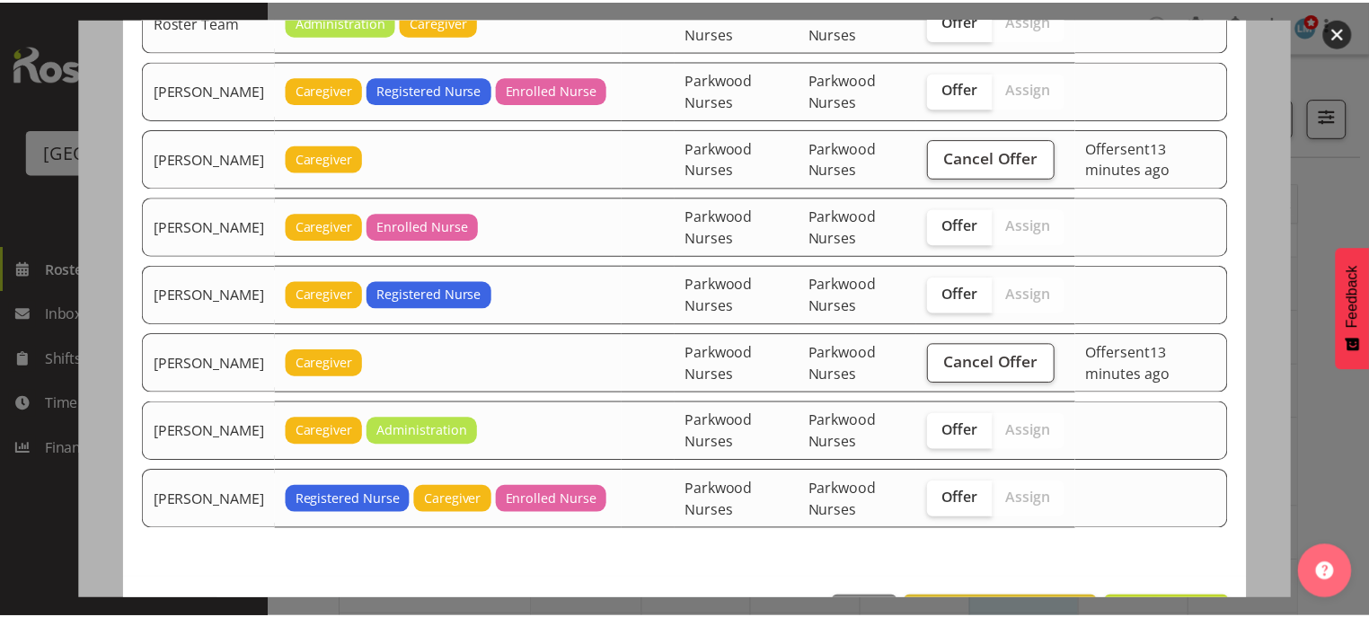
scroll to position [2090, 0]
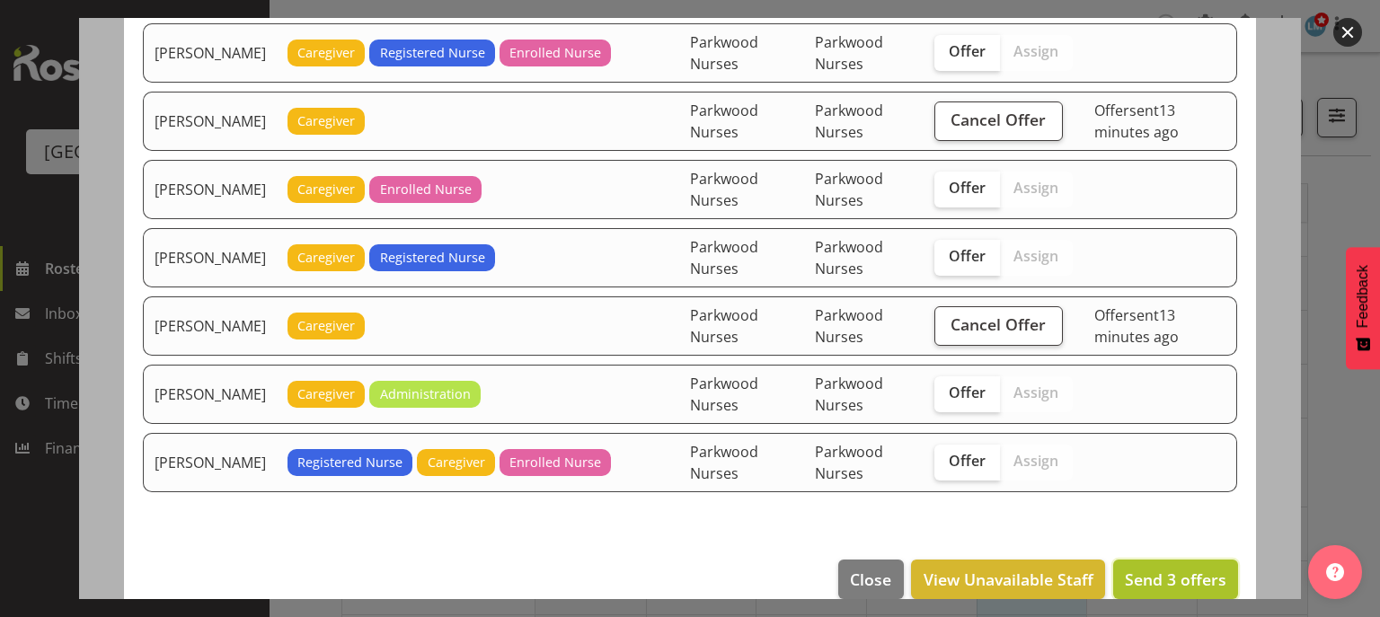
click at [1163, 569] on span "Send 3 offers" at bounding box center [1176, 580] width 102 height 22
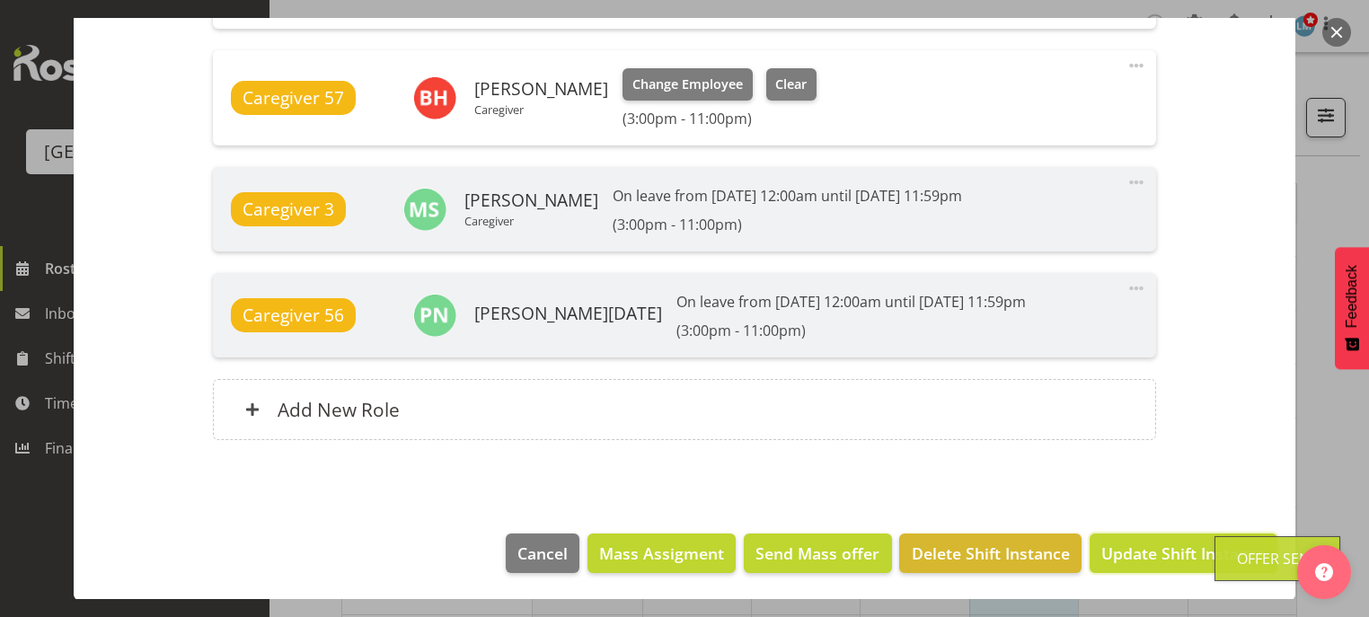
click at [1163, 550] on span "Update Shift Instance" at bounding box center [1183, 553] width 164 height 23
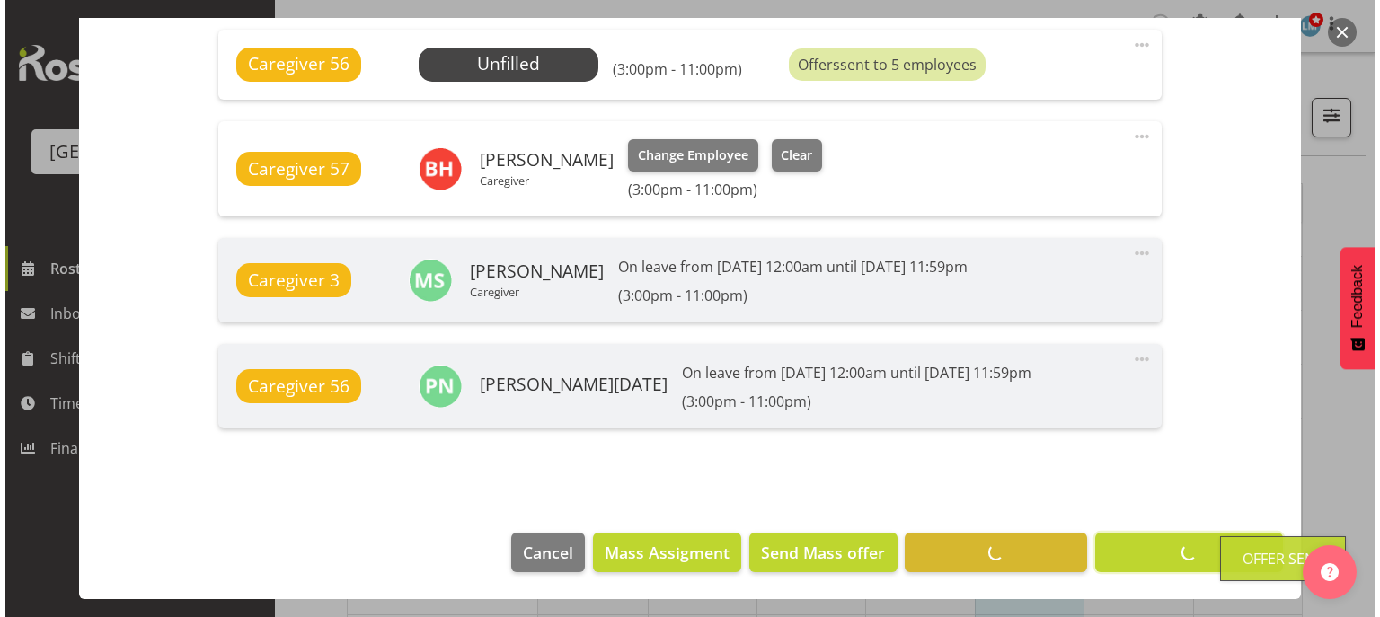
scroll to position [1109, 0]
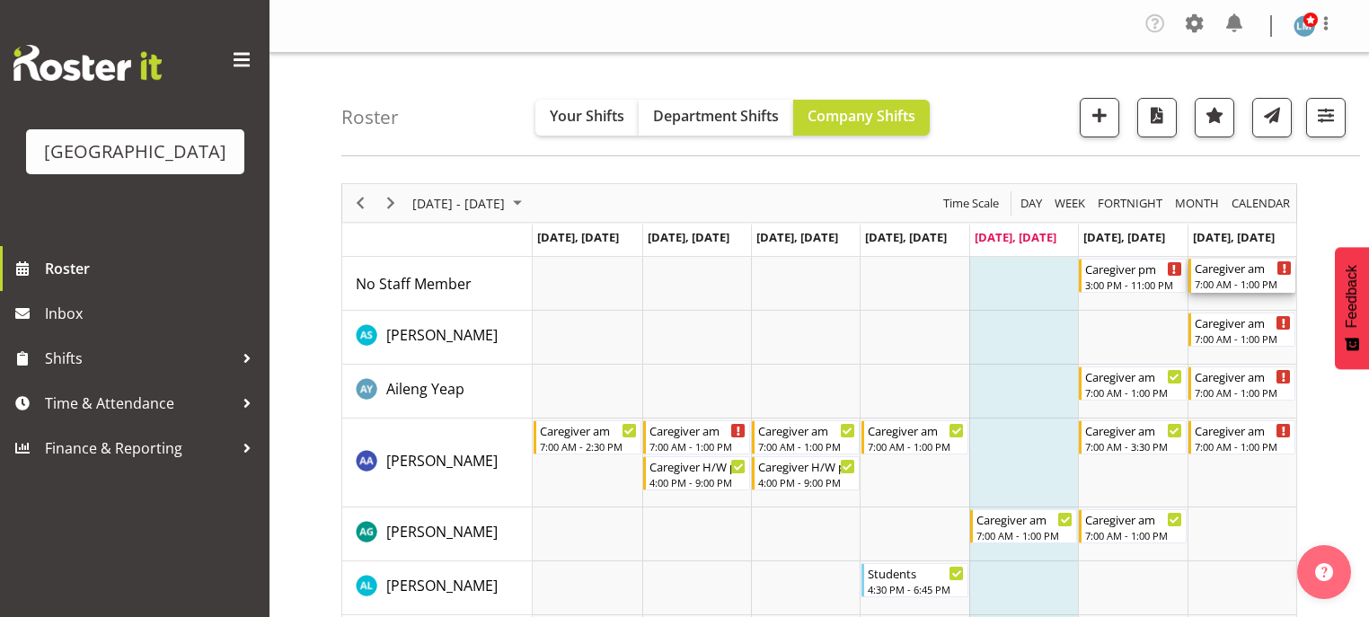
click at [1231, 279] on div "7:00 AM - 1:00 PM" at bounding box center [1243, 284] width 97 height 14
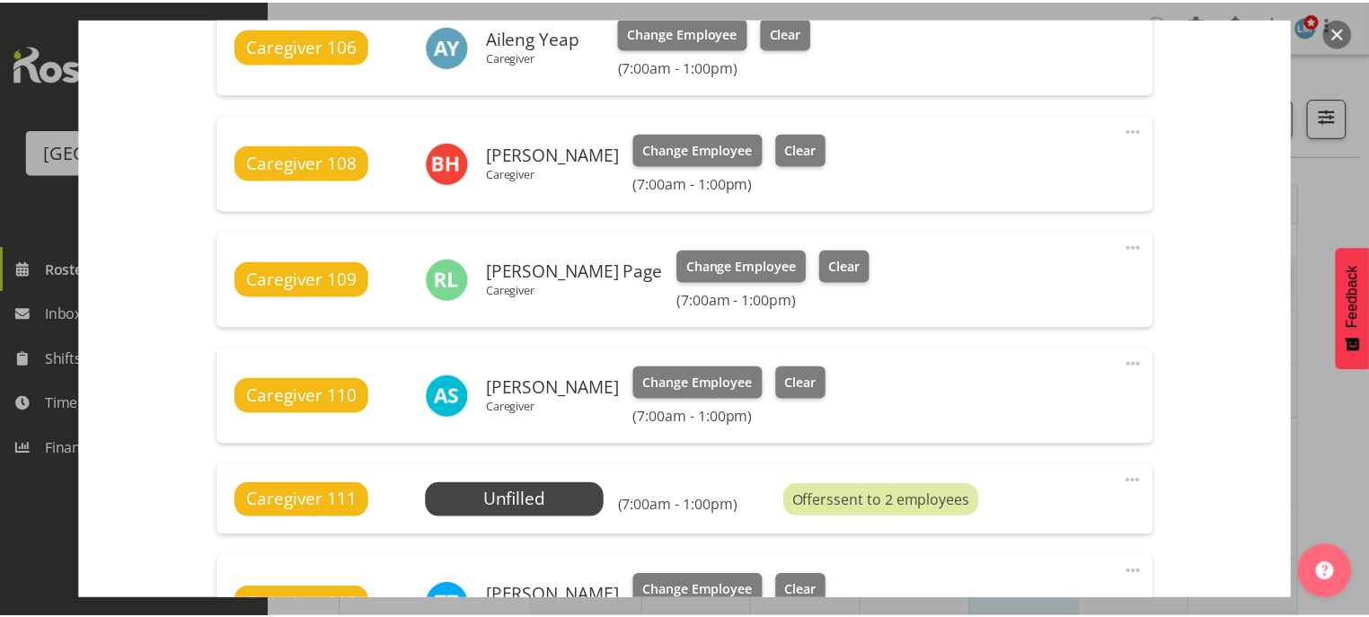
scroll to position [719, 0]
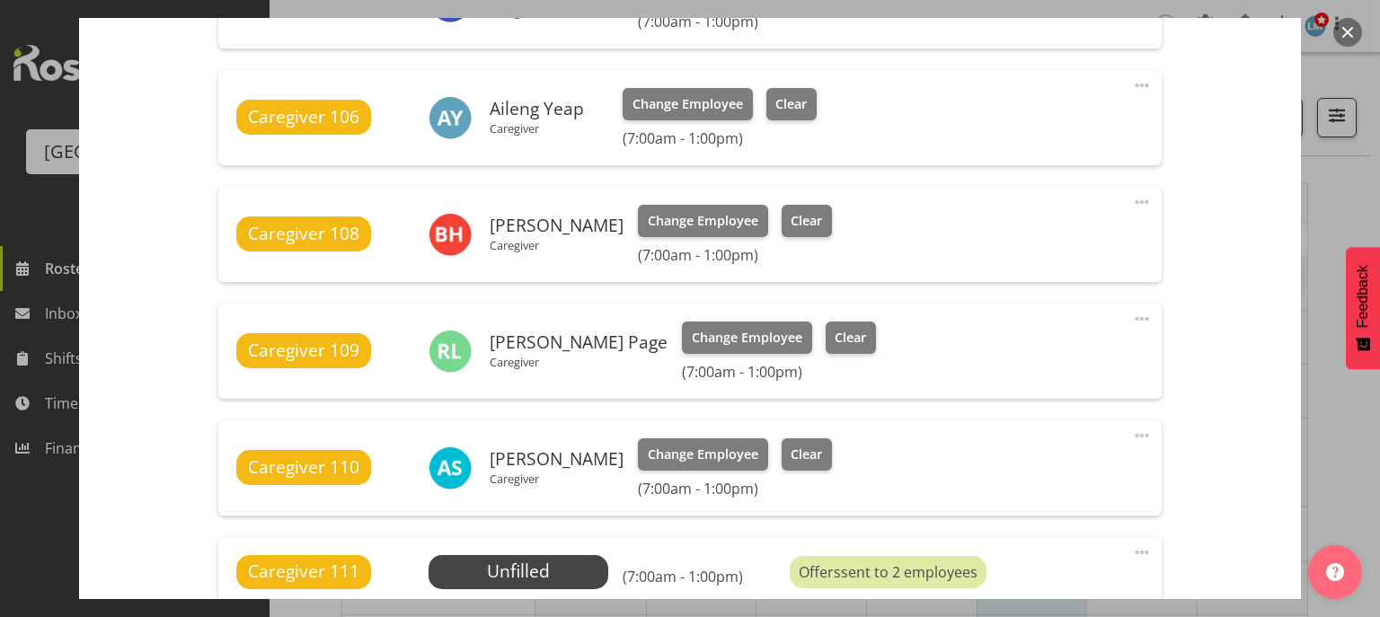
click at [1342, 30] on button "button" at bounding box center [1347, 32] width 29 height 29
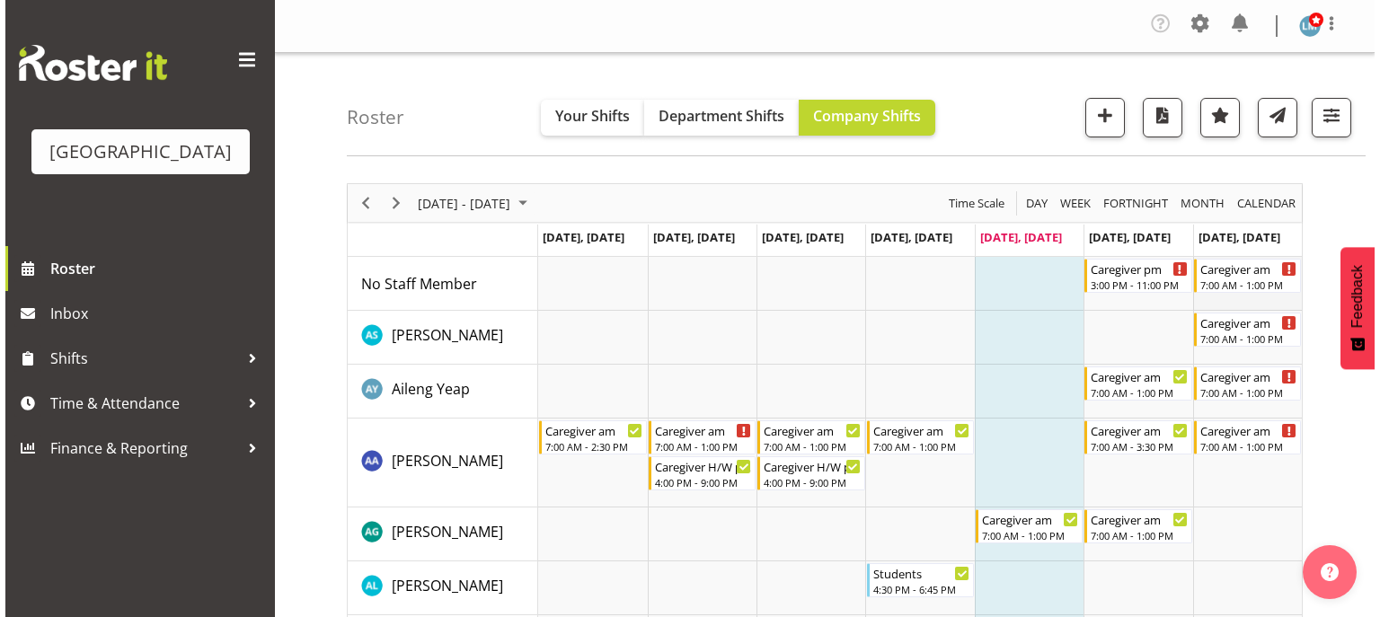
scroll to position [288, 0]
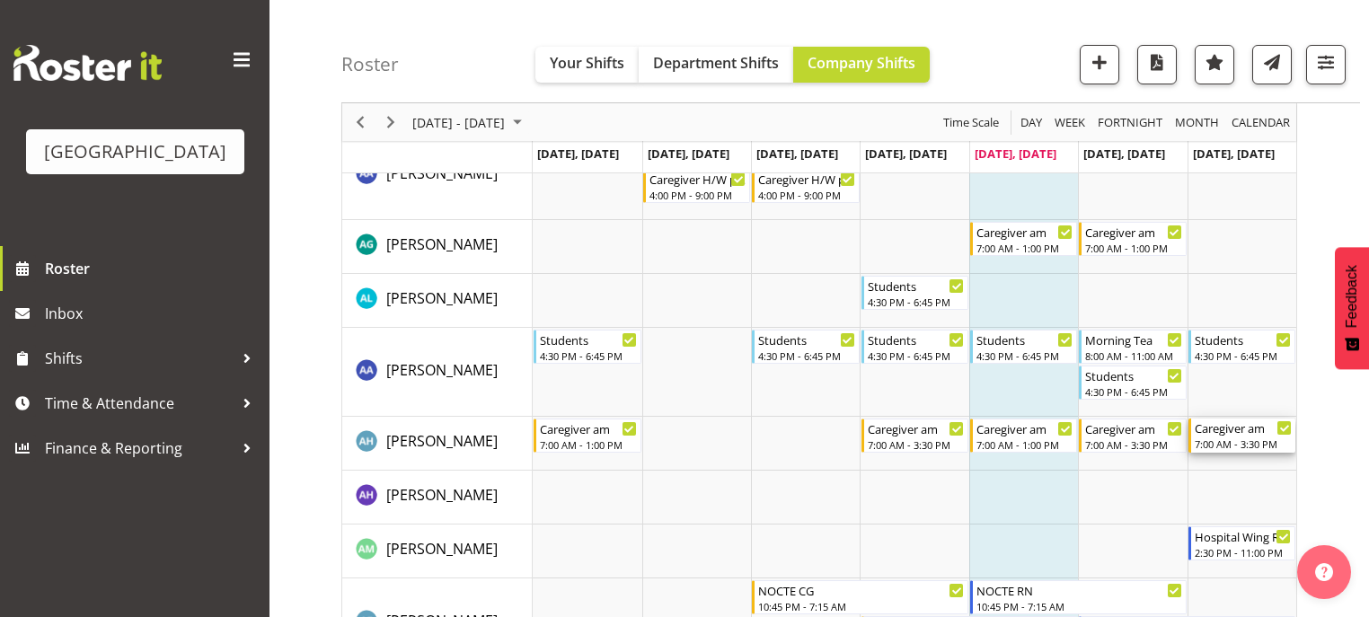
click at [1255, 437] on div "7:00 AM - 3:30 PM" at bounding box center [1243, 444] width 97 height 14
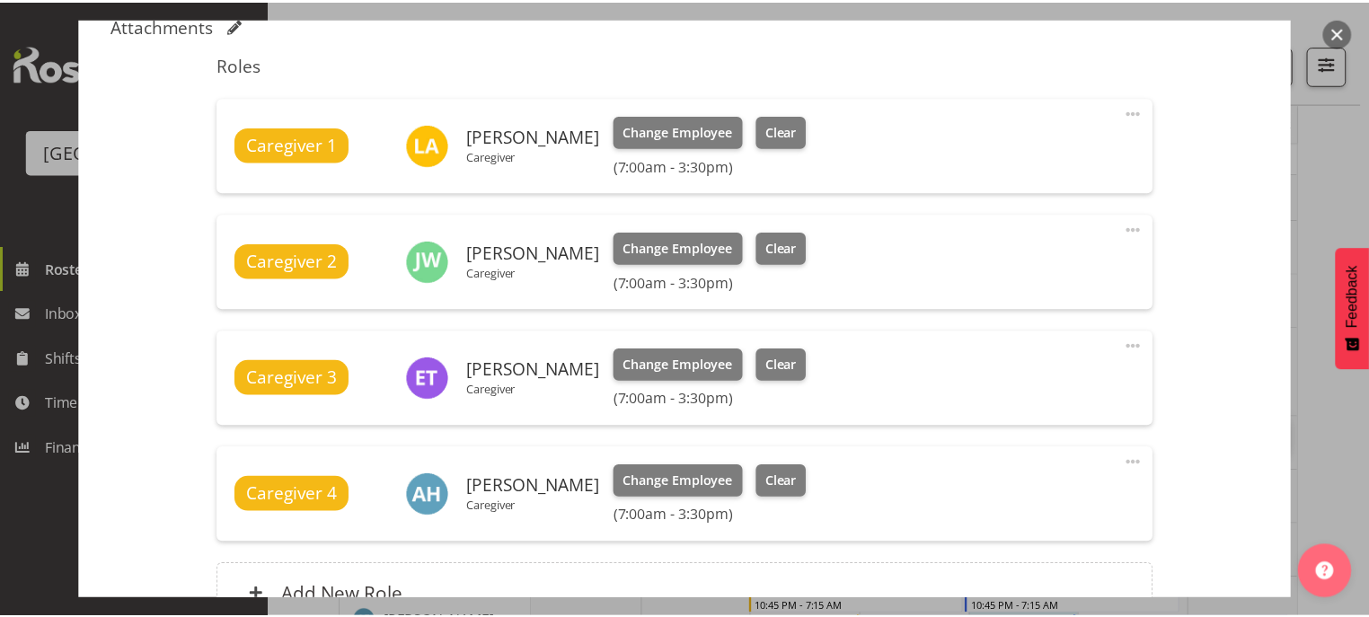
scroll to position [759, 0]
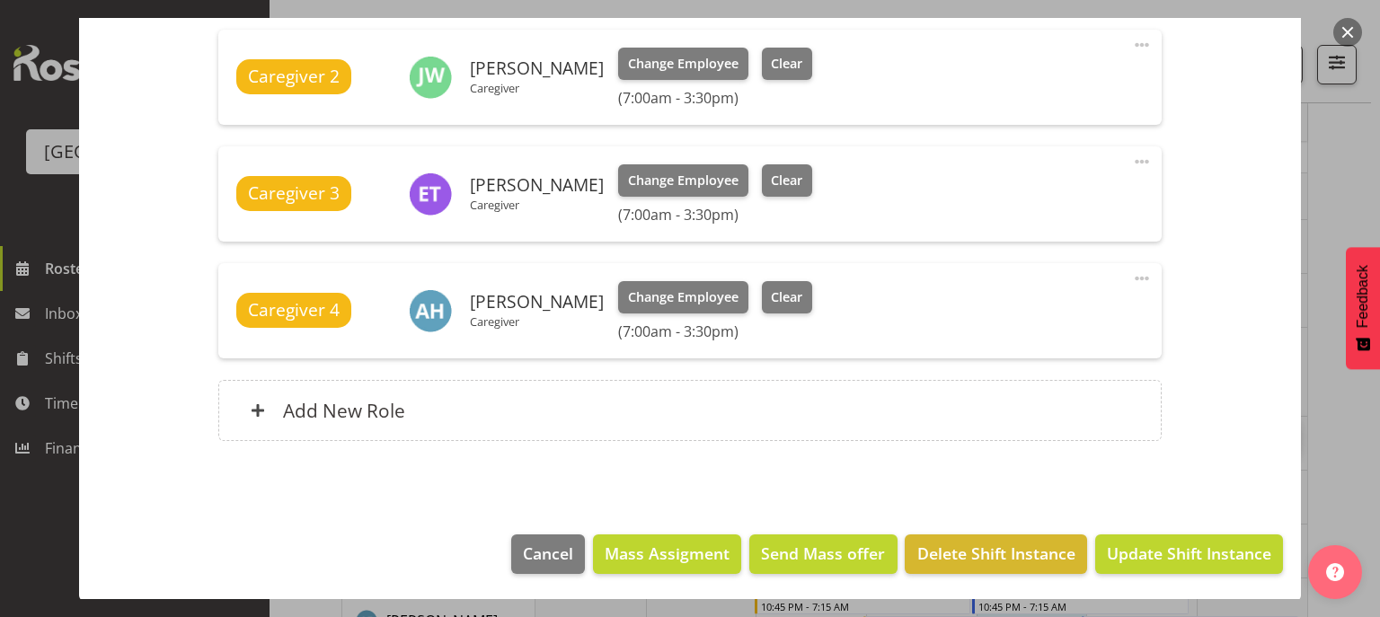
click at [1349, 34] on button "button" at bounding box center [1347, 32] width 29 height 29
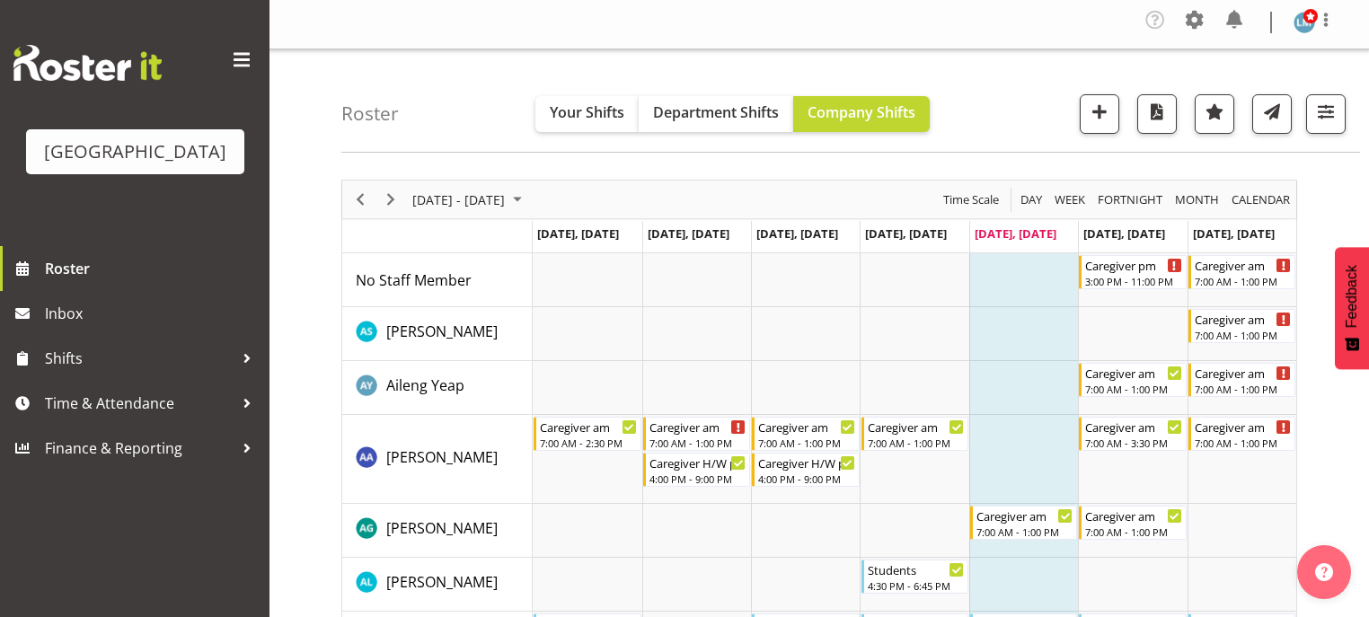
scroll to position [0, 0]
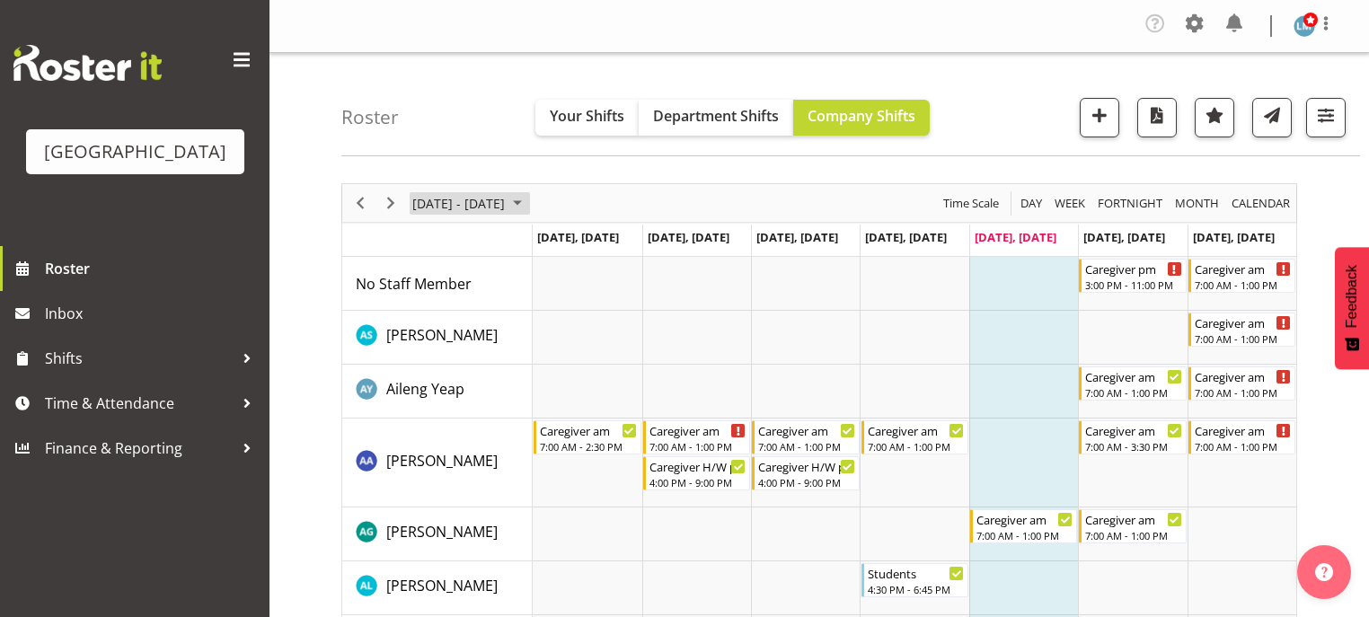
click at [528, 200] on span "August 25 - 31, 2025" at bounding box center [518, 203] width 22 height 22
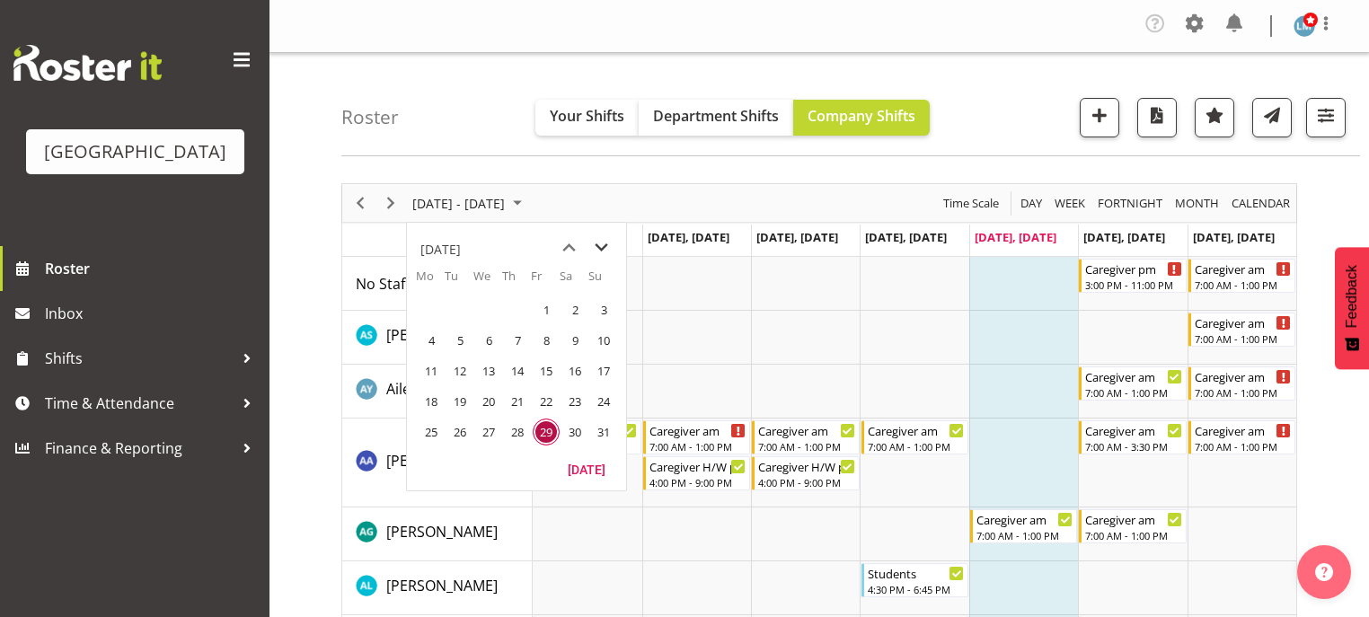
click at [607, 241] on span "next month" at bounding box center [601, 248] width 31 height 32
click at [433, 341] on span "8" at bounding box center [431, 340] width 27 height 27
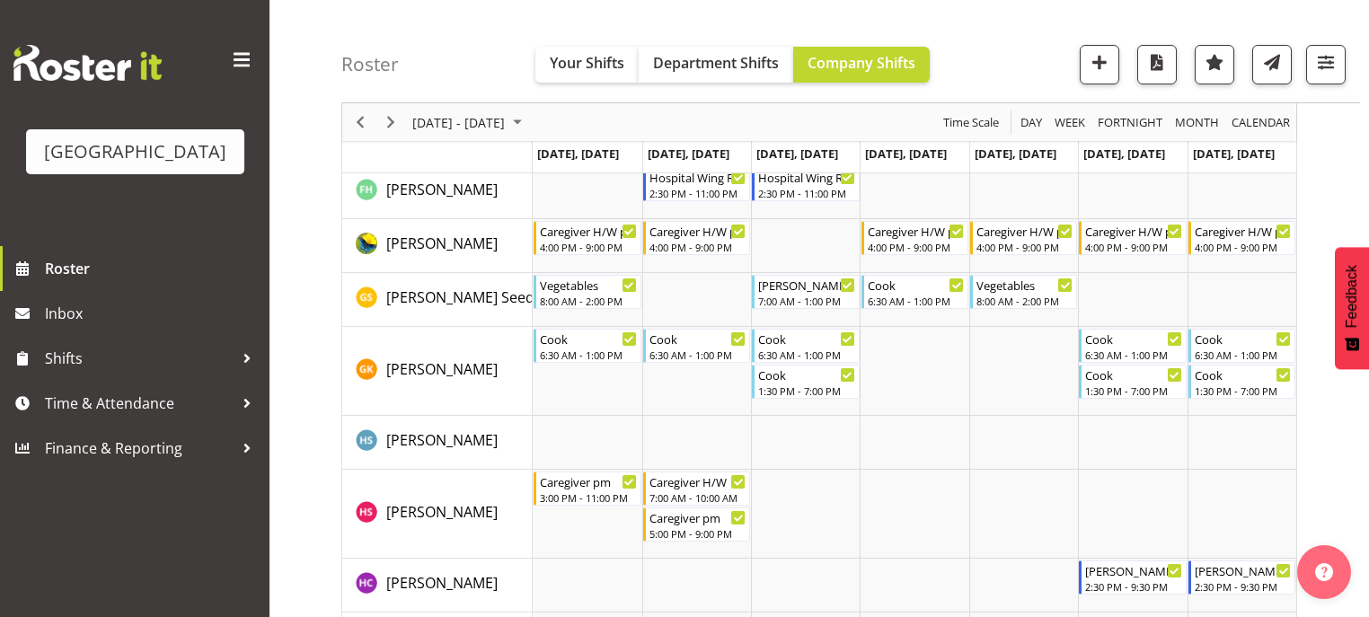
scroll to position [2228, 0]
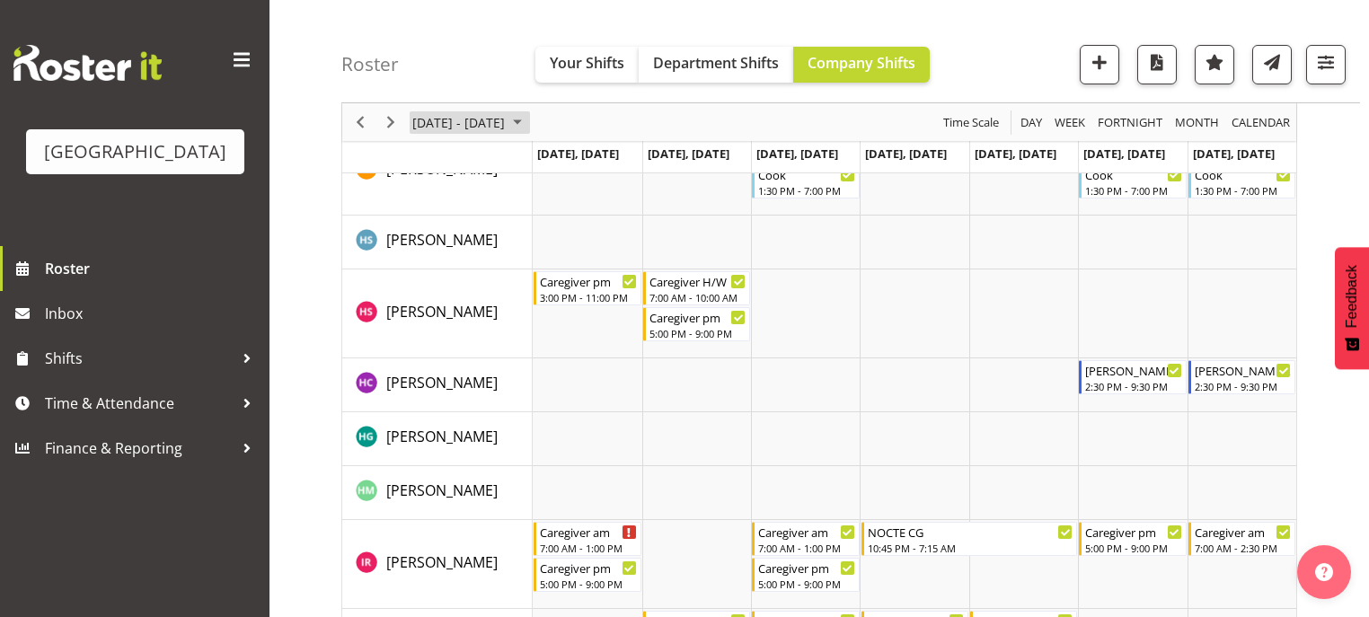
click at [528, 119] on span "September 08 - 14, 2025" at bounding box center [518, 122] width 22 height 22
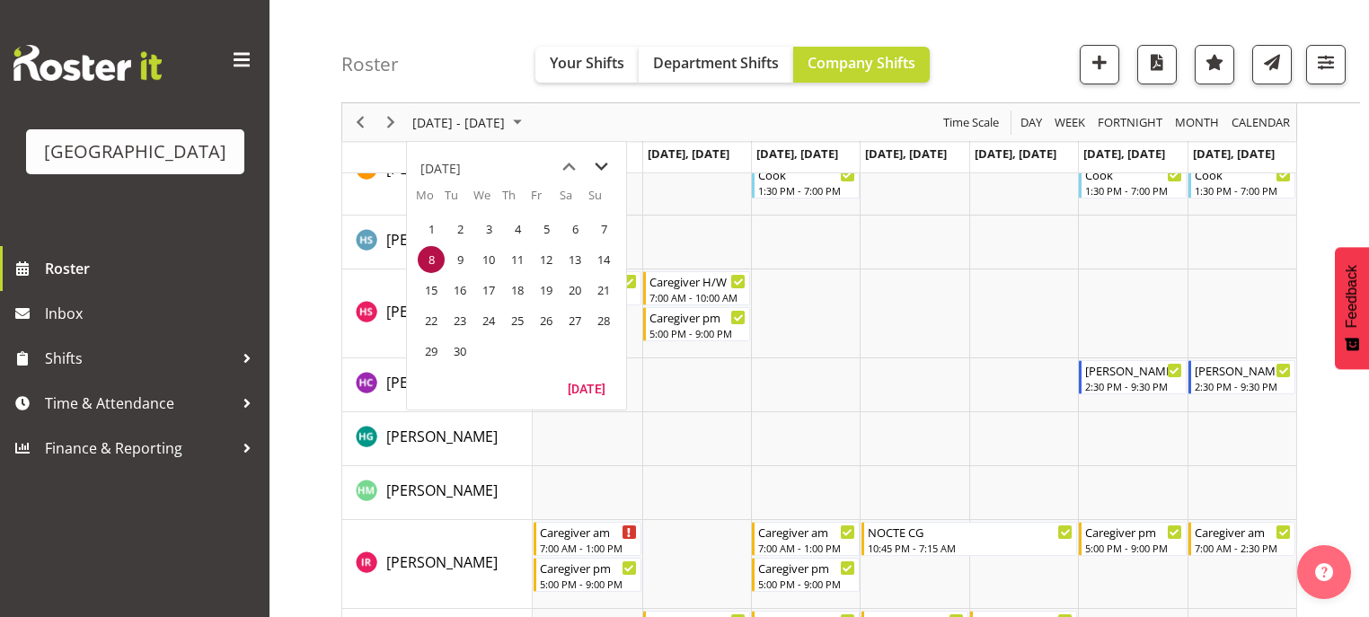
click at [600, 162] on span "next month" at bounding box center [601, 167] width 31 height 32
click at [565, 166] on span "previous month" at bounding box center [568, 167] width 31 height 32
click at [597, 161] on span "next month" at bounding box center [601, 167] width 31 height 32
click at [429, 258] on span "6" at bounding box center [431, 259] width 27 height 27
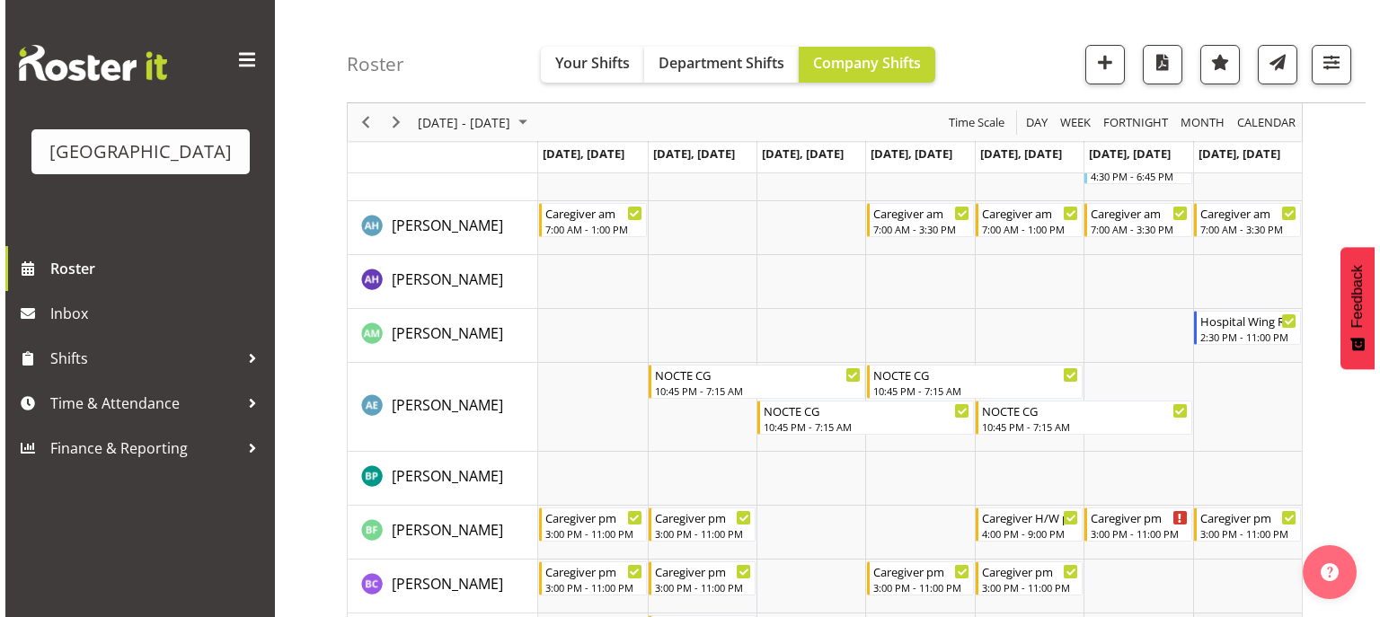
scroll to position [288, 0]
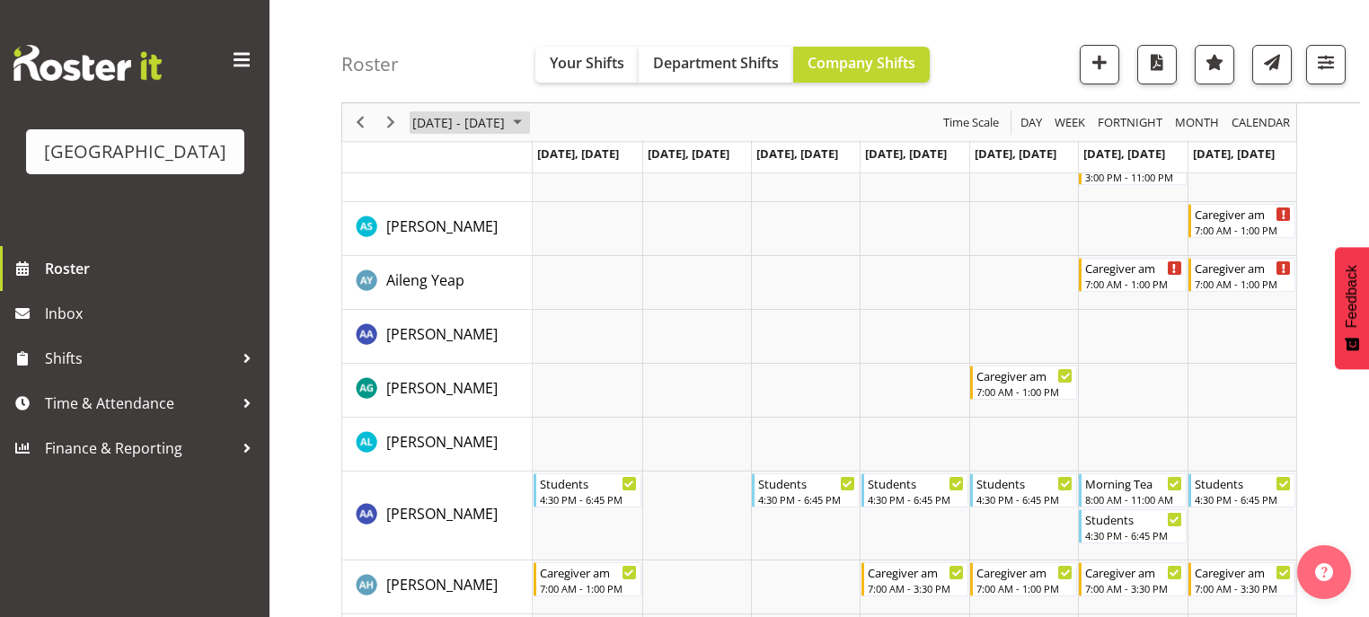
click at [528, 119] on span "October 06 - 12, 2025" at bounding box center [518, 122] width 22 height 22
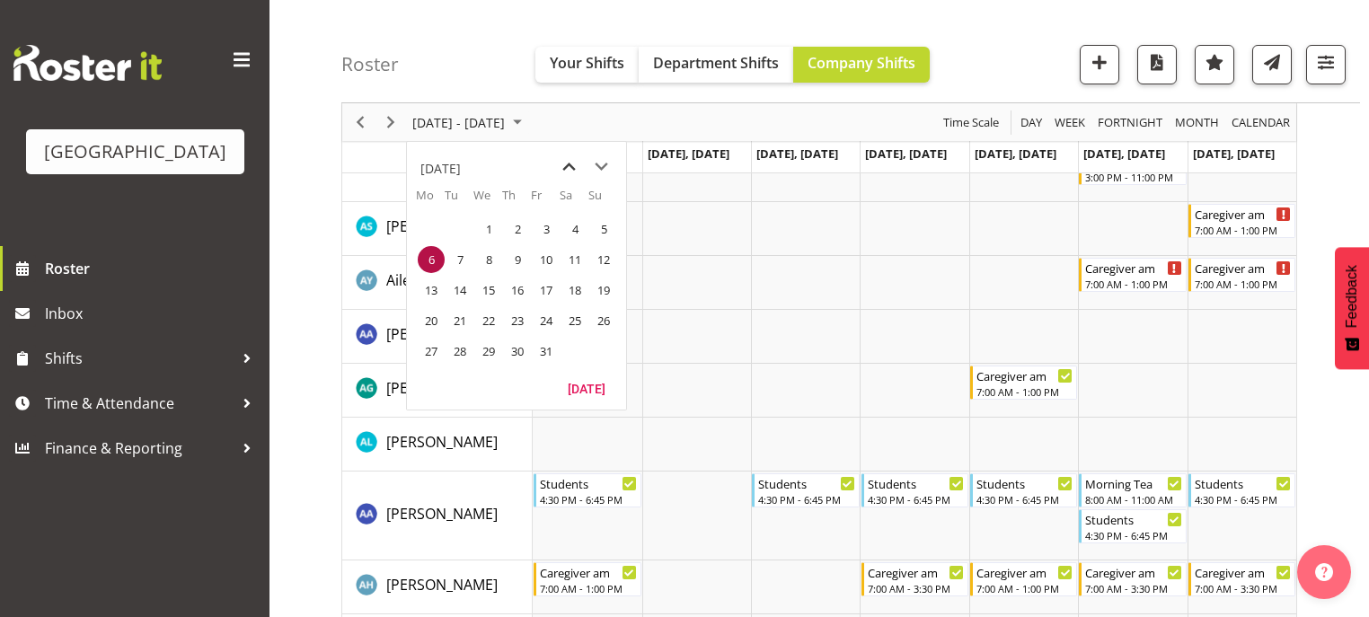
click at [567, 164] on span "previous month" at bounding box center [568, 167] width 31 height 32
click at [572, 164] on span "previous month" at bounding box center [568, 167] width 31 height 32
click at [422, 355] on span "25" at bounding box center [431, 351] width 27 height 27
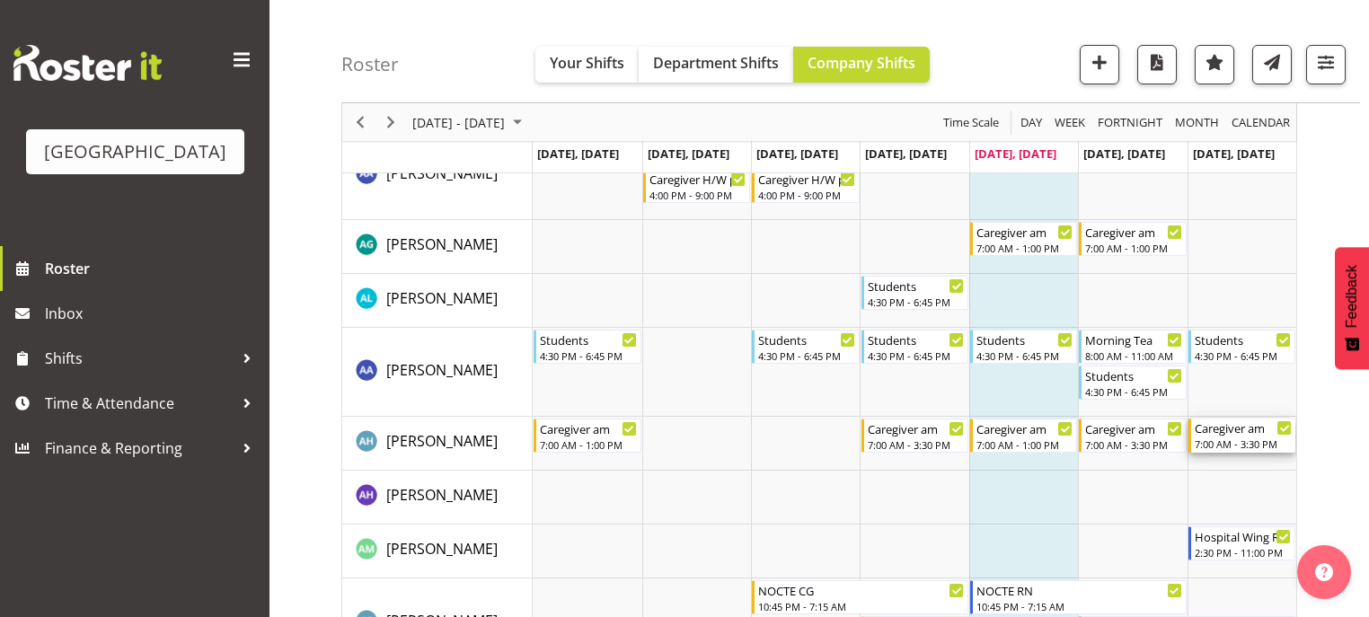
click at [1219, 437] on div "7:00 AM - 3:30 PM" at bounding box center [1243, 444] width 97 height 14
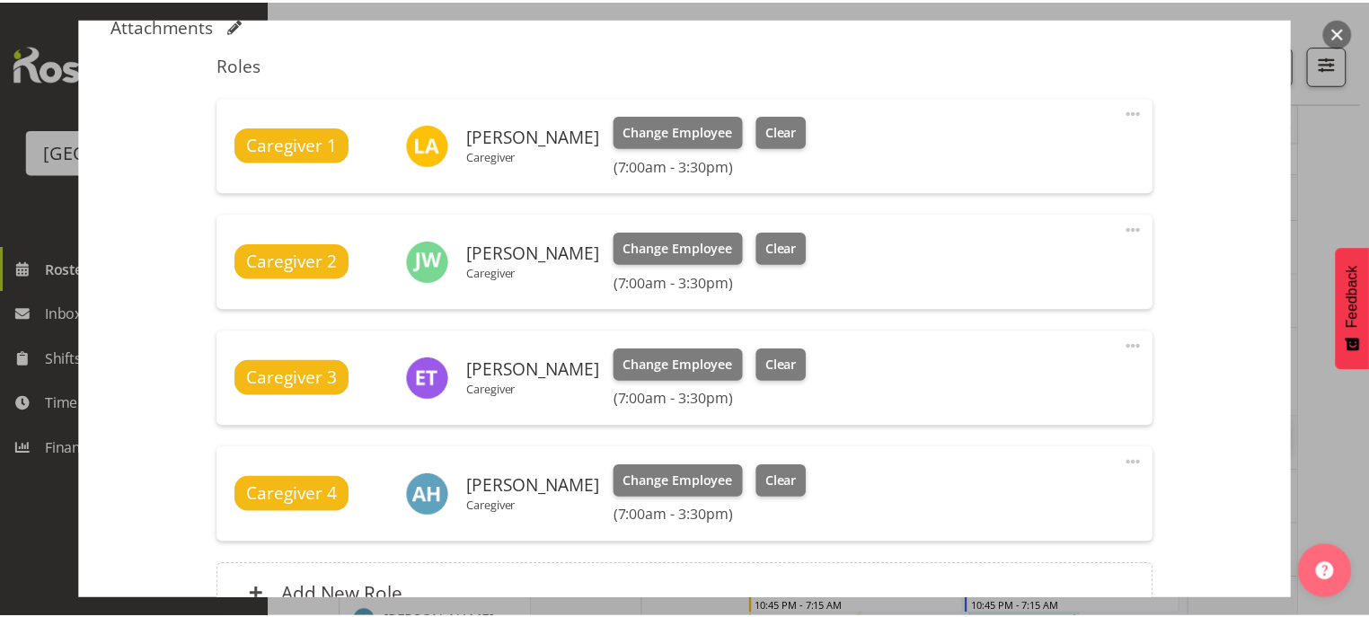
scroll to position [359, 0]
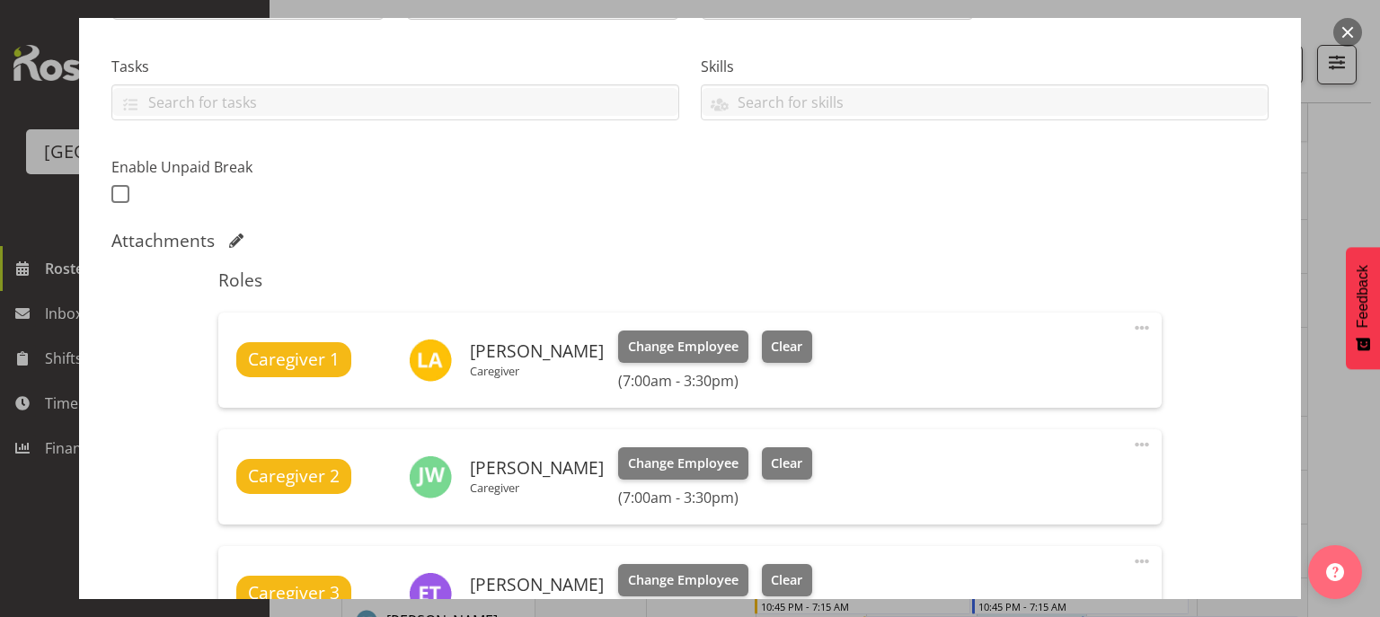
click at [1346, 35] on button "button" at bounding box center [1347, 32] width 29 height 29
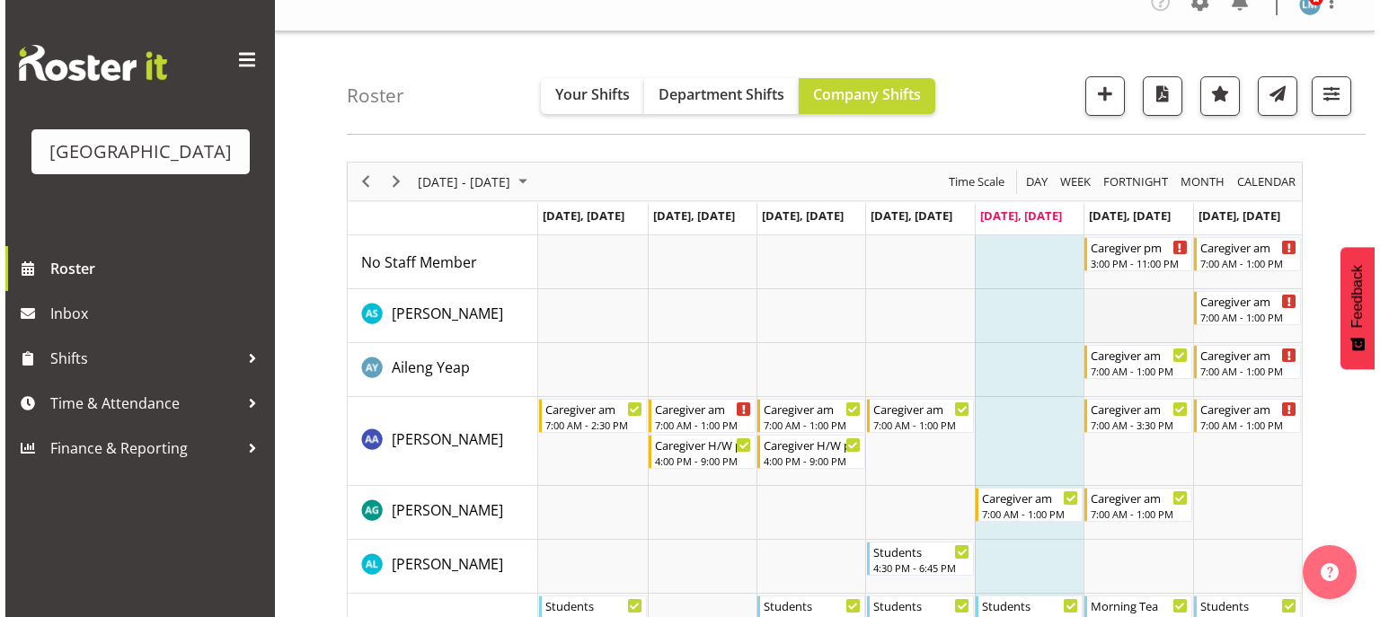
scroll to position [0, 0]
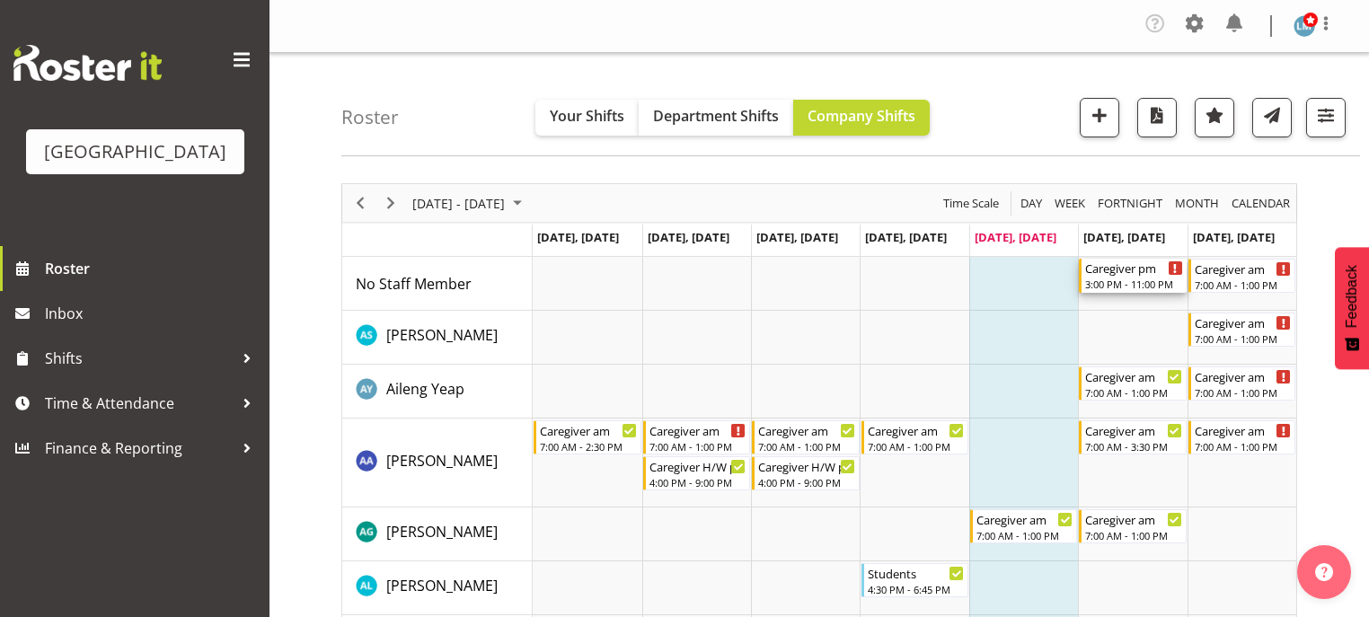
click at [1124, 272] on div "Caregiver pm" at bounding box center [1133, 268] width 97 height 18
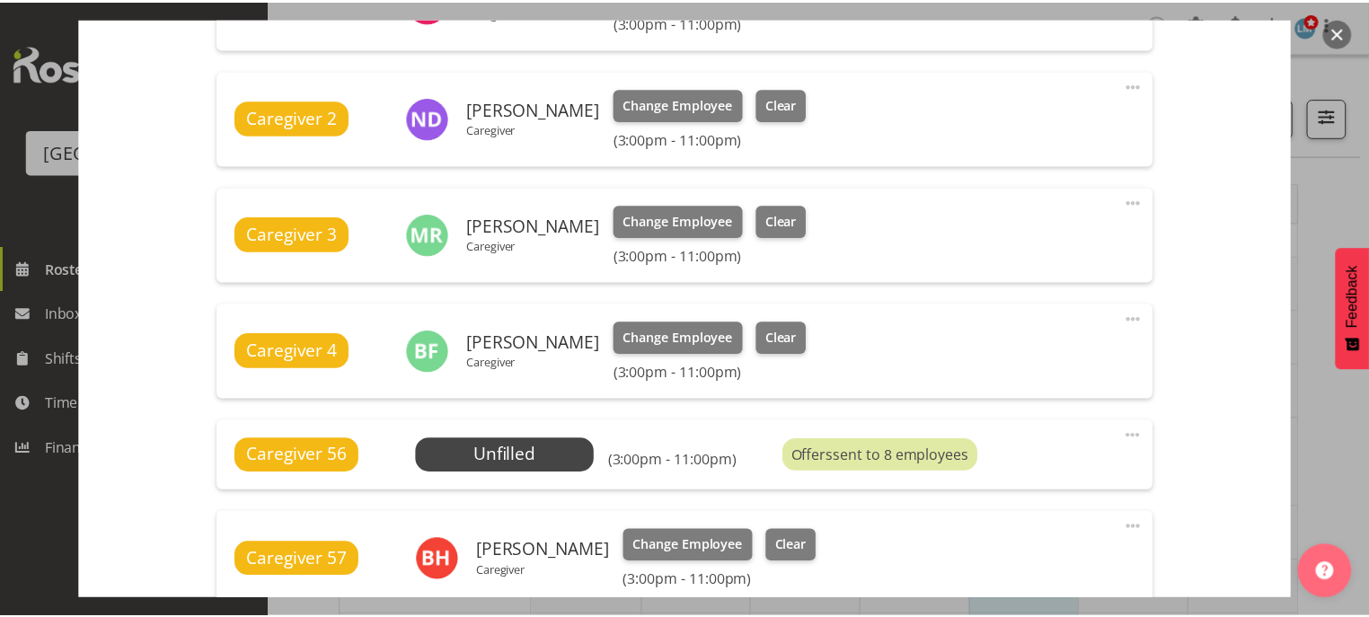
scroll to position [934, 0]
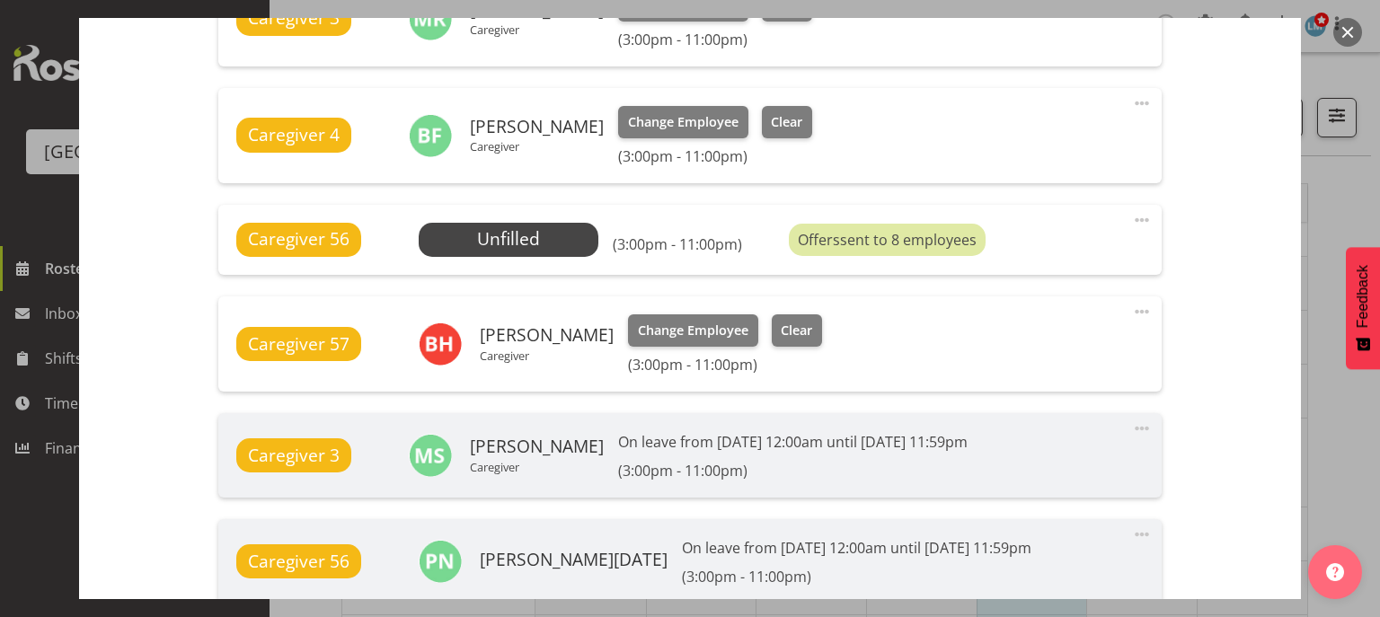
click at [1350, 29] on button "button" at bounding box center [1347, 32] width 29 height 29
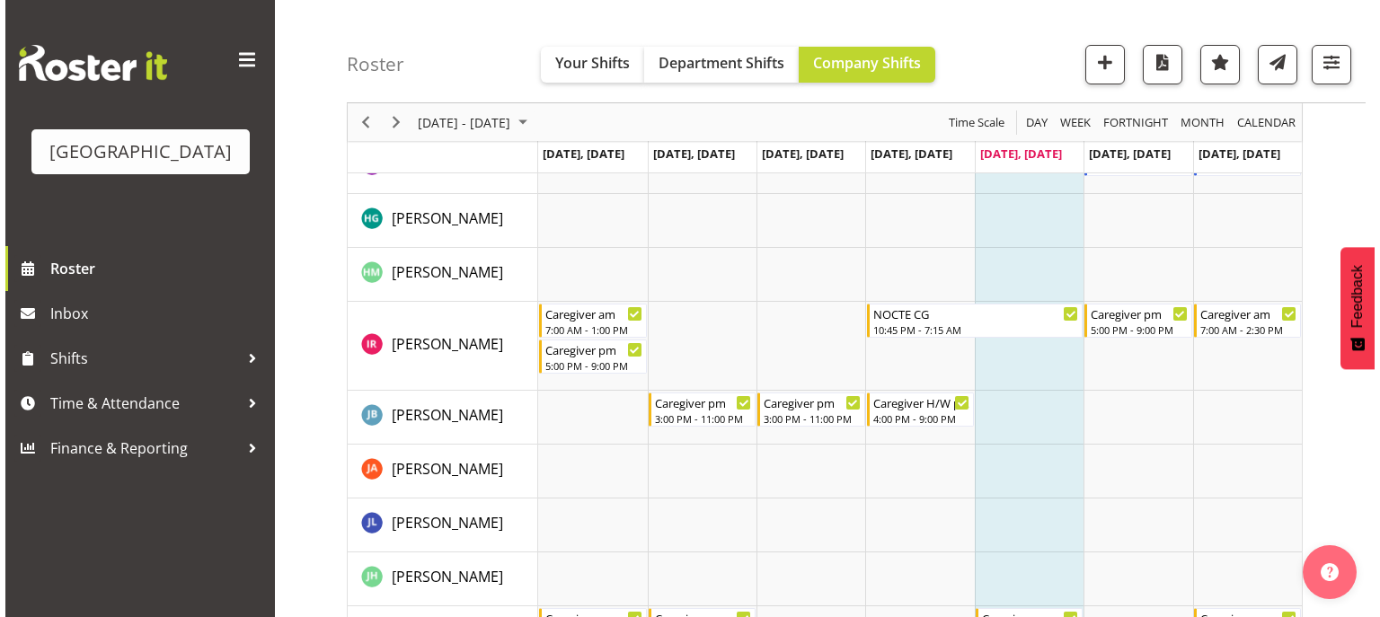
scroll to position [2372, 0]
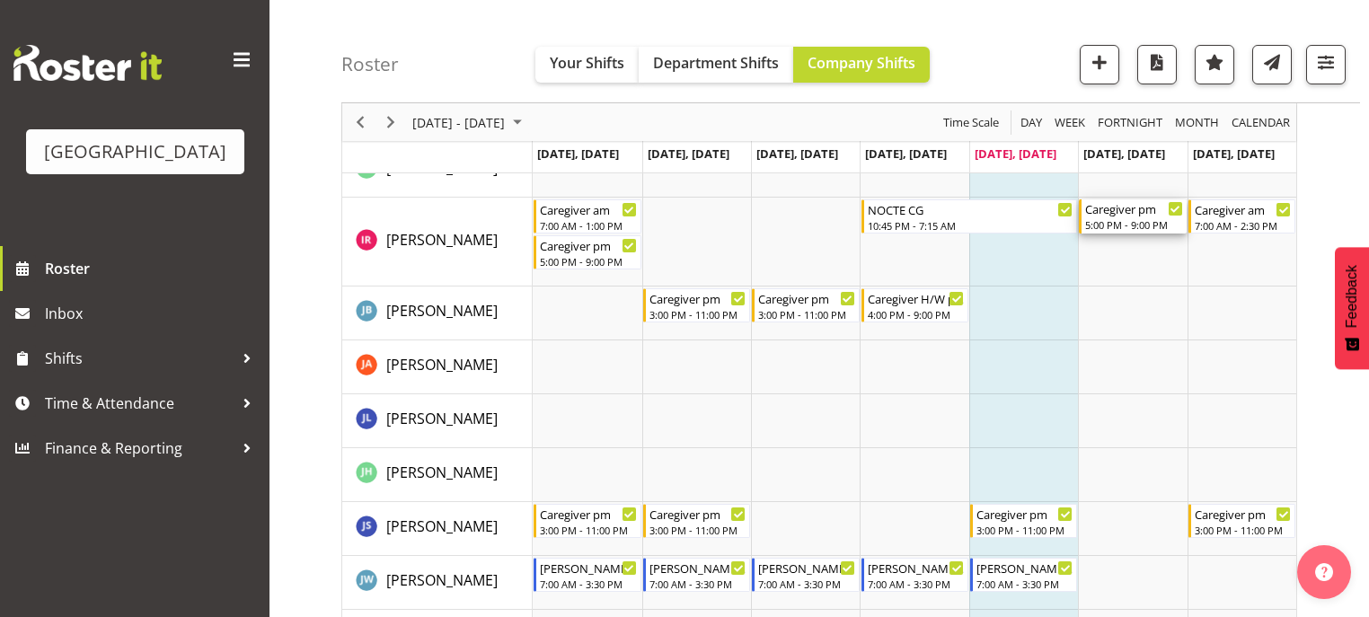
click at [1110, 222] on div "5:00 PM - 9:00 PM" at bounding box center [1133, 224] width 97 height 14
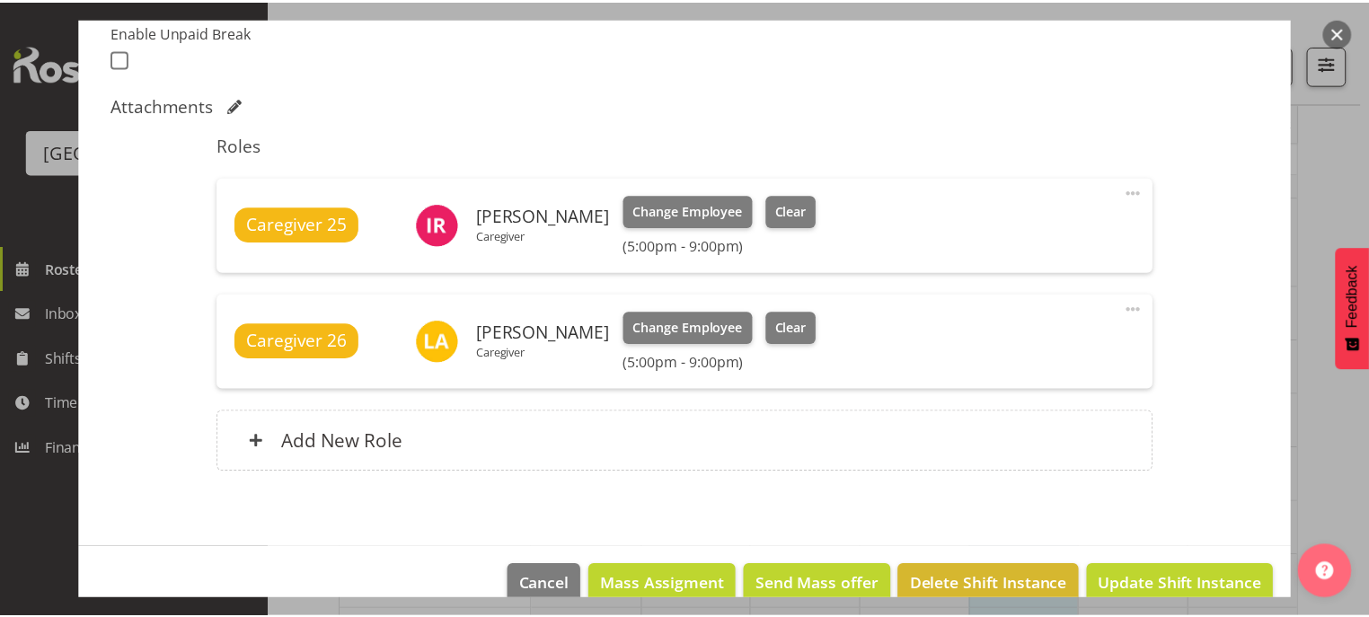
scroll to position [503, 0]
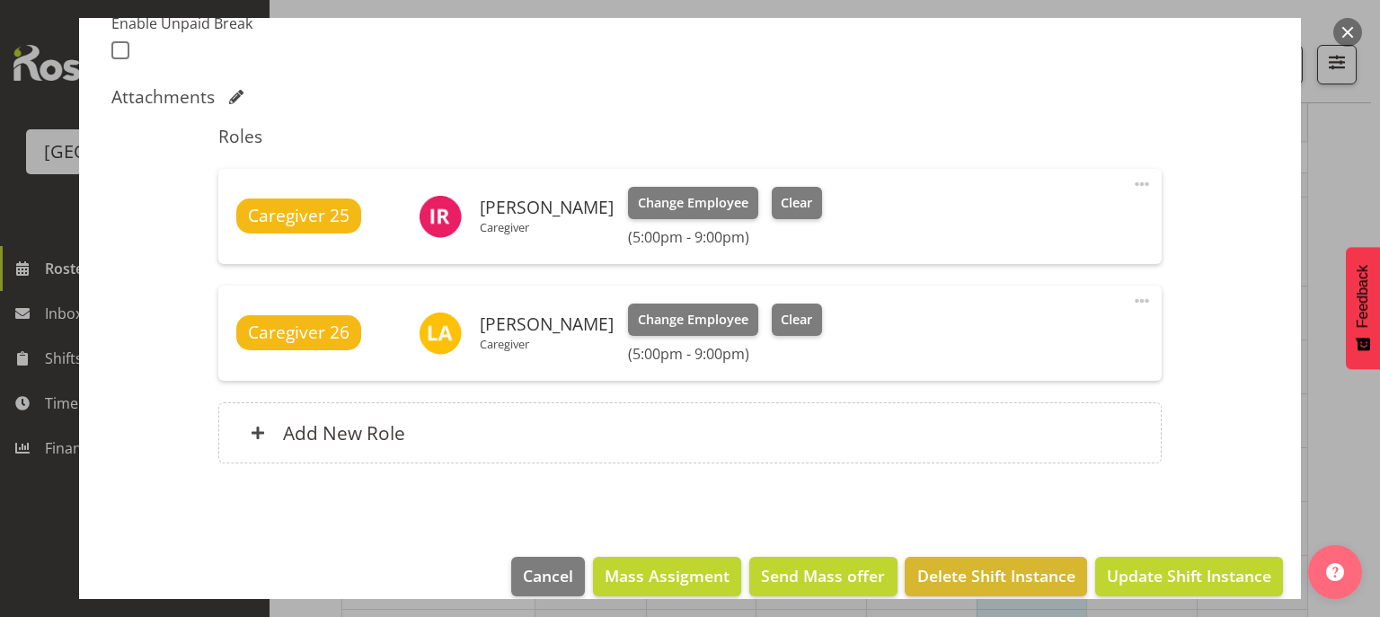
click at [1354, 27] on button "button" at bounding box center [1347, 32] width 29 height 29
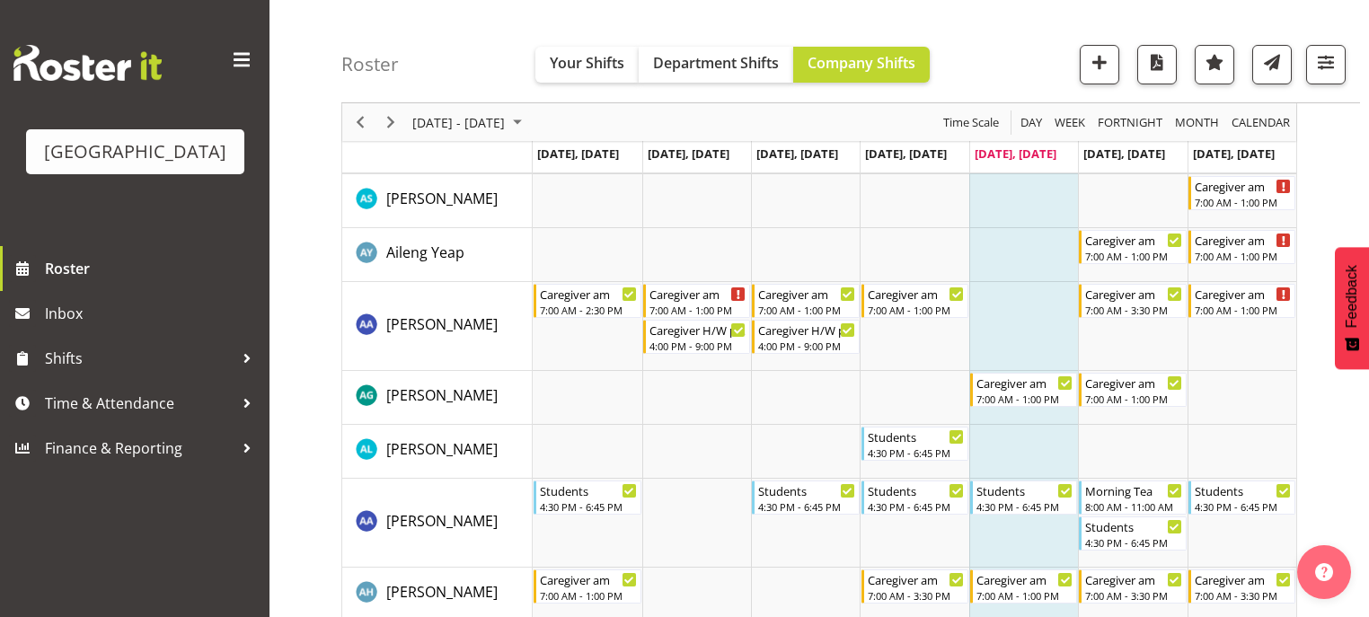
scroll to position [0, 0]
